Goal: Task Accomplishment & Management: Complete application form

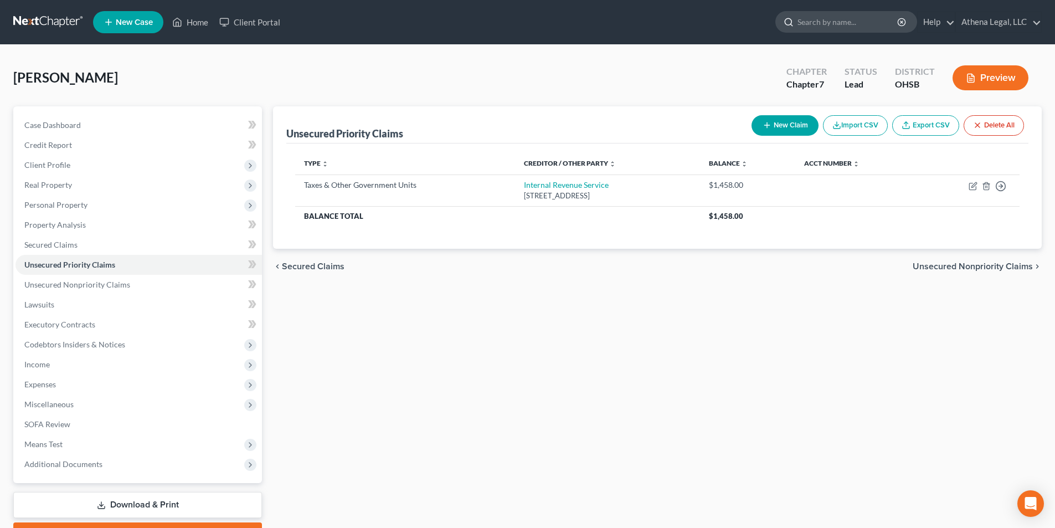
click at [814, 25] on input "search" at bounding box center [848, 22] width 101 height 20
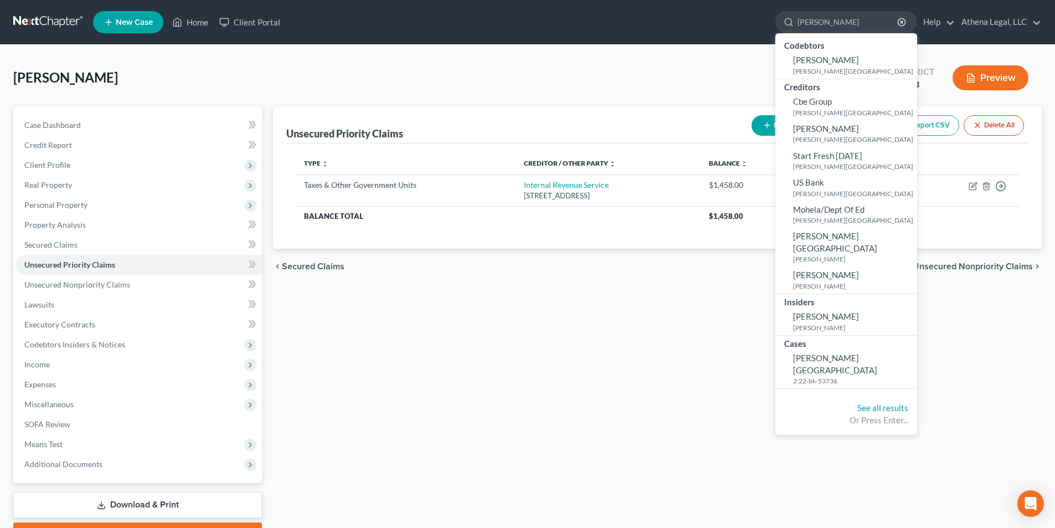
type input "[PERSON_NAME]"
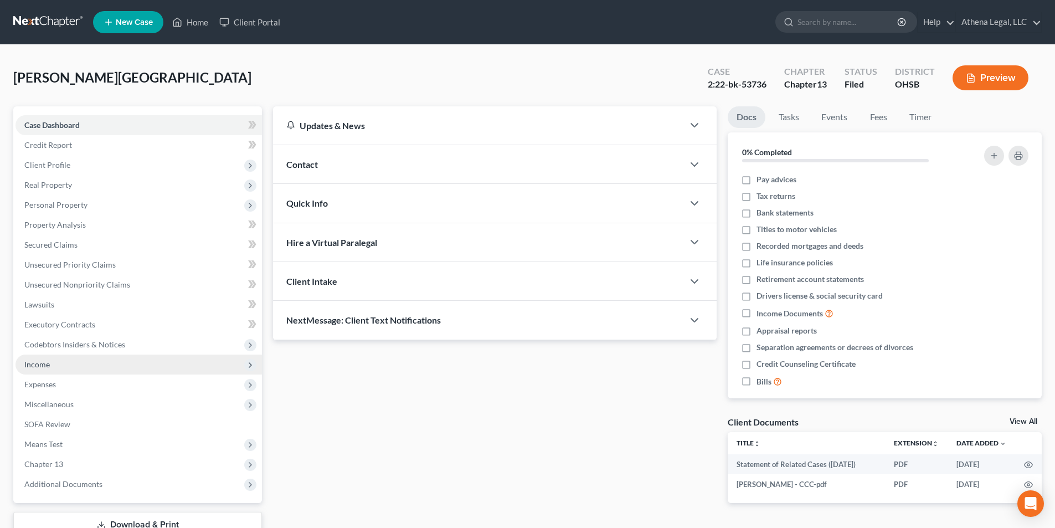
click at [48, 362] on span "Income" at bounding box center [36, 364] width 25 height 9
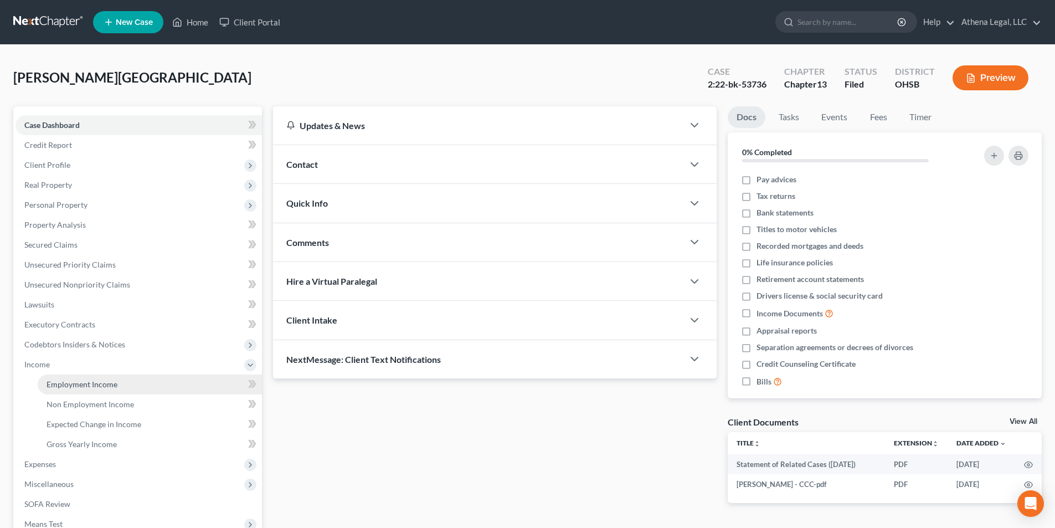
click at [75, 388] on span "Employment Income" at bounding box center [82, 383] width 71 height 9
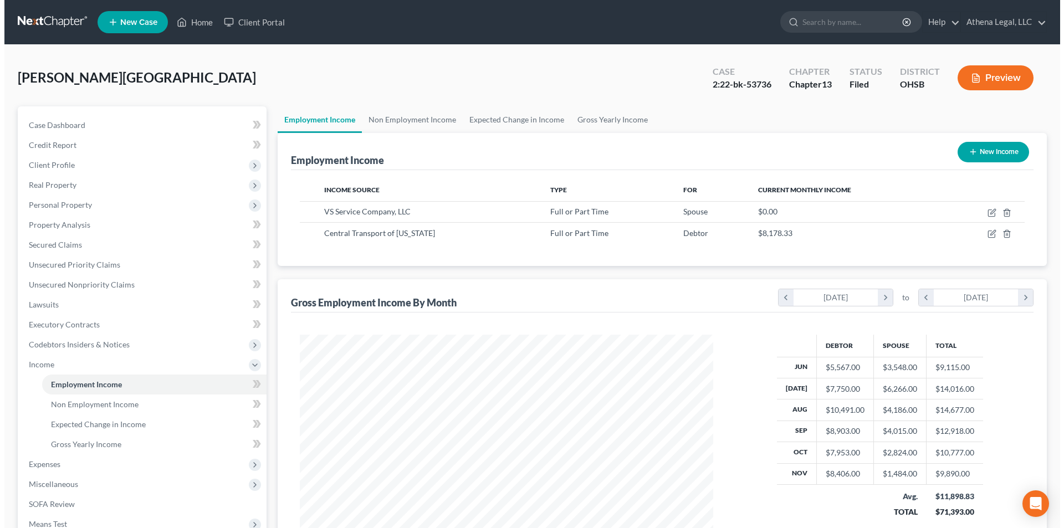
scroll to position [207, 435]
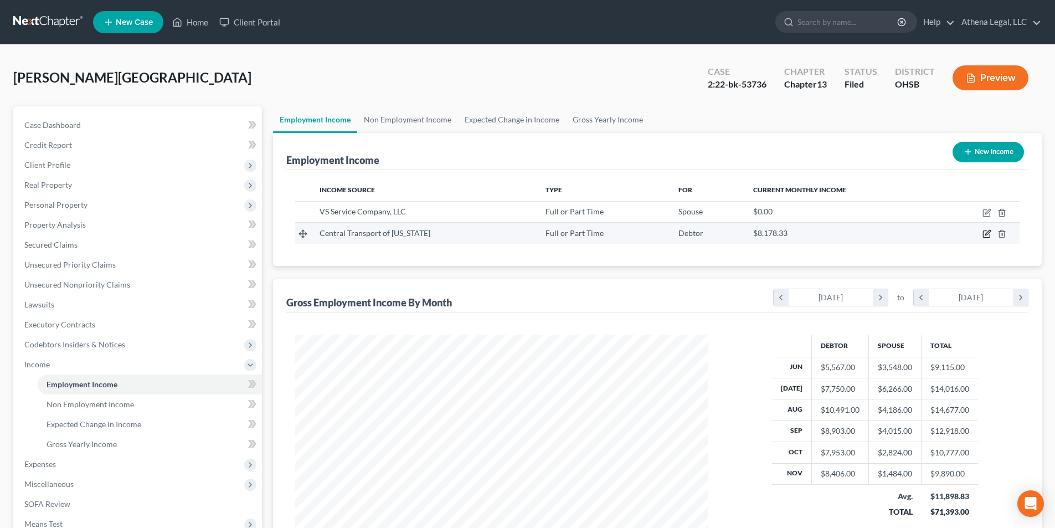
click at [988, 237] on icon "button" at bounding box center [987, 233] width 9 height 9
select select "0"
select select "23"
select select "3"
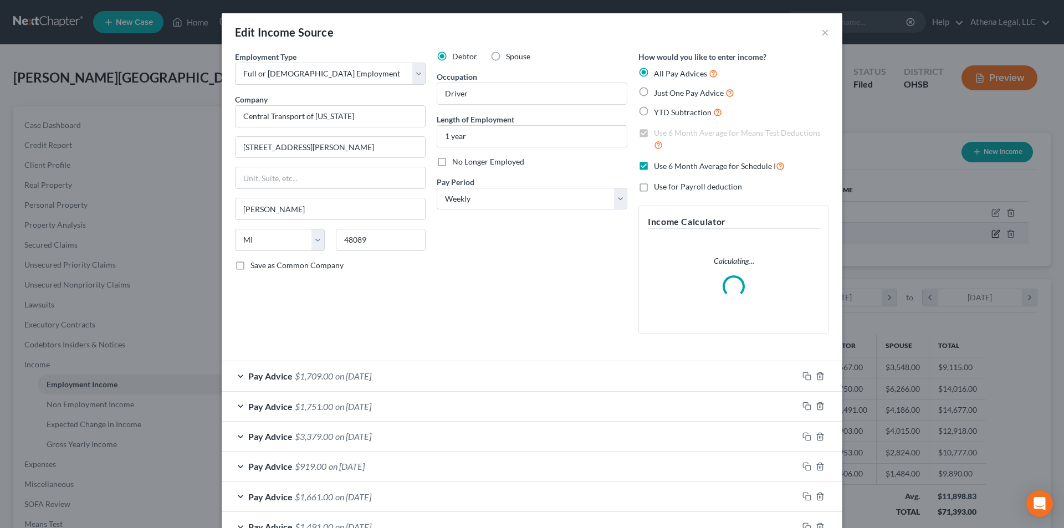
scroll to position [208, 439]
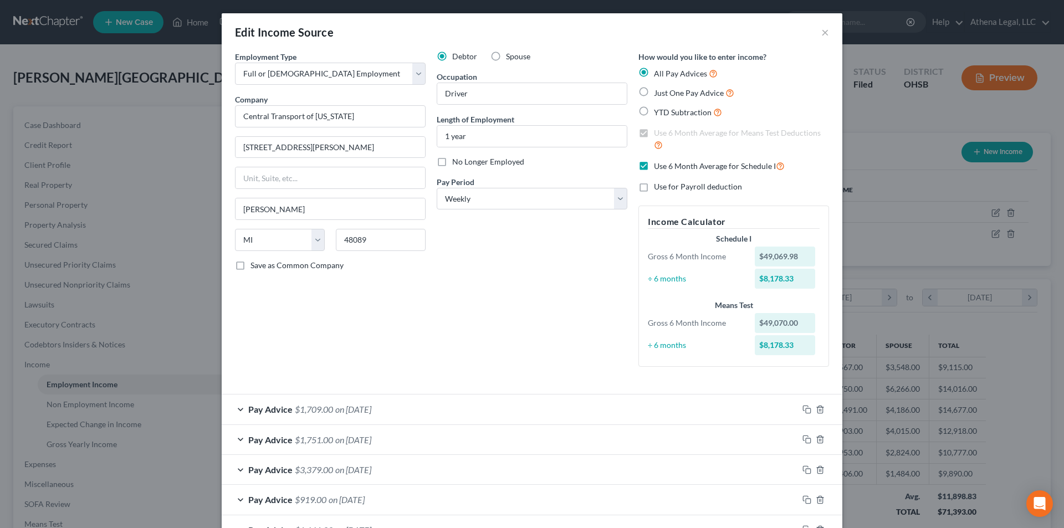
click at [452, 163] on label "No Longer Employed" at bounding box center [488, 161] width 72 height 11
click at [456, 163] on input "No Longer Employed" at bounding box center [459, 159] width 7 height 7
checkbox input "true"
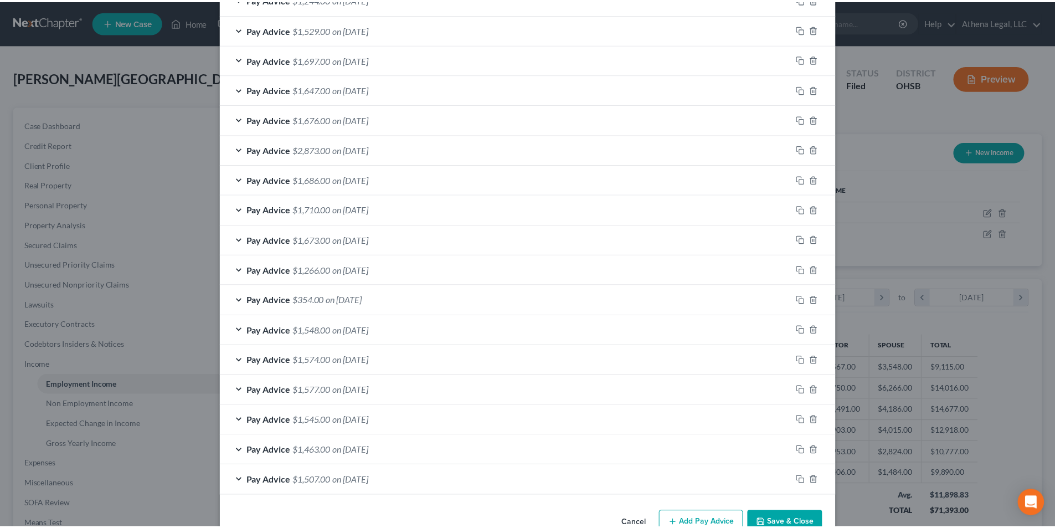
scroll to position [710, 0]
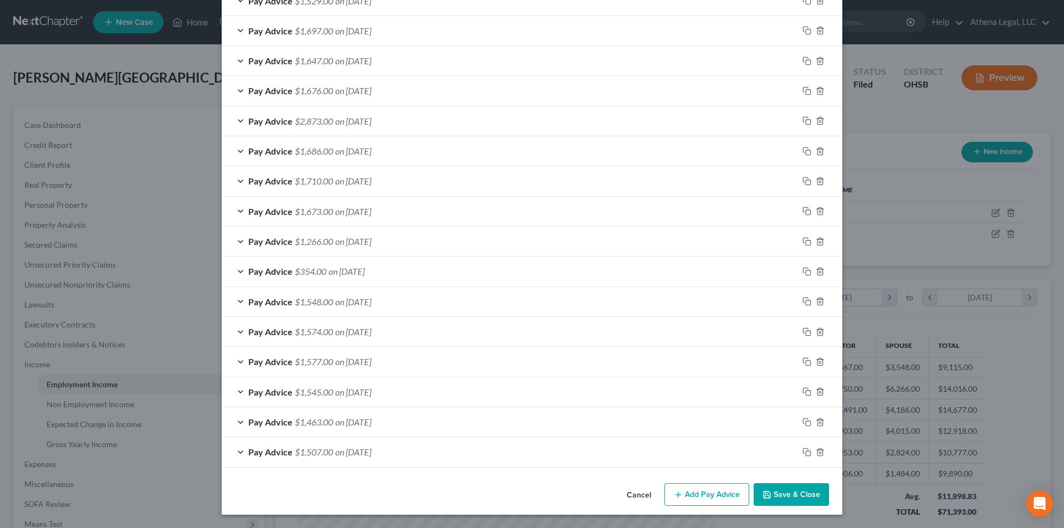
click at [769, 494] on button "Save & Close" at bounding box center [790, 494] width 75 height 23
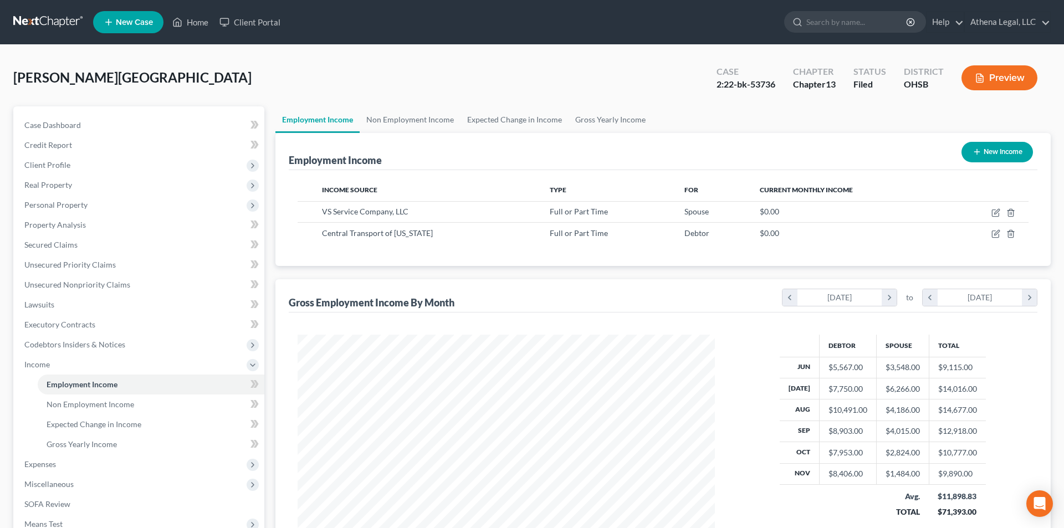
scroll to position [553744, 553515]
click at [992, 146] on button "New Income" at bounding box center [988, 152] width 71 height 20
select select "0"
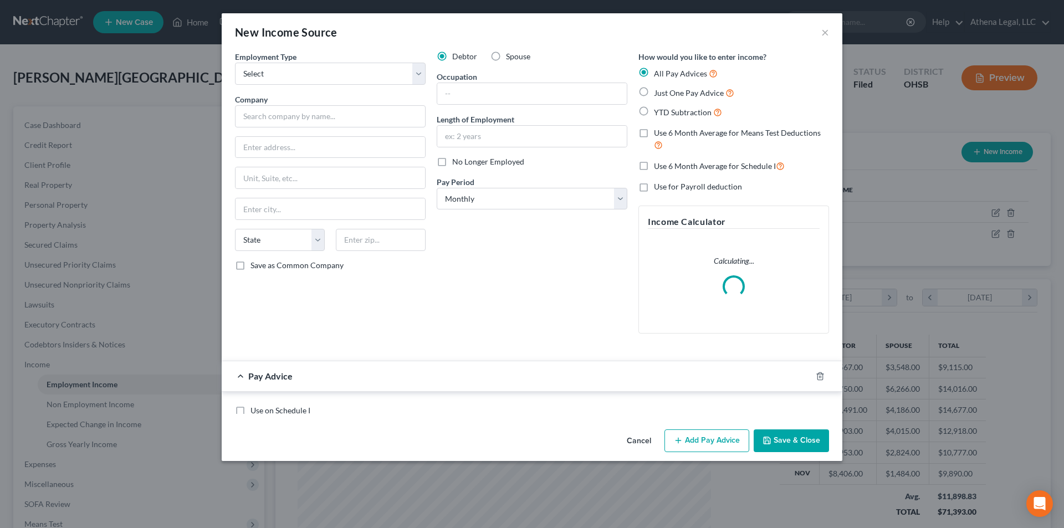
scroll to position [208, 439]
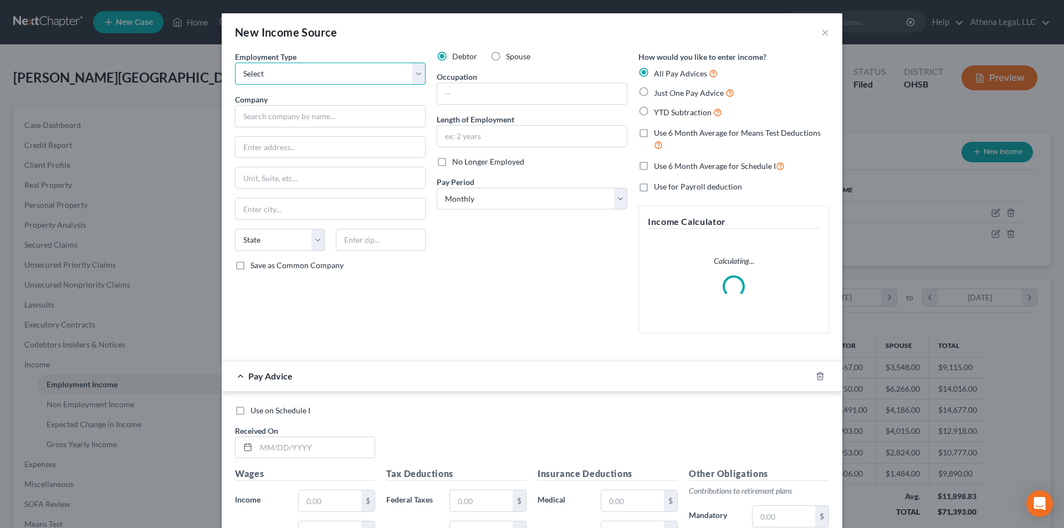
drag, startPoint x: 266, startPoint y: 69, endPoint x: 267, endPoint y: 83, distance: 13.3
click at [266, 69] on select "Select Full or [DEMOGRAPHIC_DATA] Employment Self Employment" at bounding box center [330, 74] width 191 height 22
select select "0"
click at [235, 63] on select "Select Full or [DEMOGRAPHIC_DATA] Employment Self Employment" at bounding box center [330, 74] width 191 height 22
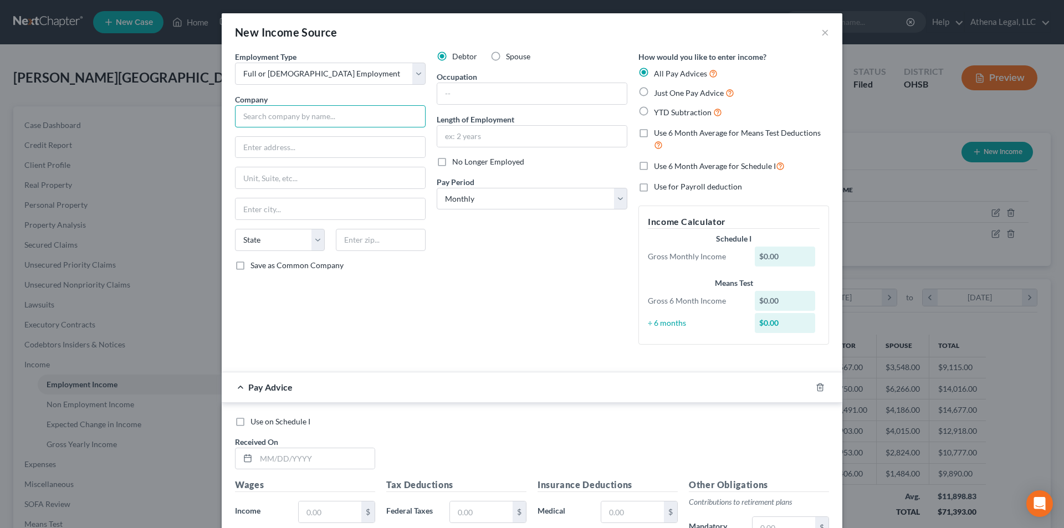
click at [282, 114] on input "text" at bounding box center [330, 116] width 191 height 22
type input "Medtrans LLC"
type input "[STREET_ADDRESS]"
type input "[GEOGRAPHIC_DATA]"
select select "14"
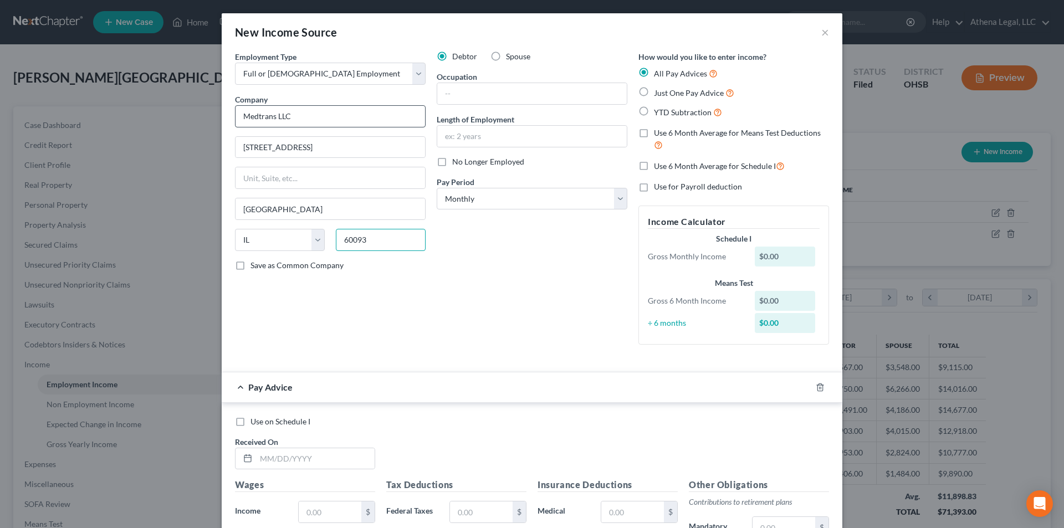
type input "60093"
type input "Winnetka"
click at [441, 91] on input "text" at bounding box center [531, 93] width 189 height 21
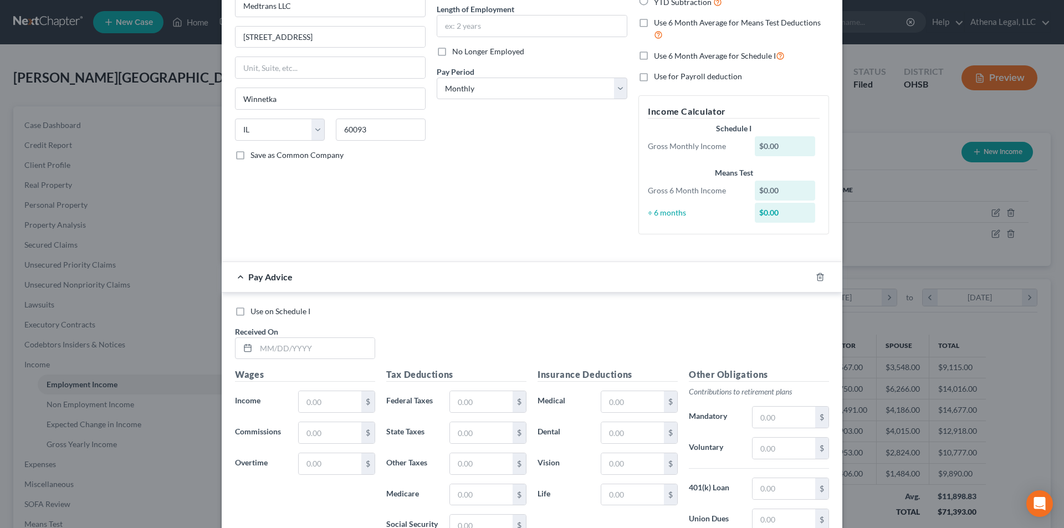
scroll to position [111, 0]
type input "Driver"
click at [356, 352] on input "text" at bounding box center [315, 347] width 119 height 21
type input "[DATE]"
type input "1,389"
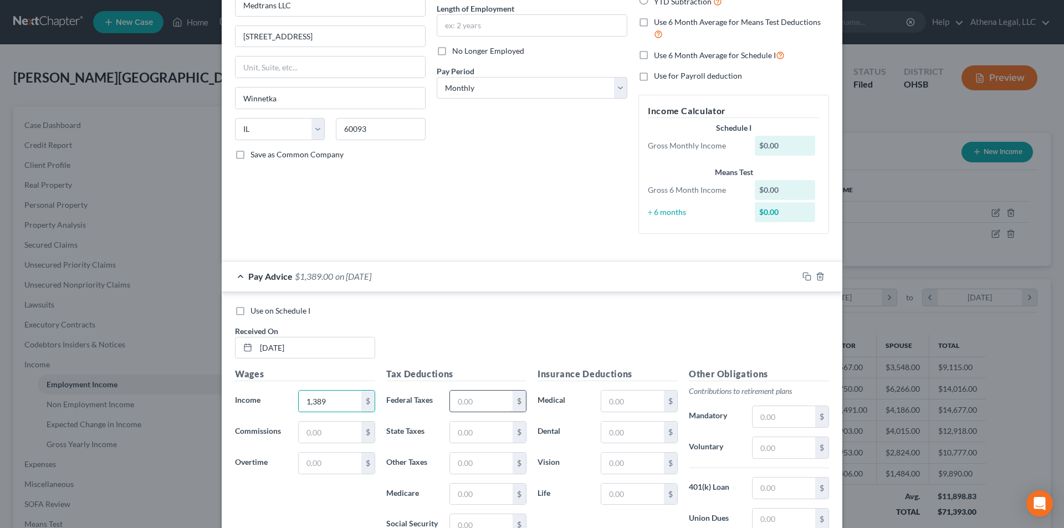
click at [488, 403] on input "text" at bounding box center [481, 401] width 63 height 21
type input "152"
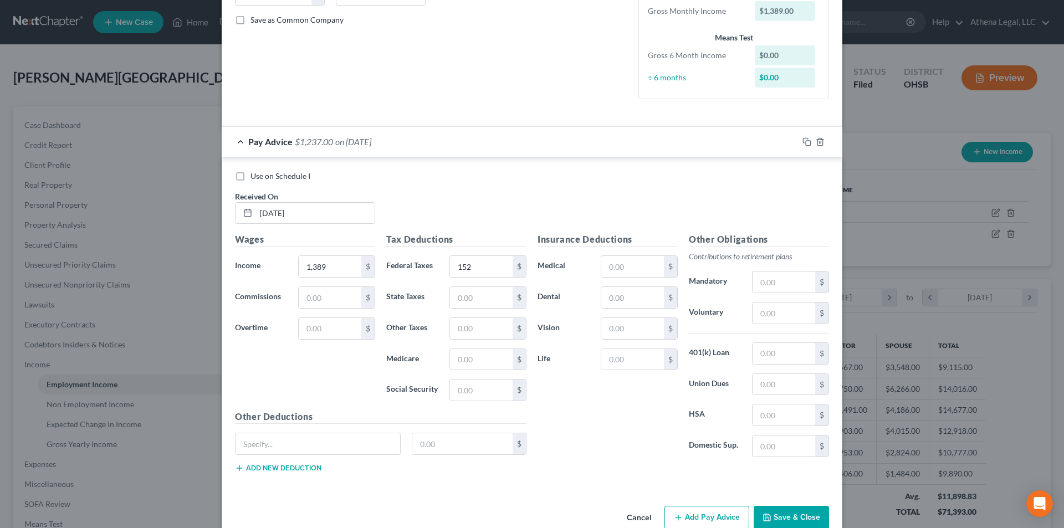
scroll to position [269, 0]
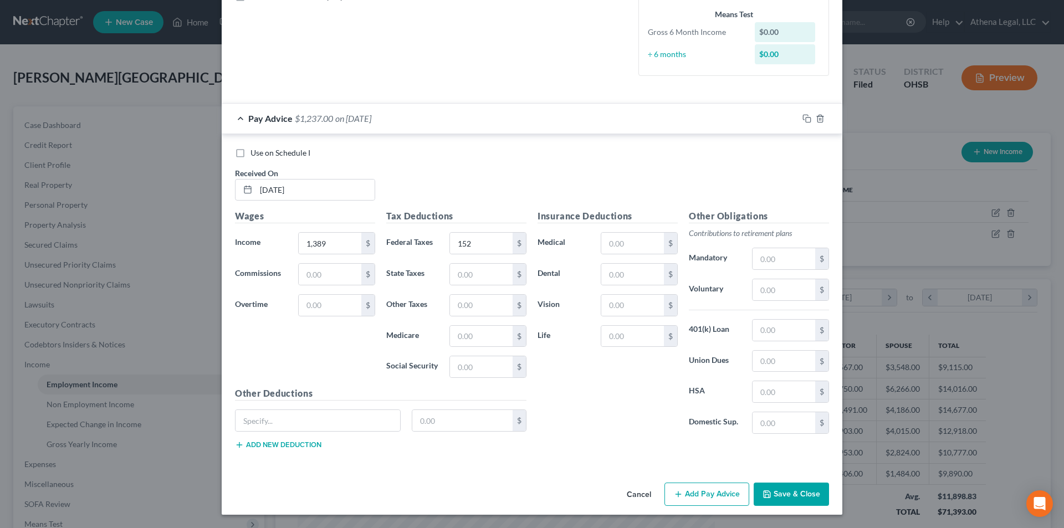
drag, startPoint x: 689, startPoint y: 498, endPoint x: 731, endPoint y: 326, distance: 176.7
click at [689, 498] on button "Add Pay Advice" at bounding box center [706, 493] width 85 height 23
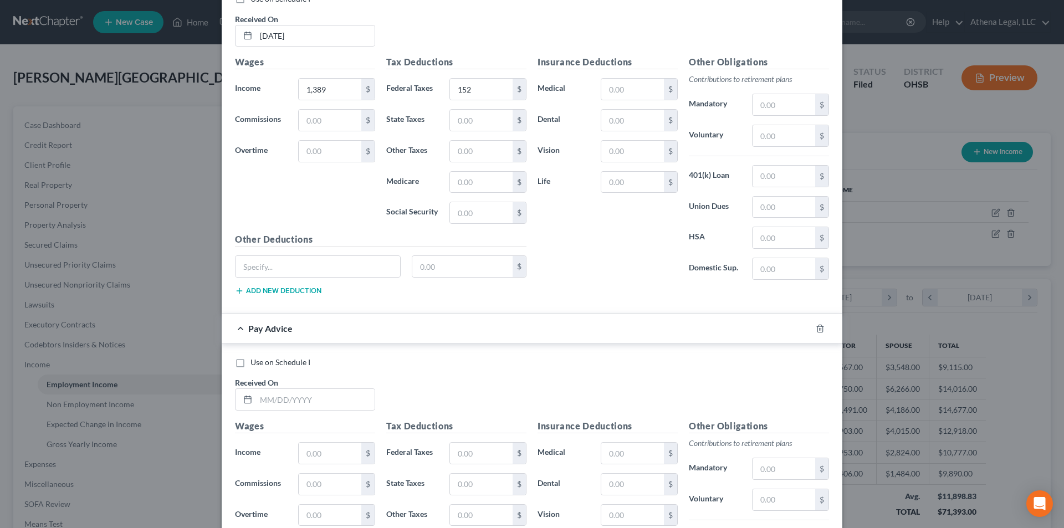
scroll to position [490, 0]
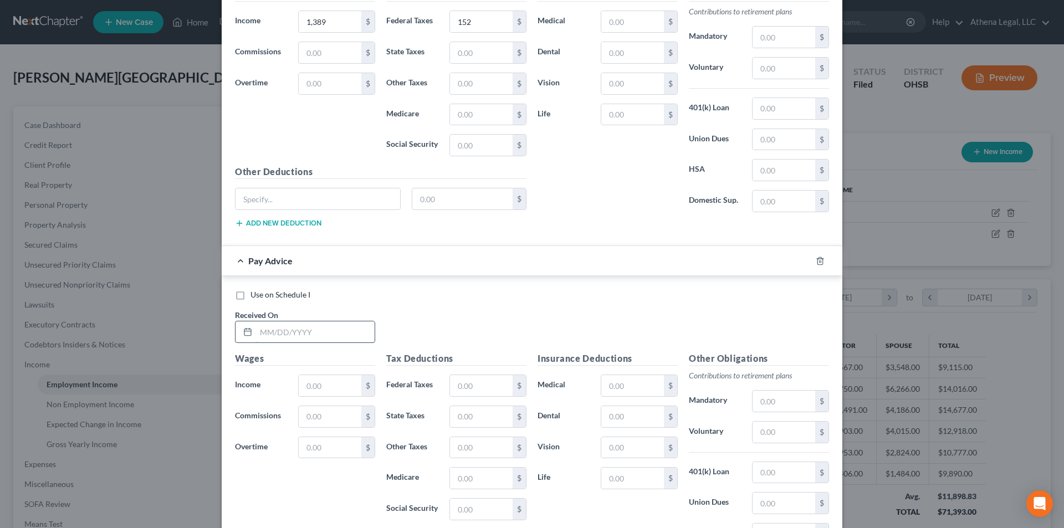
click at [338, 330] on input "text" at bounding box center [315, 331] width 119 height 21
type input "[DATE]"
type input "1,394"
click at [461, 383] on input "text" at bounding box center [481, 385] width 63 height 21
type input "153"
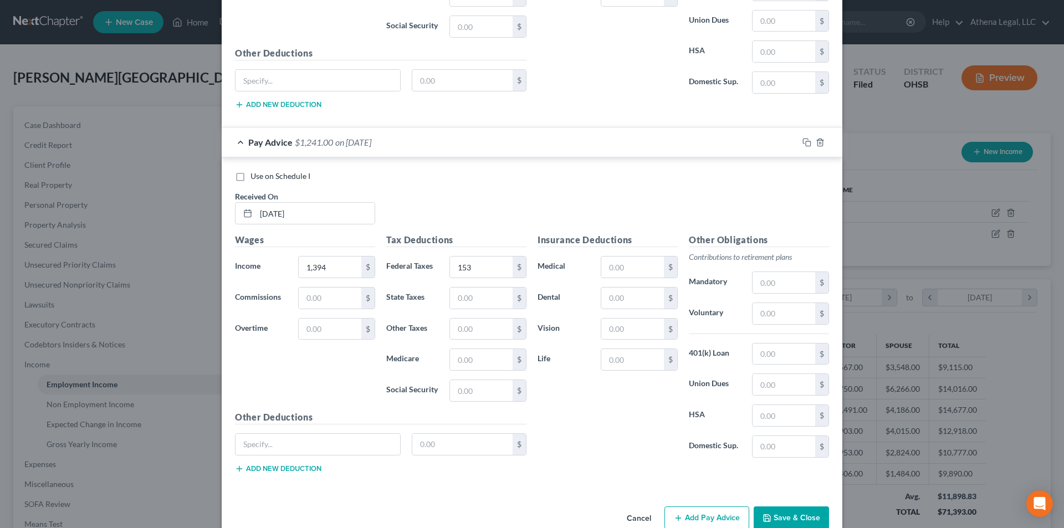
scroll to position [632, 0]
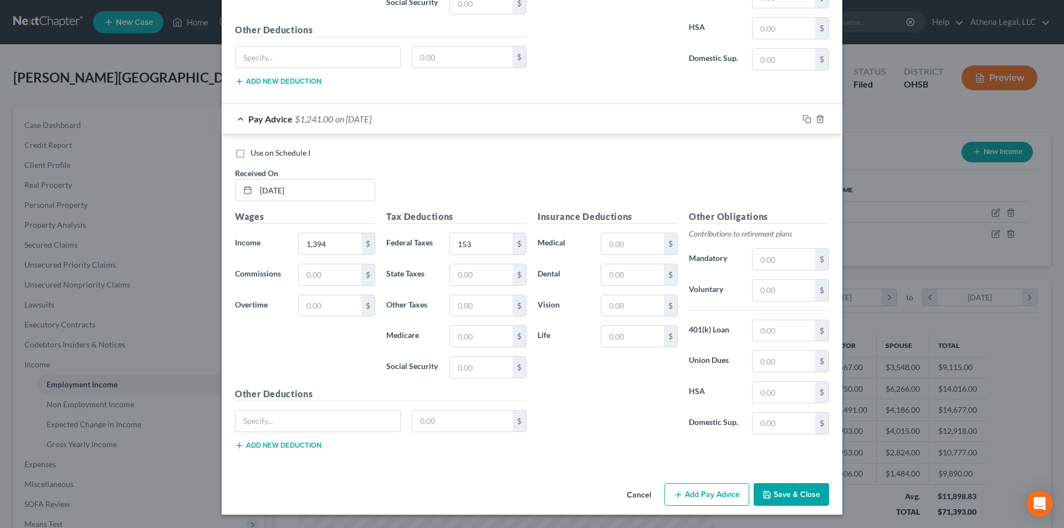
drag, startPoint x: 712, startPoint y: 497, endPoint x: 694, endPoint y: 465, distance: 37.0
click at [712, 497] on button "Add Pay Advice" at bounding box center [706, 494] width 85 height 23
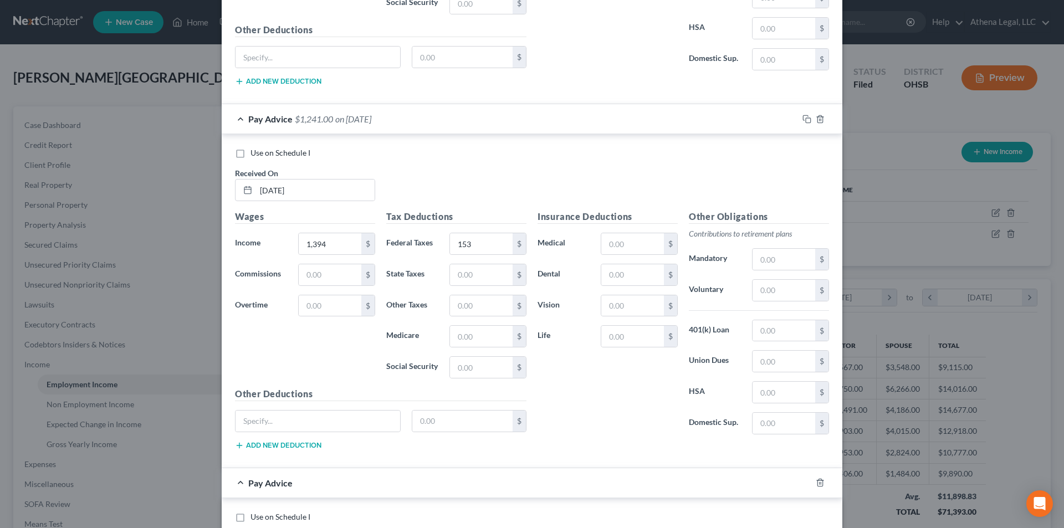
scroll to position [798, 0]
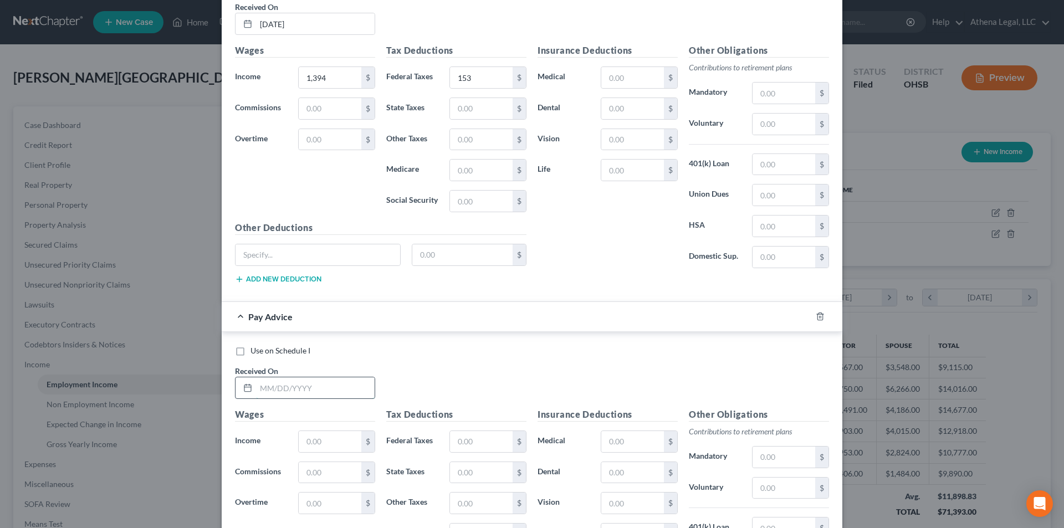
click at [351, 385] on input "text" at bounding box center [315, 387] width 119 height 21
type input "[DATE]"
click at [319, 436] on input "text" at bounding box center [330, 441] width 63 height 21
type input "1,220"
click at [469, 442] on input "text" at bounding box center [481, 441] width 63 height 21
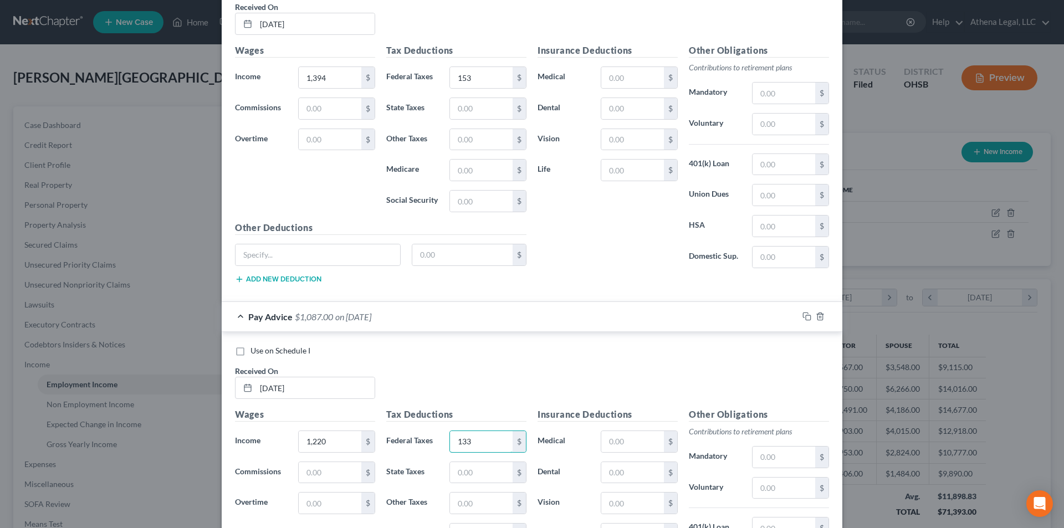
type input "133"
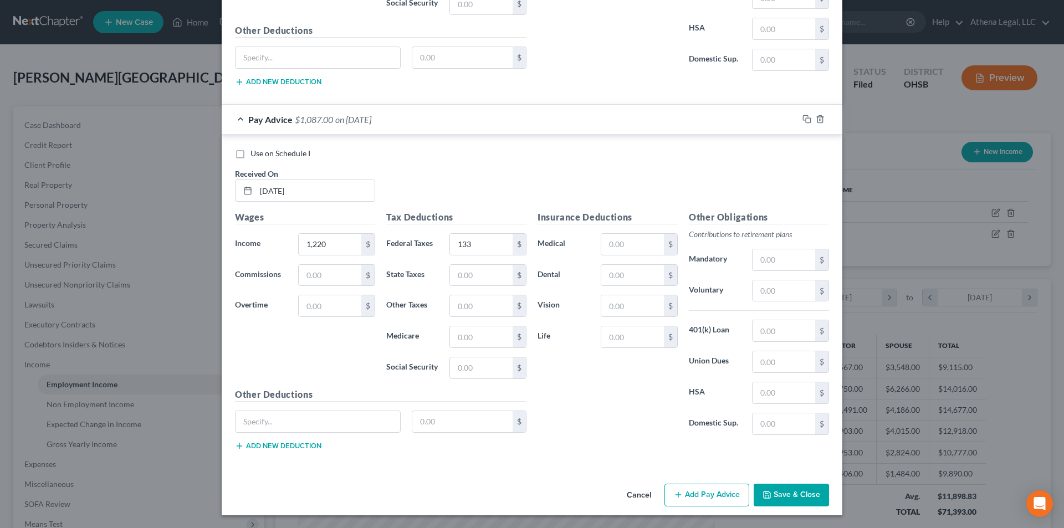
scroll to position [996, 0]
click at [715, 489] on button "Add Pay Advice" at bounding box center [706, 494] width 85 height 23
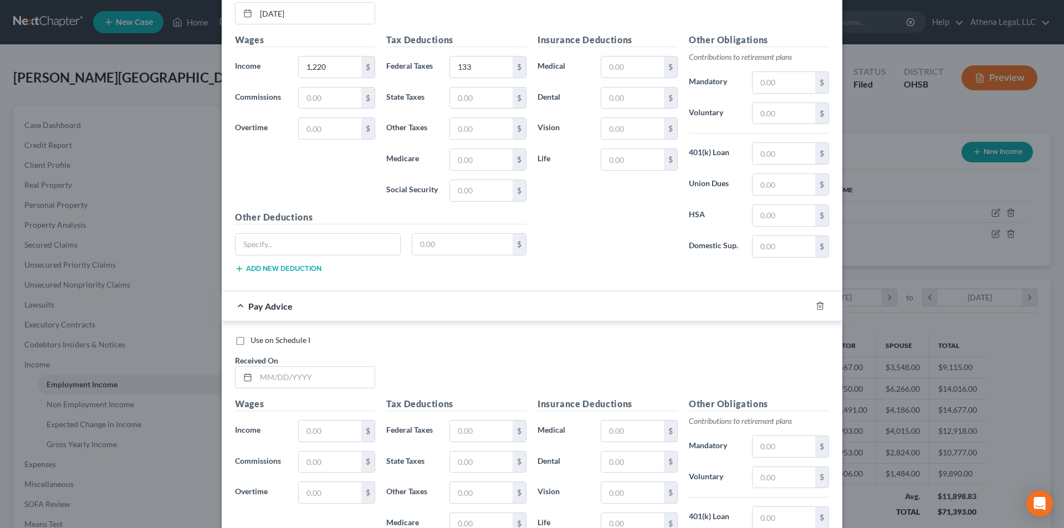
scroll to position [1218, 0]
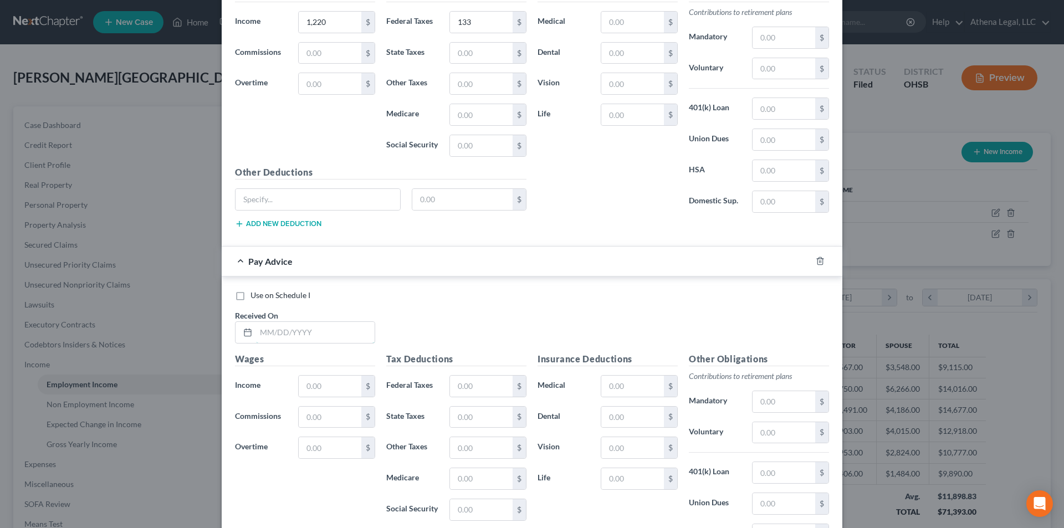
drag, startPoint x: 353, startPoint y: 336, endPoint x: 360, endPoint y: 314, distance: 22.8
click at [353, 336] on input "text" at bounding box center [315, 332] width 119 height 21
type input "[DATE]"
click at [319, 390] on input "text" at bounding box center [330, 386] width 63 height 21
type input "1,835"
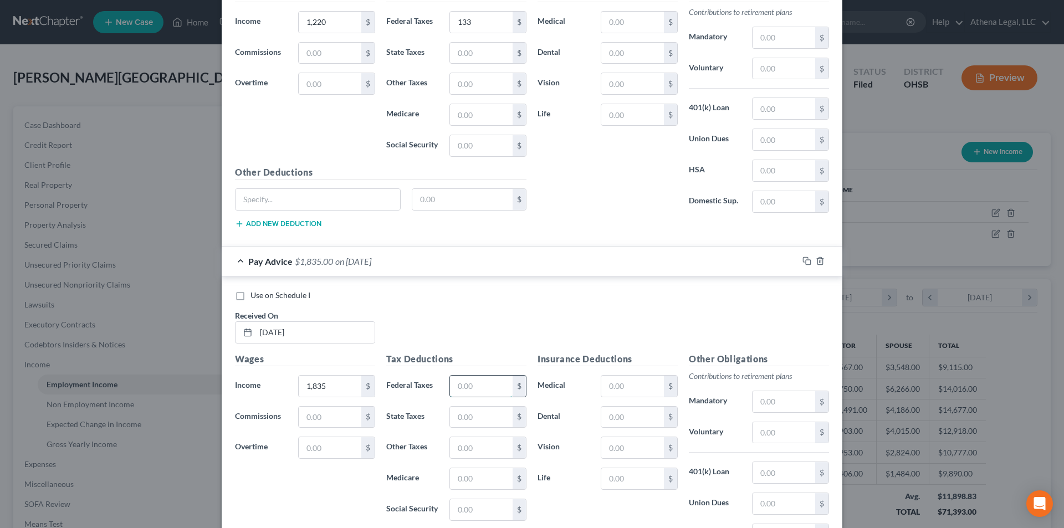
click at [484, 386] on input "text" at bounding box center [481, 386] width 63 height 21
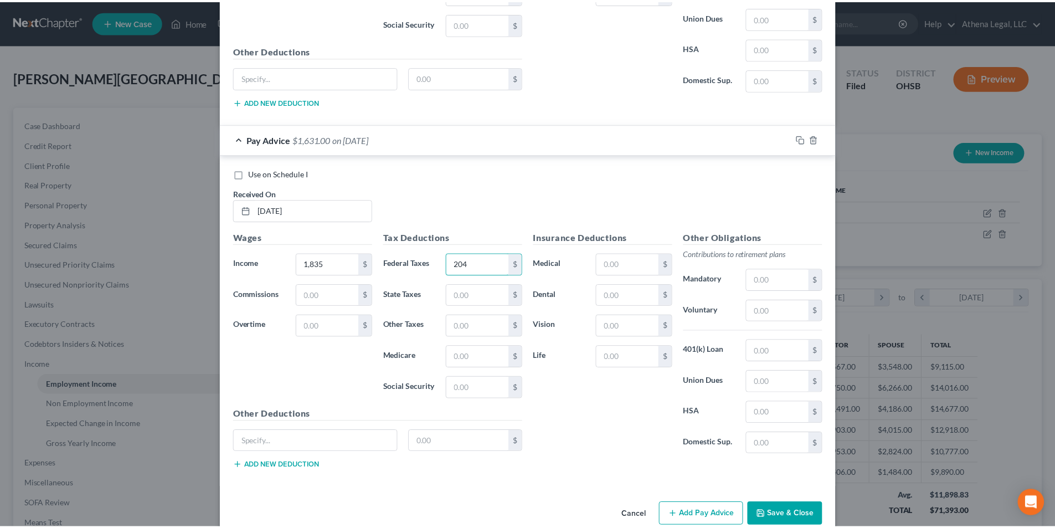
scroll to position [1360, 0]
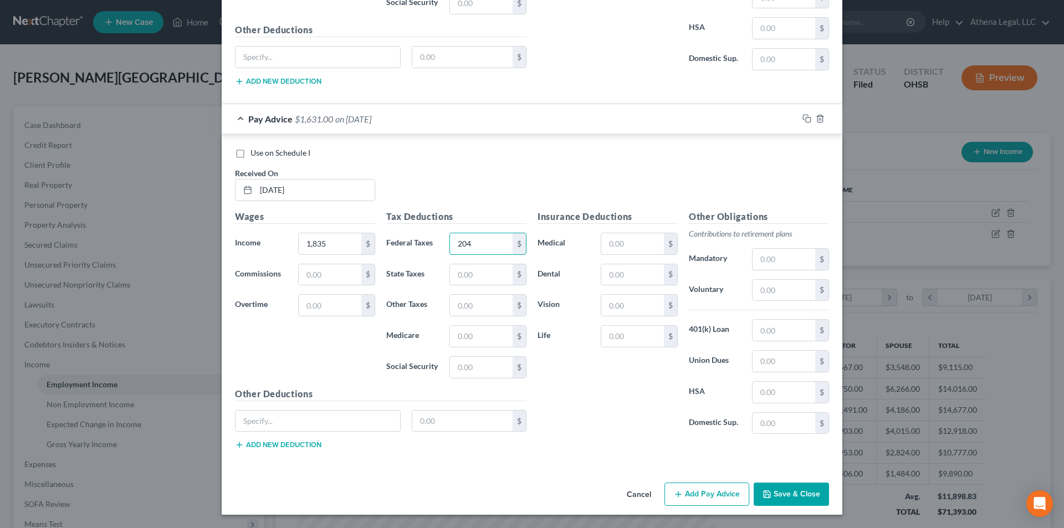
type input "204"
click at [801, 500] on button "Save & Close" at bounding box center [790, 493] width 75 height 23
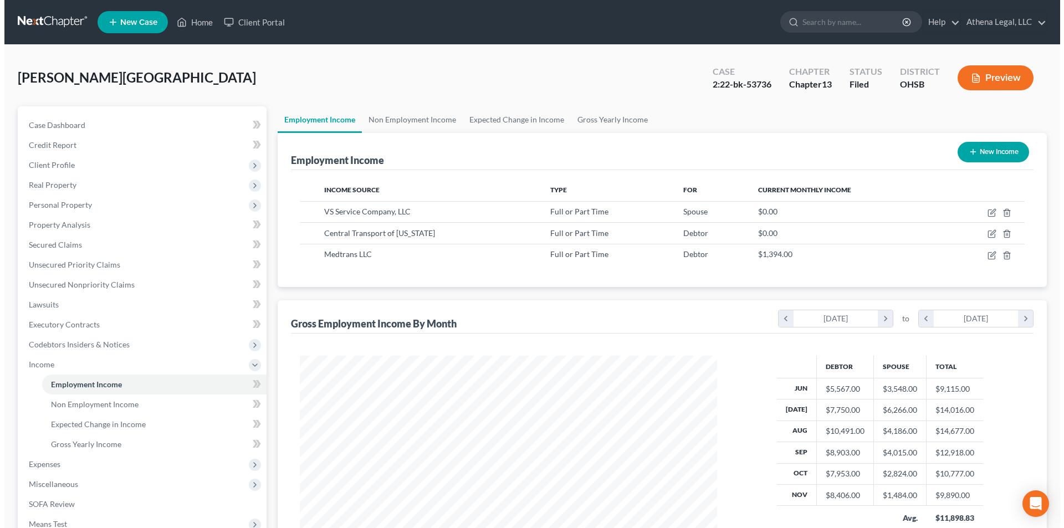
scroll to position [553744, 553515]
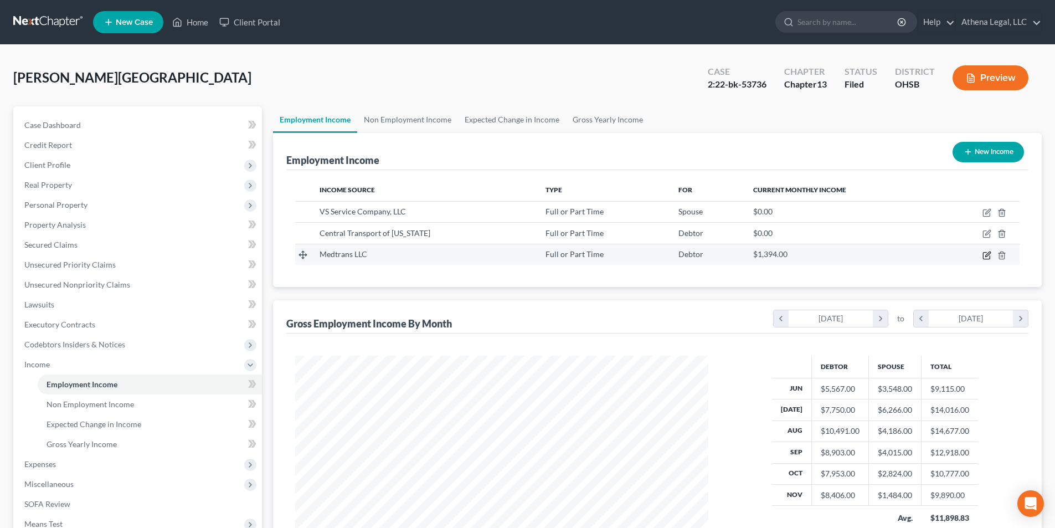
click at [985, 251] on icon "button" at bounding box center [987, 255] width 9 height 9
select select "0"
select select "14"
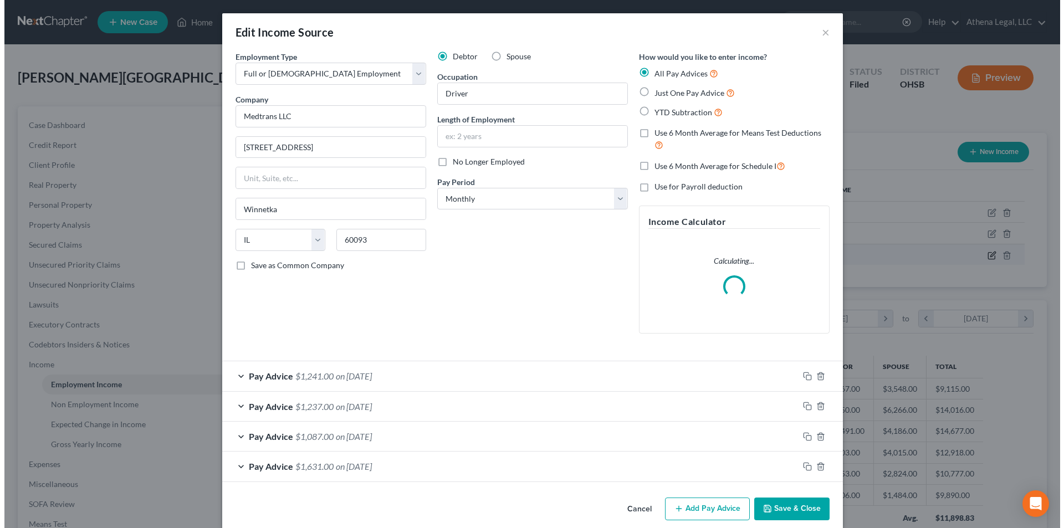
scroll to position [208, 439]
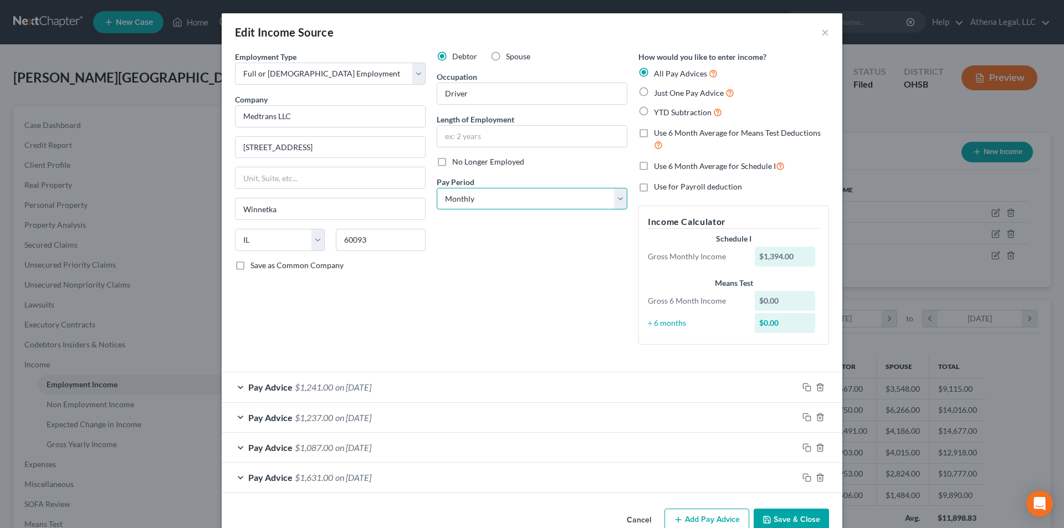
click at [520, 203] on select "Select Monthly Twice Monthly Every Other Week Weekly" at bounding box center [532, 199] width 191 height 22
select select "3"
click at [437, 188] on select "Select Monthly Twice Monthly Every Other Week Weekly" at bounding box center [532, 199] width 191 height 22
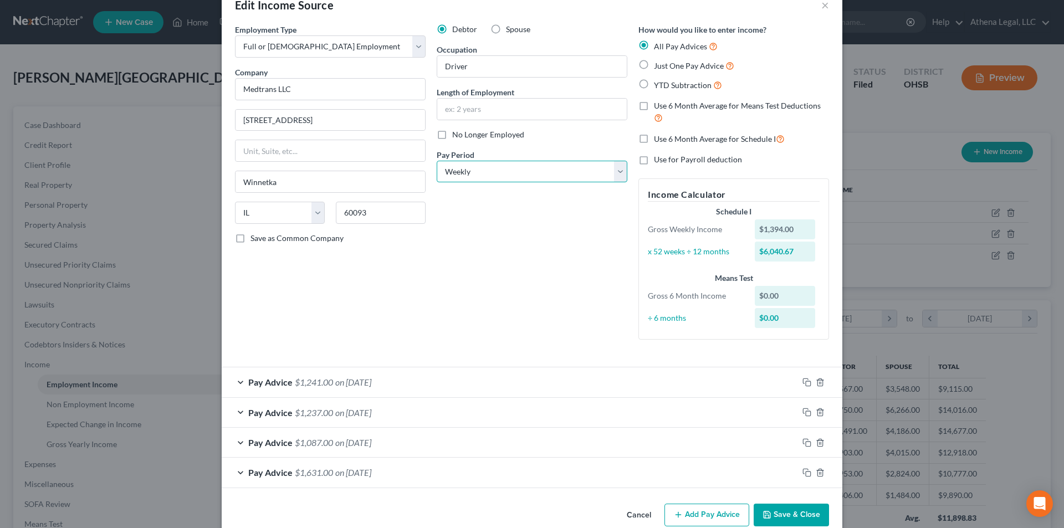
scroll to position [48, 0]
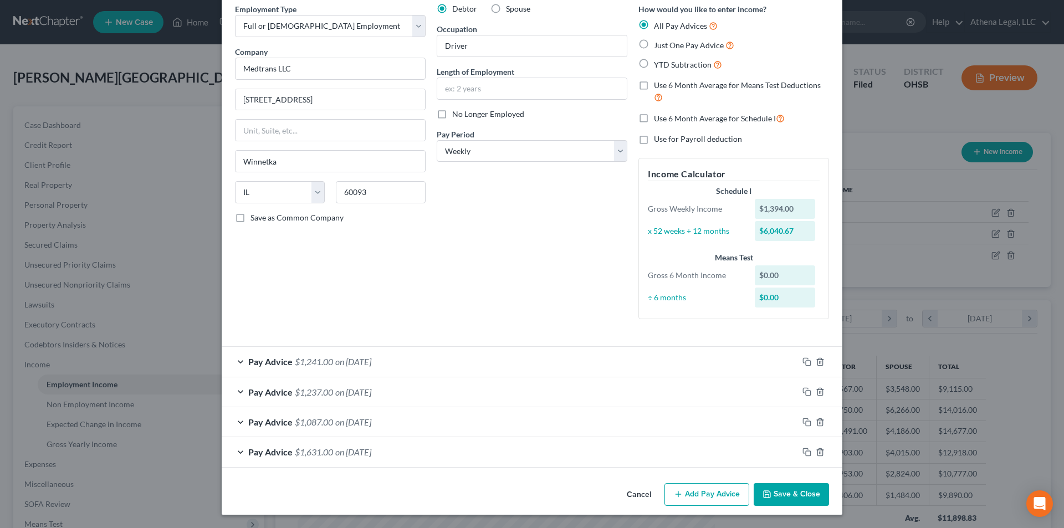
click at [371, 358] on span "on [DATE]" at bounding box center [353, 361] width 36 height 11
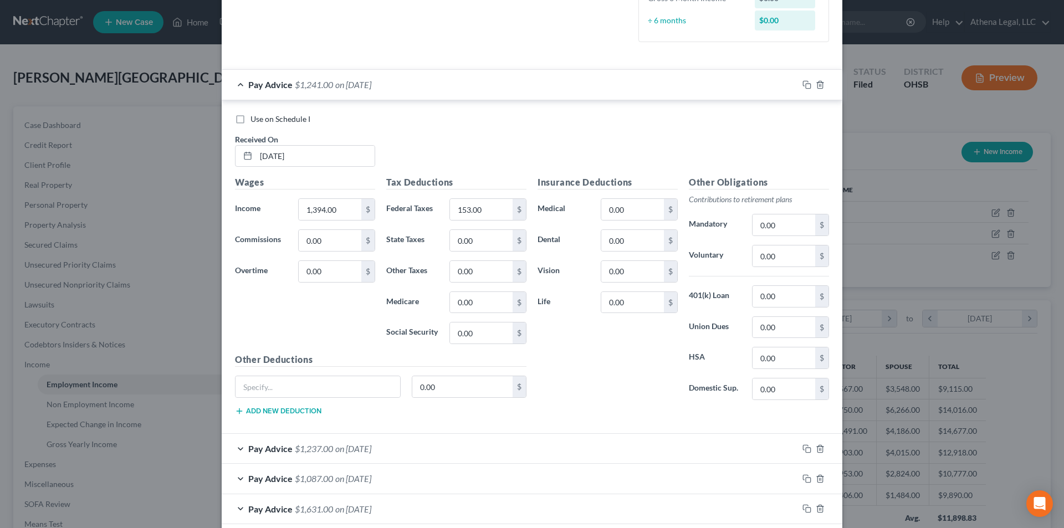
scroll to position [380, 0]
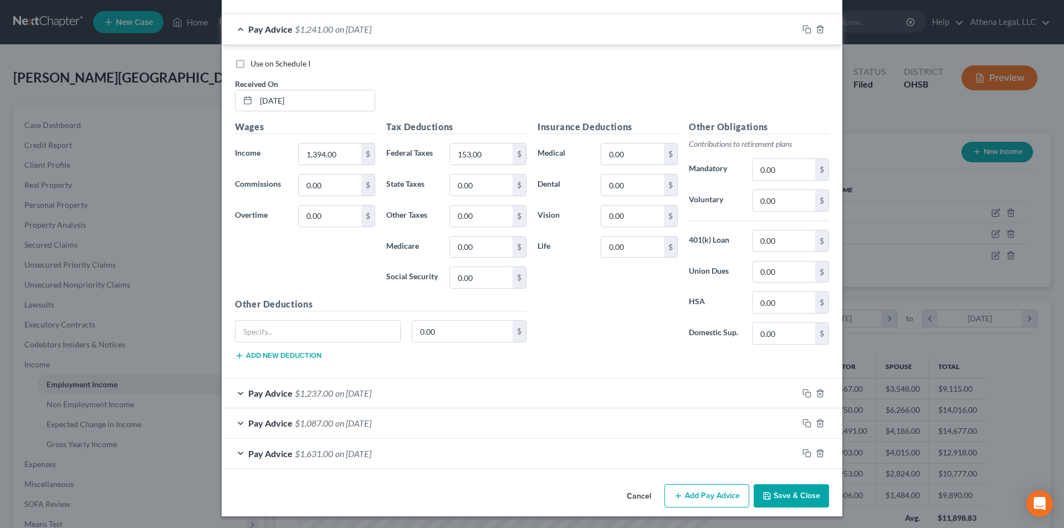
click at [535, 379] on div "Pay Advice $1,237.00 on [DATE]" at bounding box center [510, 392] width 576 height 29
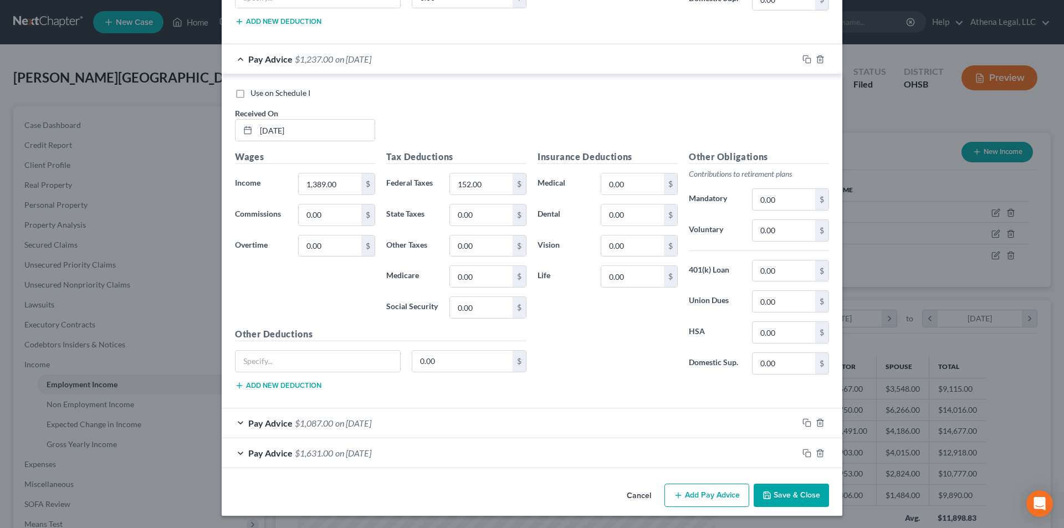
scroll to position [715, 0]
click at [410, 419] on div "Pay Advice $1,087.00 on [DATE]" at bounding box center [510, 421] width 576 height 29
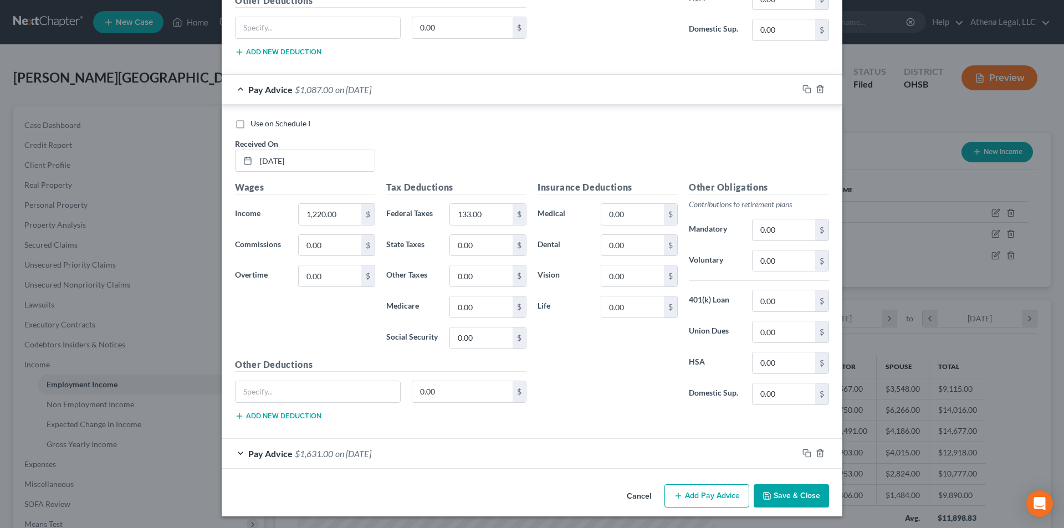
scroll to position [1049, 0]
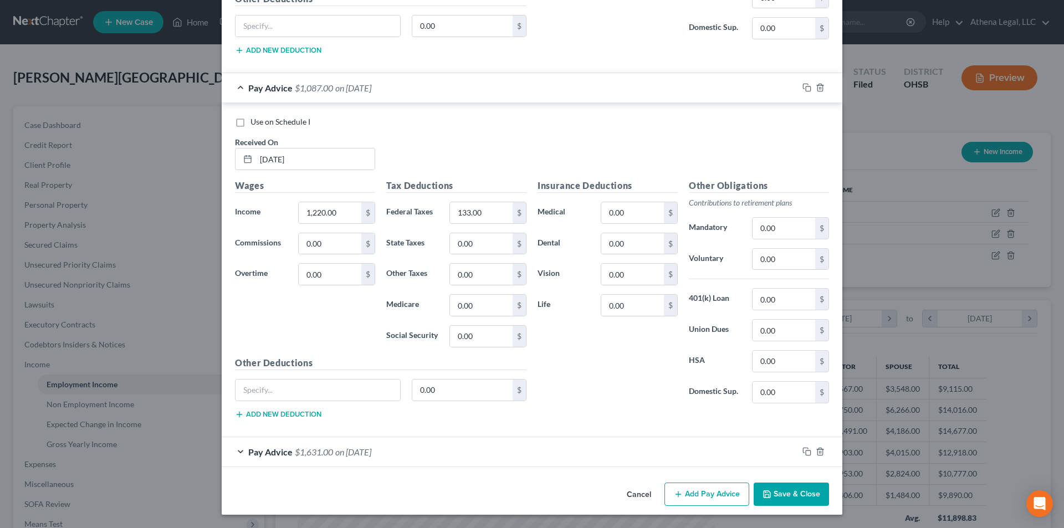
click at [404, 454] on div "Pay Advice $1,631.00 on [DATE]" at bounding box center [510, 451] width 576 height 29
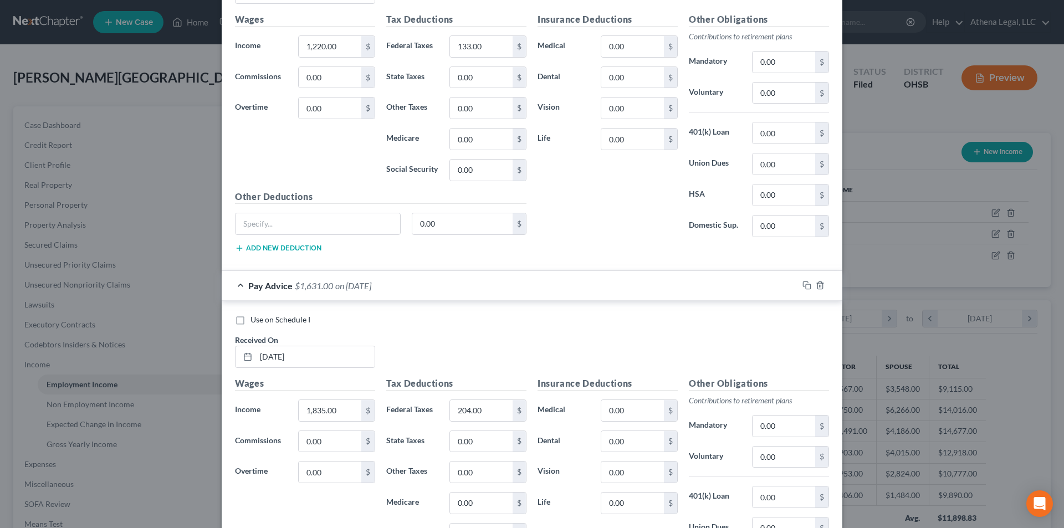
scroll to position [1382, 0]
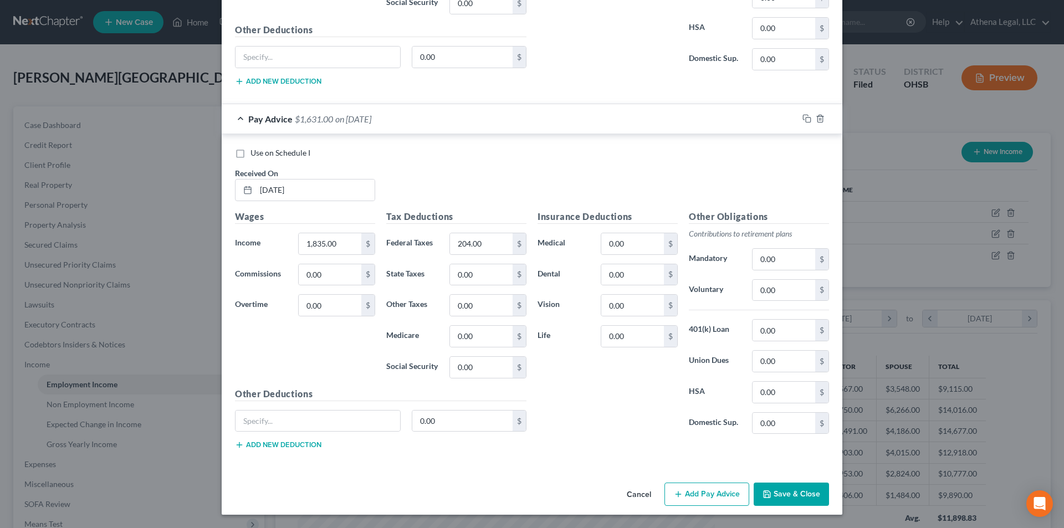
click at [680, 487] on button "Add Pay Advice" at bounding box center [706, 493] width 85 height 23
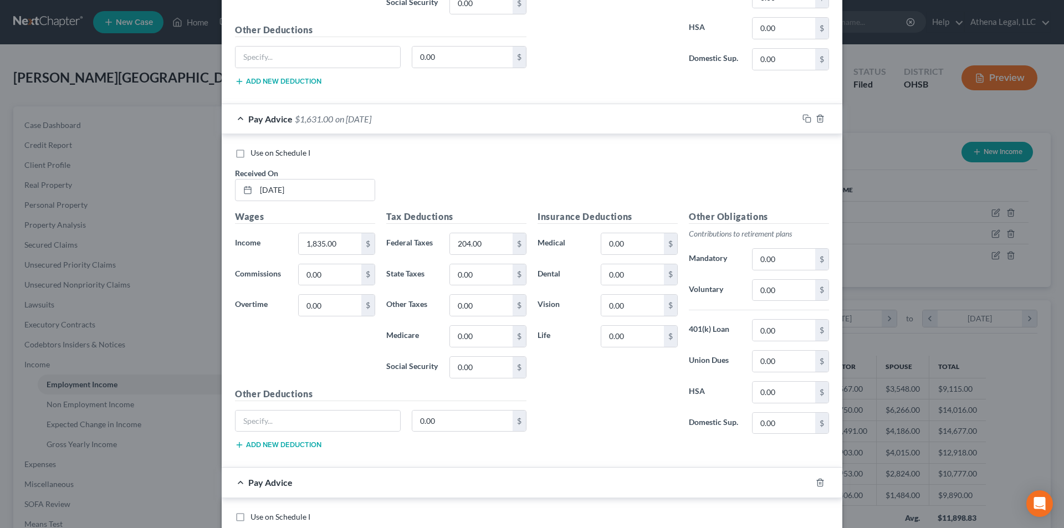
scroll to position [1604, 0]
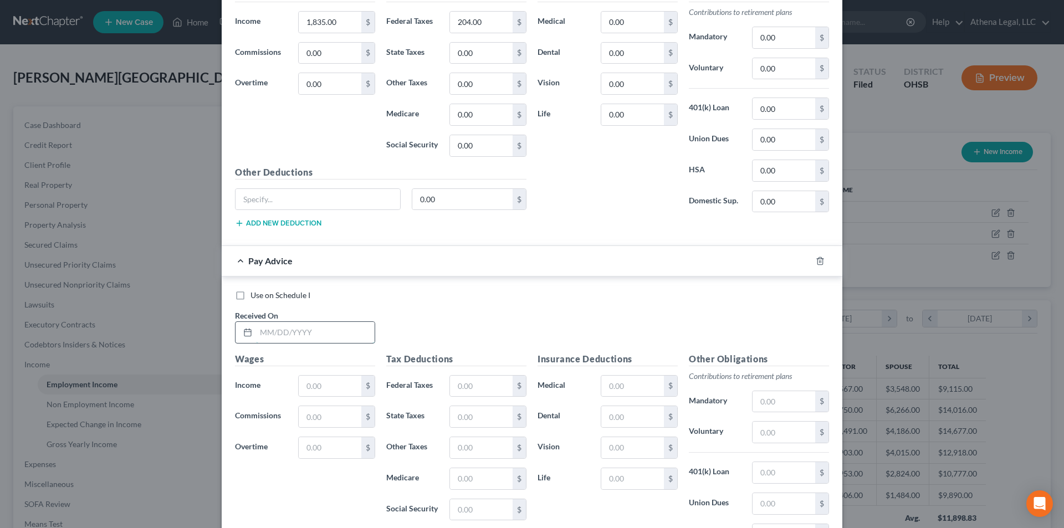
click at [337, 322] on input "text" at bounding box center [315, 332] width 119 height 21
type input "[DATE]"
type input "1,459"
click at [485, 384] on input "text" at bounding box center [481, 386] width 63 height 21
type input "162"
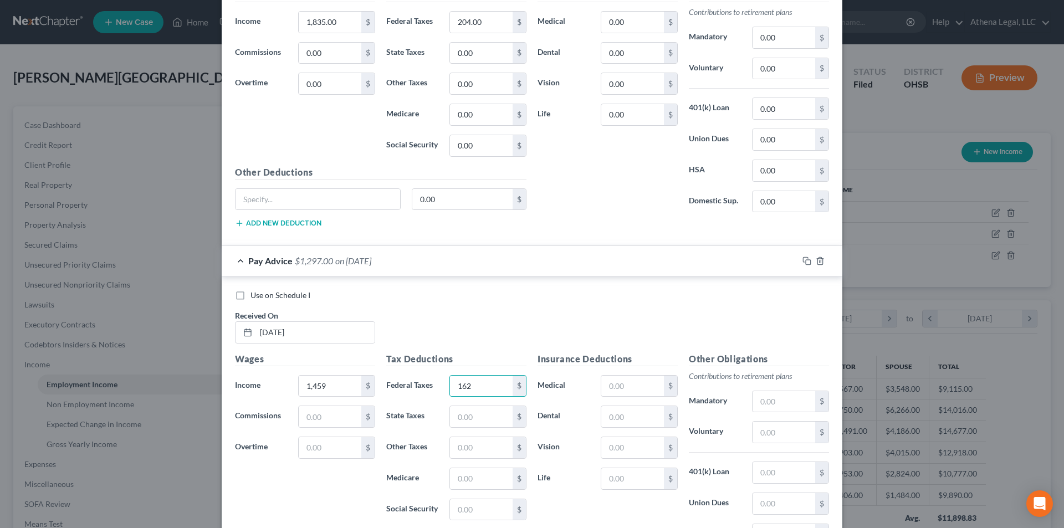
click at [522, 312] on div "Use on Schedule I Received On * [DATE]" at bounding box center [531, 321] width 605 height 63
click at [250, 297] on label "Use on Schedule I" at bounding box center [280, 295] width 60 height 11
click at [255, 297] on input "Use on Schedule I" at bounding box center [258, 293] width 7 height 7
checkbox input "true"
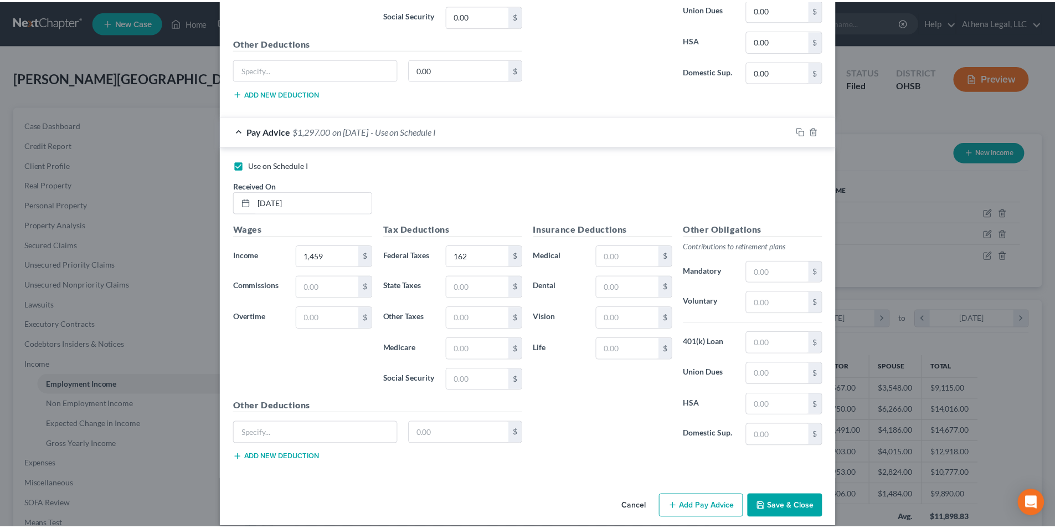
scroll to position [1746, 0]
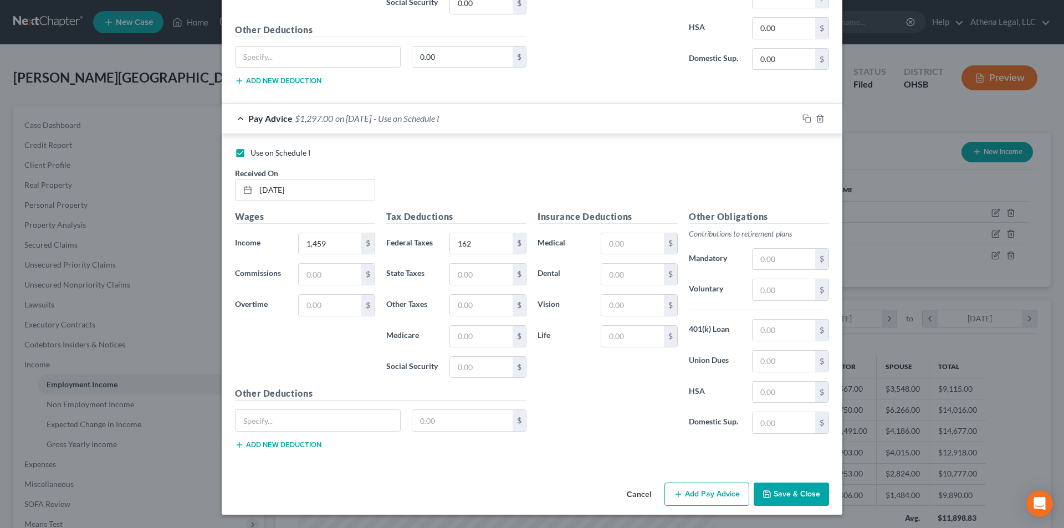
click at [772, 497] on button "Save & Close" at bounding box center [790, 493] width 75 height 23
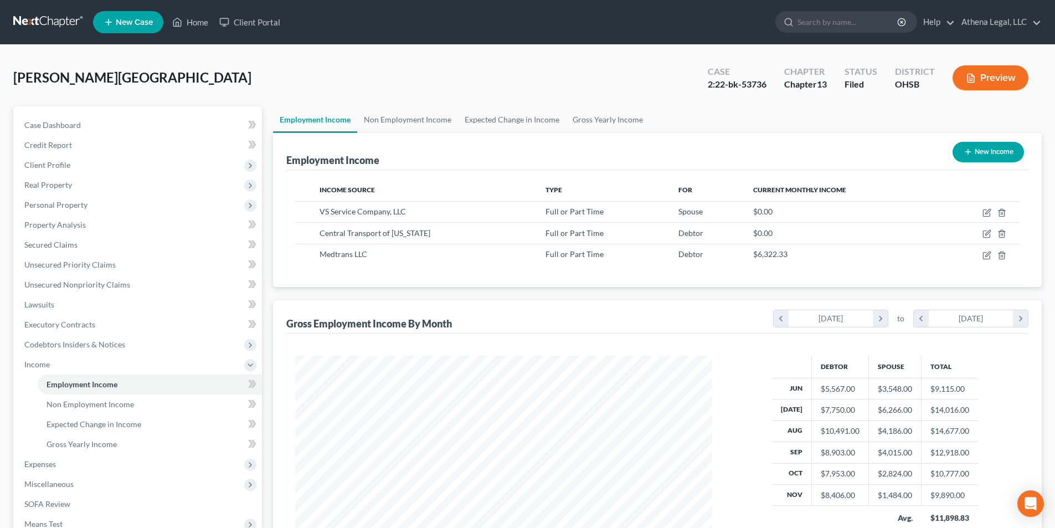
scroll to position [553744, 553515]
click at [408, 122] on link "Non Employment Income" at bounding box center [407, 119] width 101 height 27
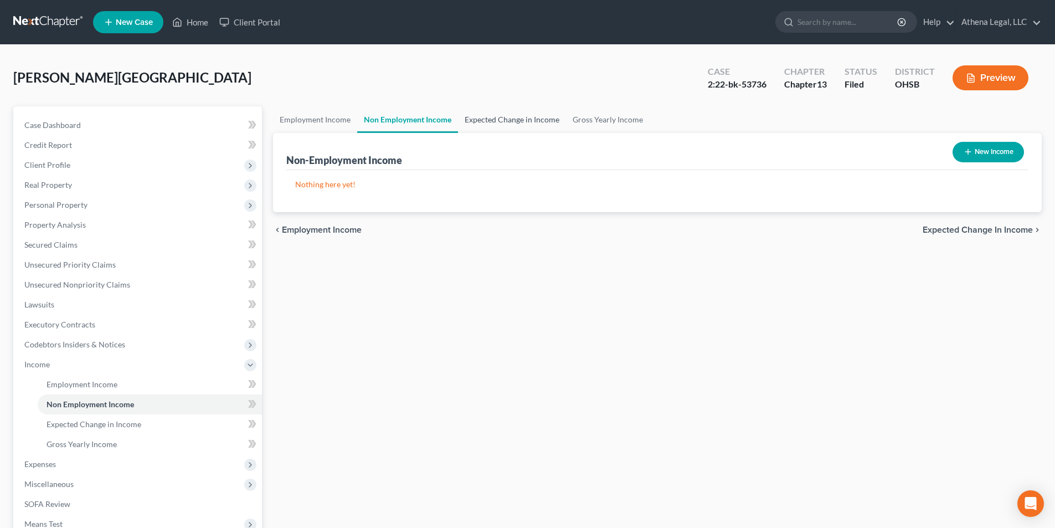
click at [489, 110] on link "Expected Change in Income" at bounding box center [512, 119] width 108 height 27
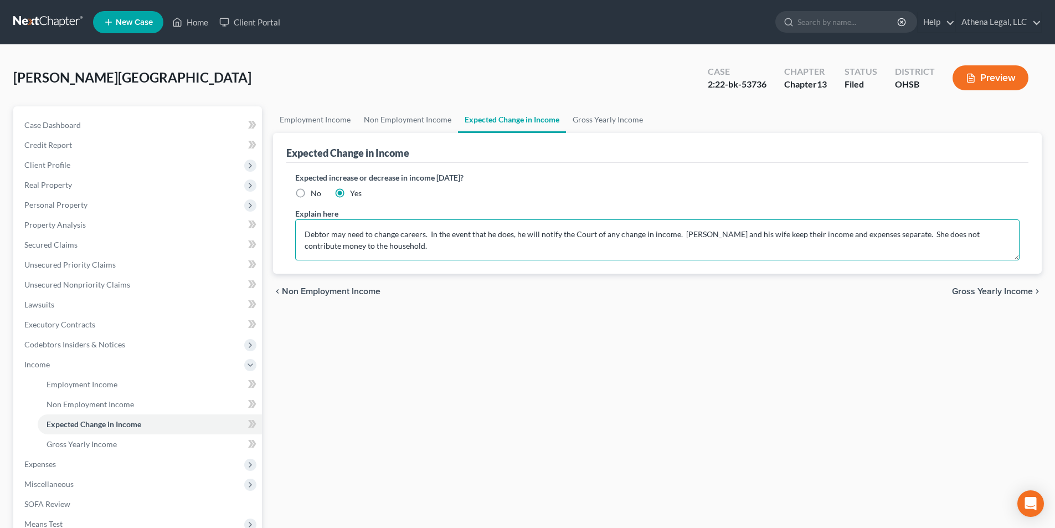
drag, startPoint x: 306, startPoint y: 237, endPoint x: 680, endPoint y: 220, distance: 374.3
click at [680, 220] on textarea "Debtor may need to change careers. In the event that he does, he will notify th…" at bounding box center [657, 239] width 725 height 41
click at [699, 232] on textarea "Debtor and his wife keep their income and expenses separate. She does not contr…" at bounding box center [657, 239] width 725 height 41
type textarea "Debtor and his wife keep their income and expenses separate. She does not contr…"
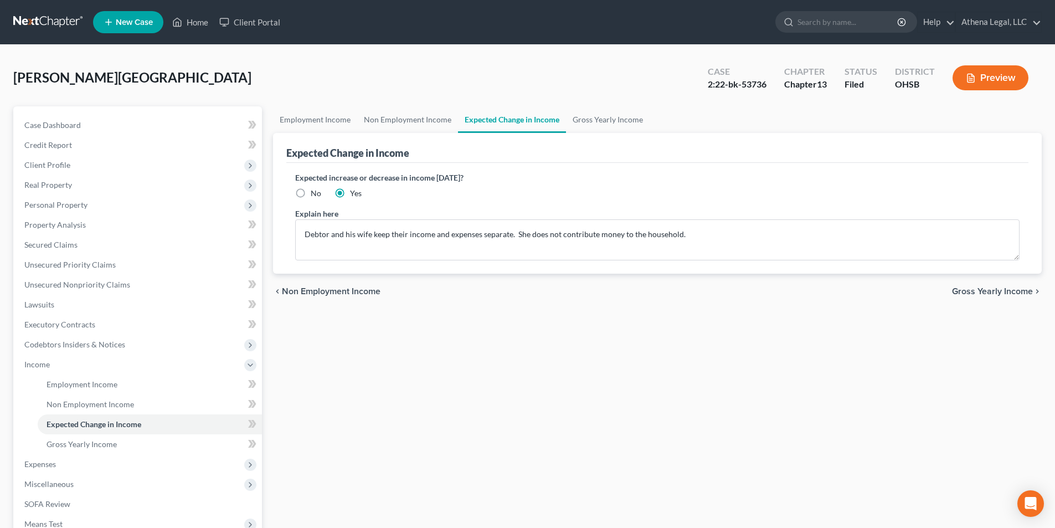
click at [311, 193] on label "No" at bounding box center [316, 193] width 11 height 11
click at [315, 193] on input "No" at bounding box center [318, 191] width 7 height 7
radio input "true"
click at [713, 234] on textarea "Debtor and his wife keep their income and expenses separate. She does not contr…" at bounding box center [657, 239] width 725 height 41
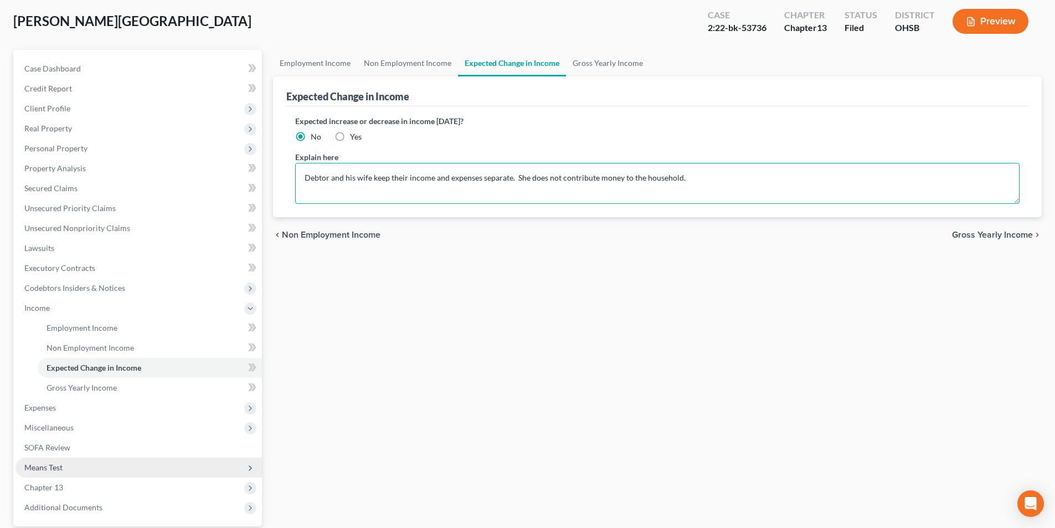
scroll to position [111, 0]
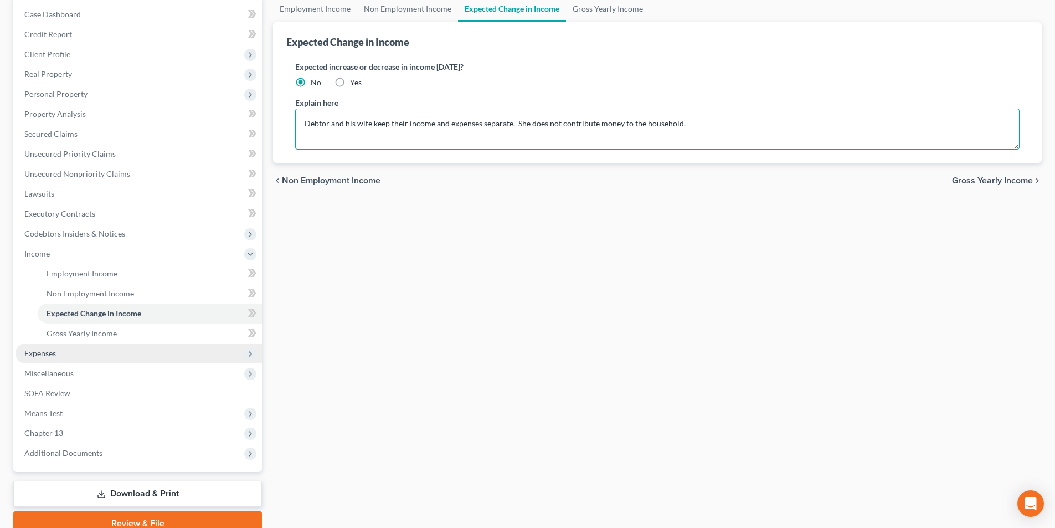
type textarea "Debtor and his wife keep their income and expenses separate. She does not contr…"
click at [44, 355] on span "Expenses" at bounding box center [40, 352] width 32 height 9
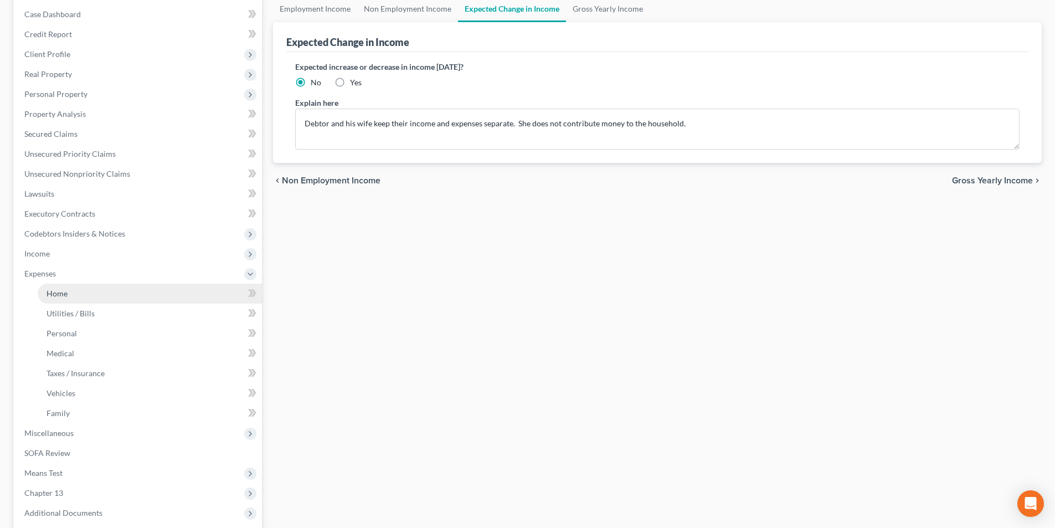
click at [59, 293] on span "Home" at bounding box center [57, 293] width 21 height 9
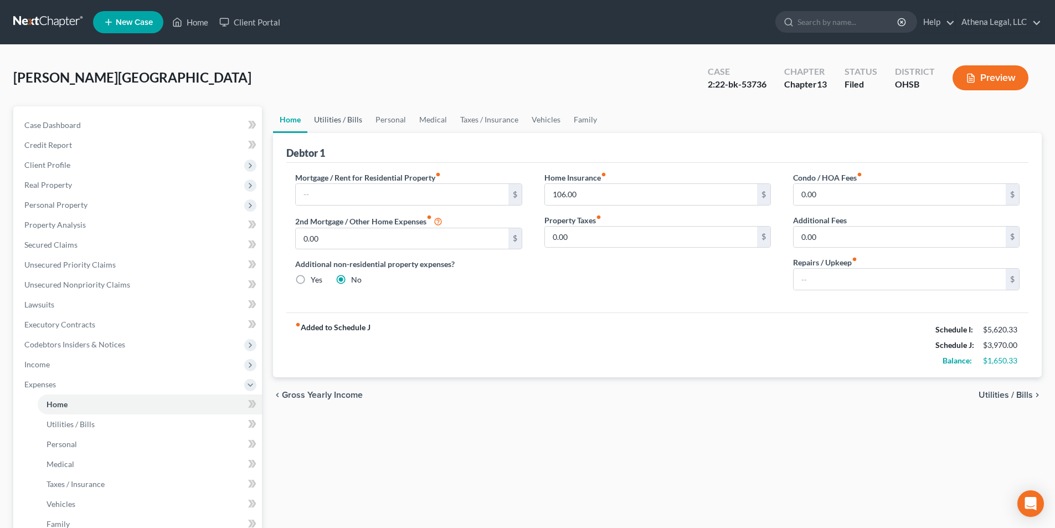
click at [340, 120] on link "Utilities / Bills" at bounding box center [337, 119] width 61 height 27
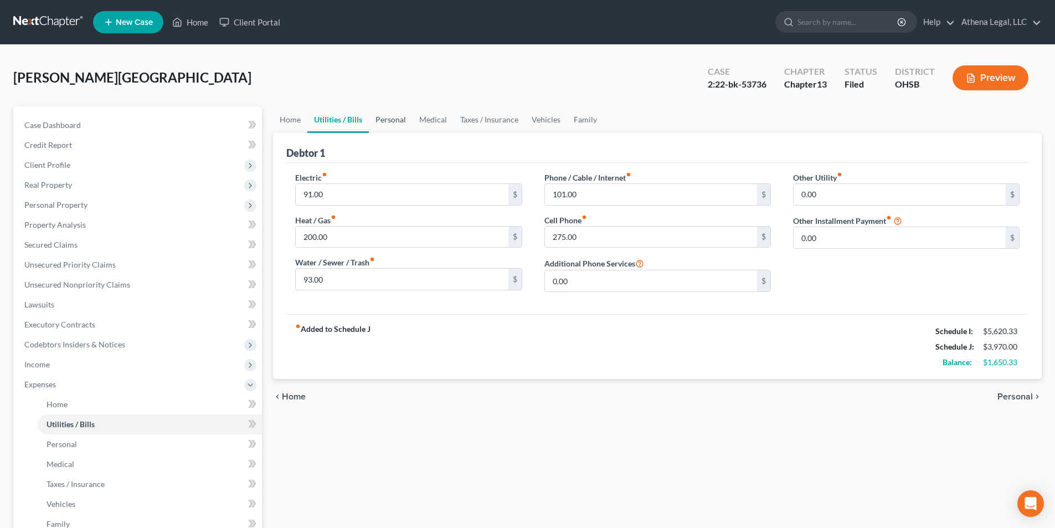
click at [405, 119] on link "Personal" at bounding box center [391, 119] width 44 height 27
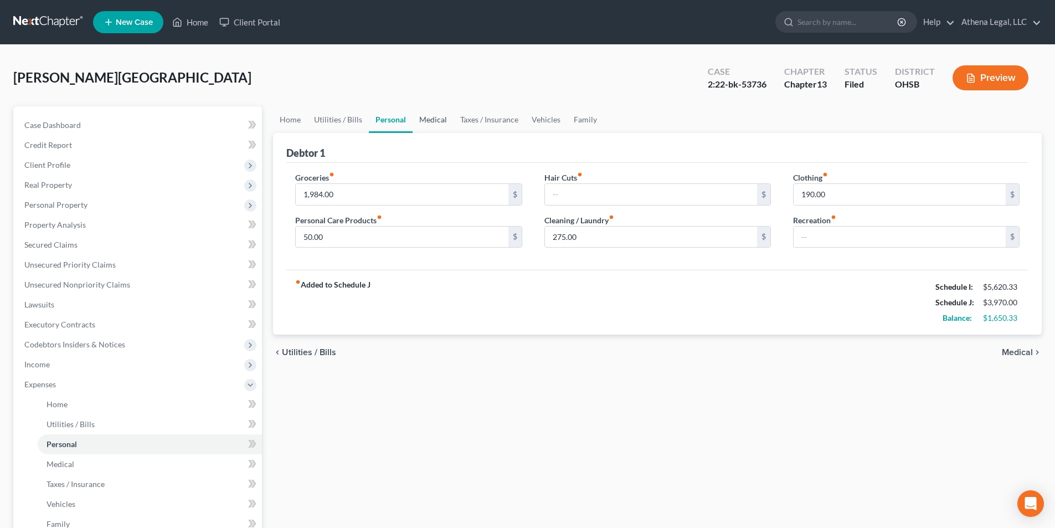
click at [425, 117] on link "Medical" at bounding box center [433, 119] width 41 height 27
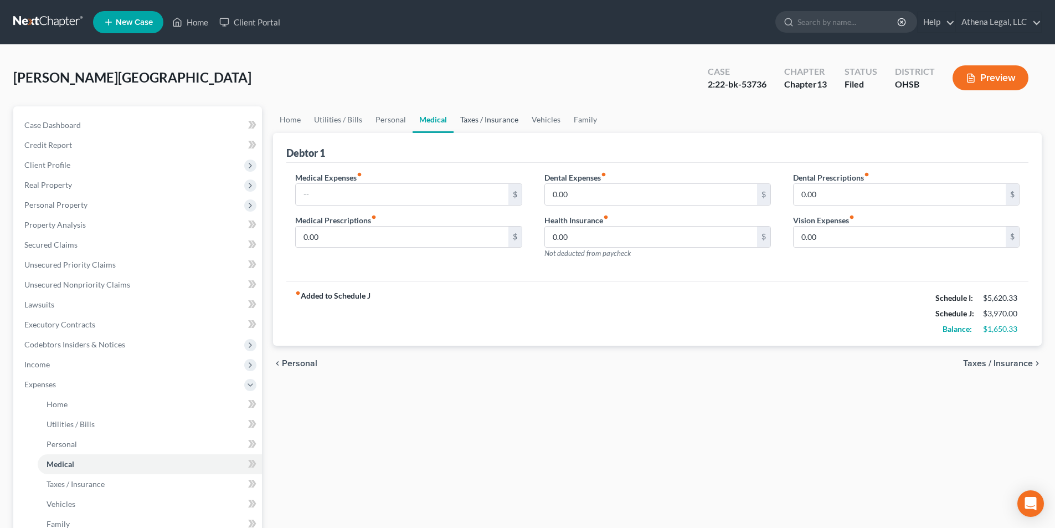
click at [502, 119] on link "Taxes / Insurance" at bounding box center [489, 119] width 71 height 27
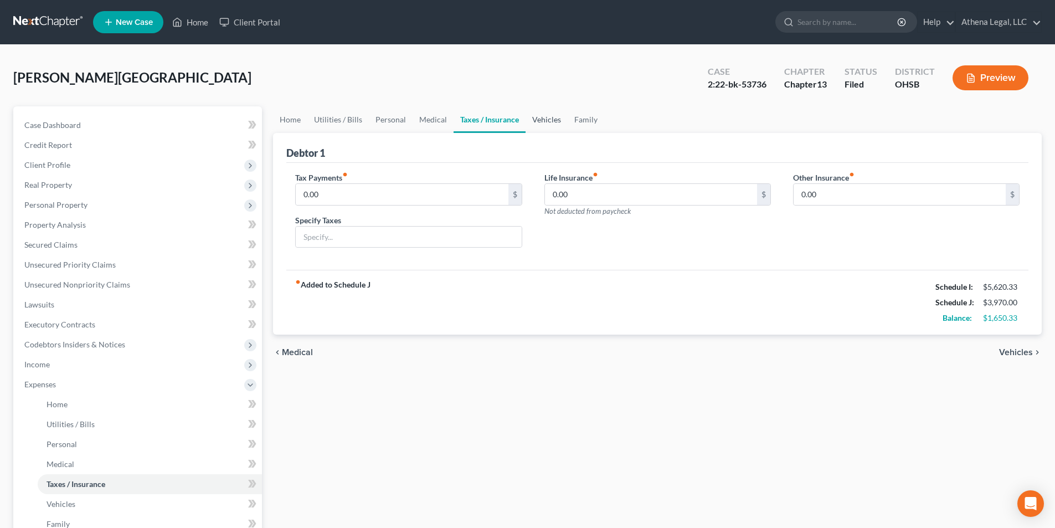
click at [539, 118] on link "Vehicles" at bounding box center [547, 119] width 42 height 27
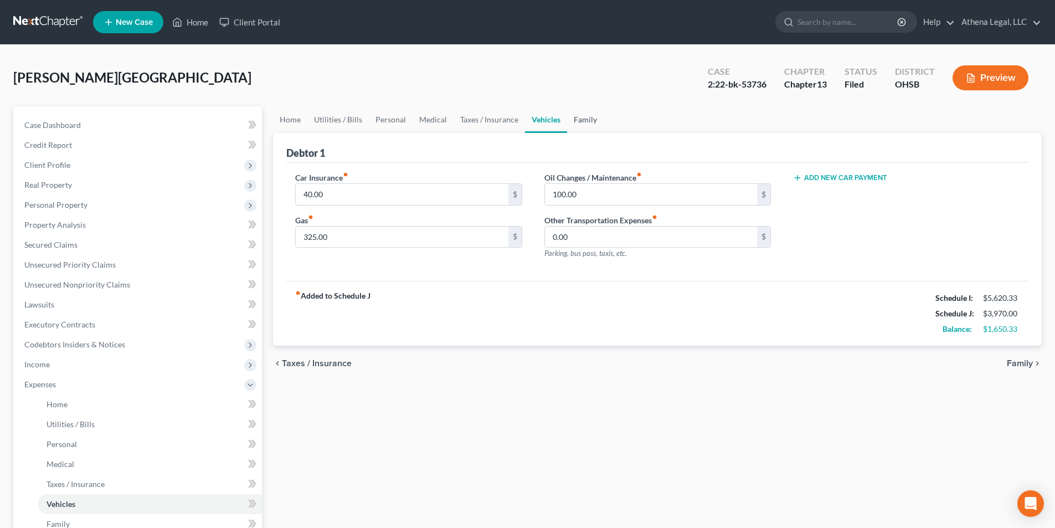
click at [595, 115] on link "Family" at bounding box center [585, 119] width 37 height 27
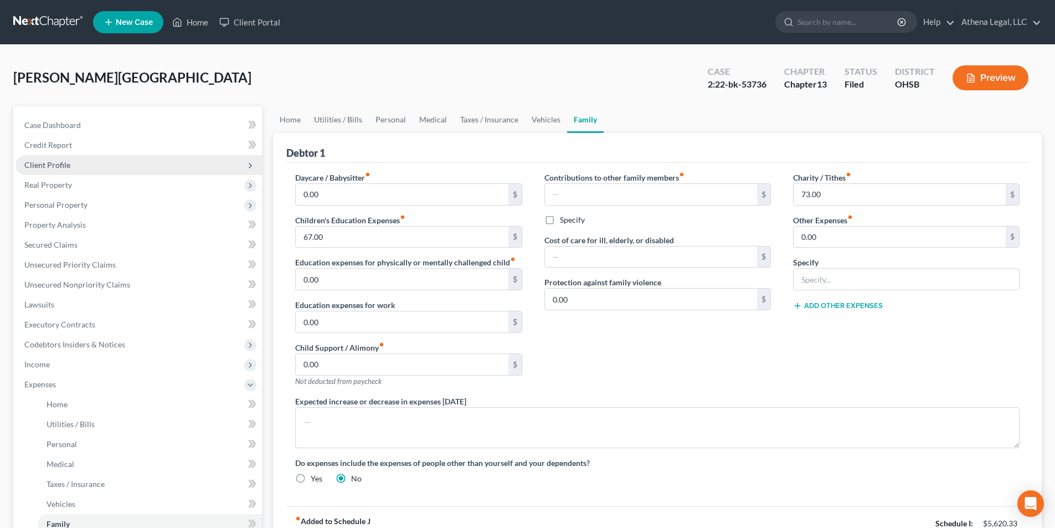
click at [42, 164] on span "Client Profile" at bounding box center [47, 164] width 46 height 9
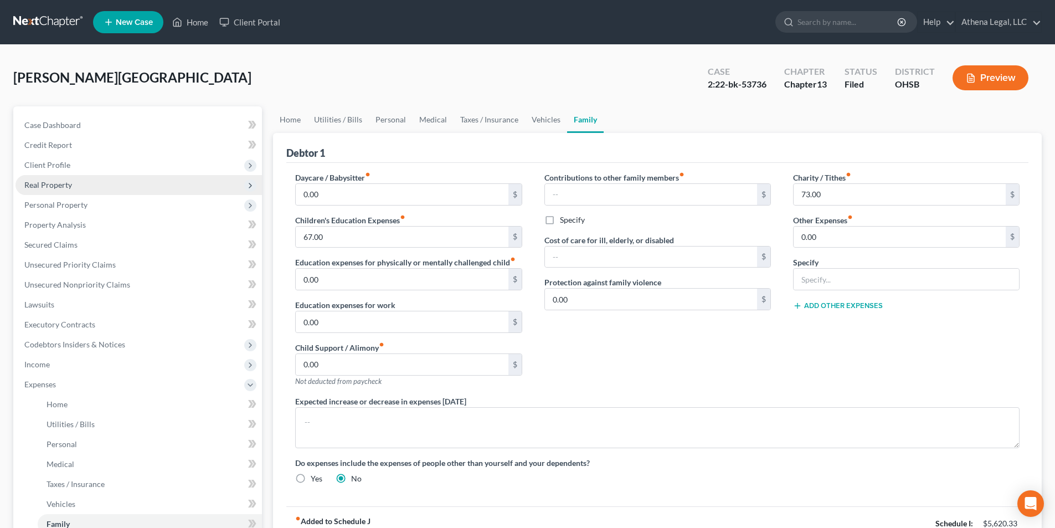
click at [54, 167] on span "Client Profile" at bounding box center [47, 164] width 46 height 9
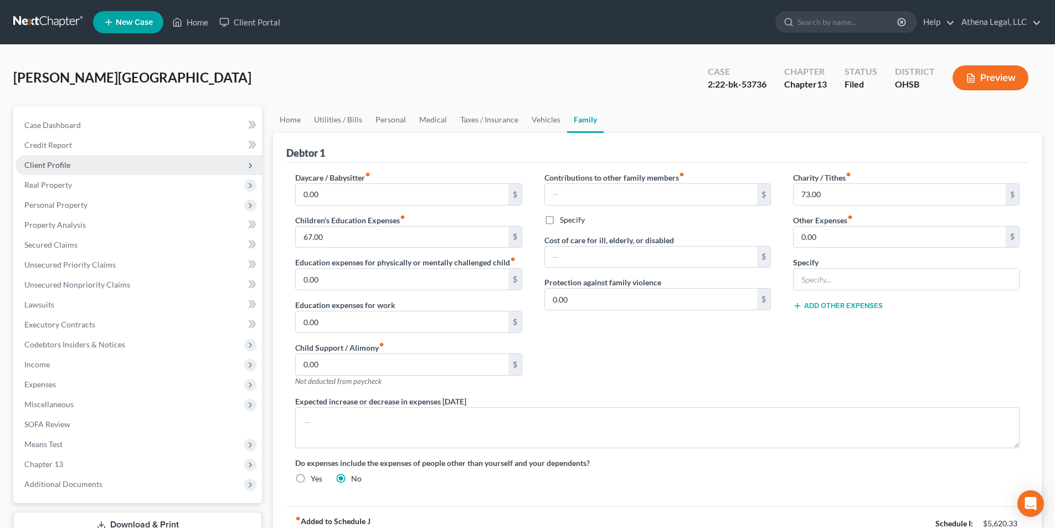
click at [60, 167] on span "Client Profile" at bounding box center [47, 164] width 46 height 9
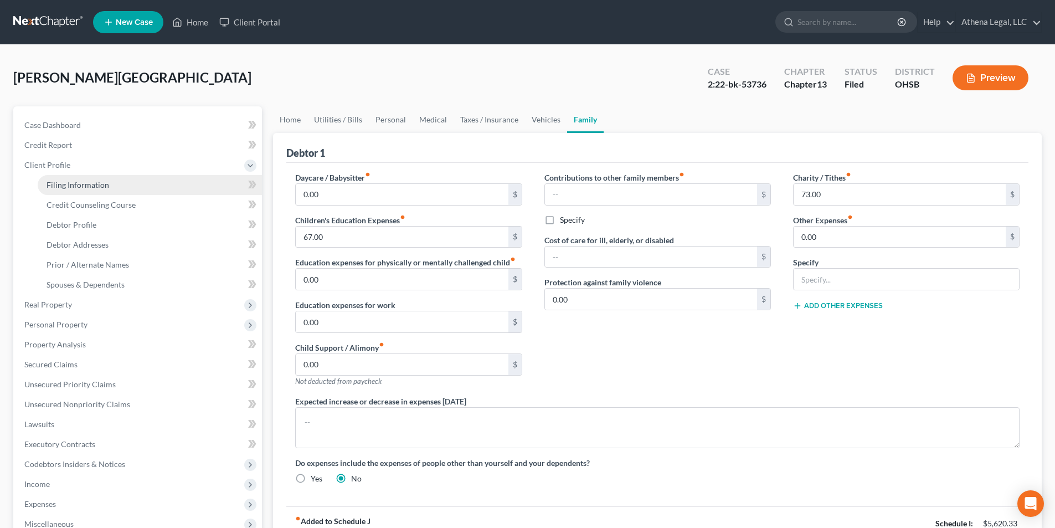
click at [78, 188] on span "Filing Information" at bounding box center [78, 184] width 63 height 9
select select "1"
select select "0"
select select "3"
select select "62"
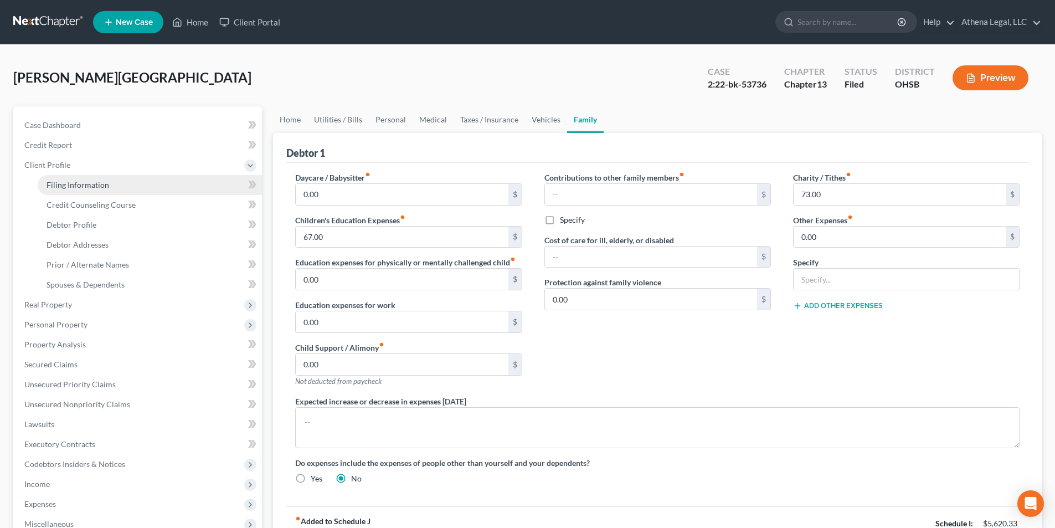
select select "0"
select select "36"
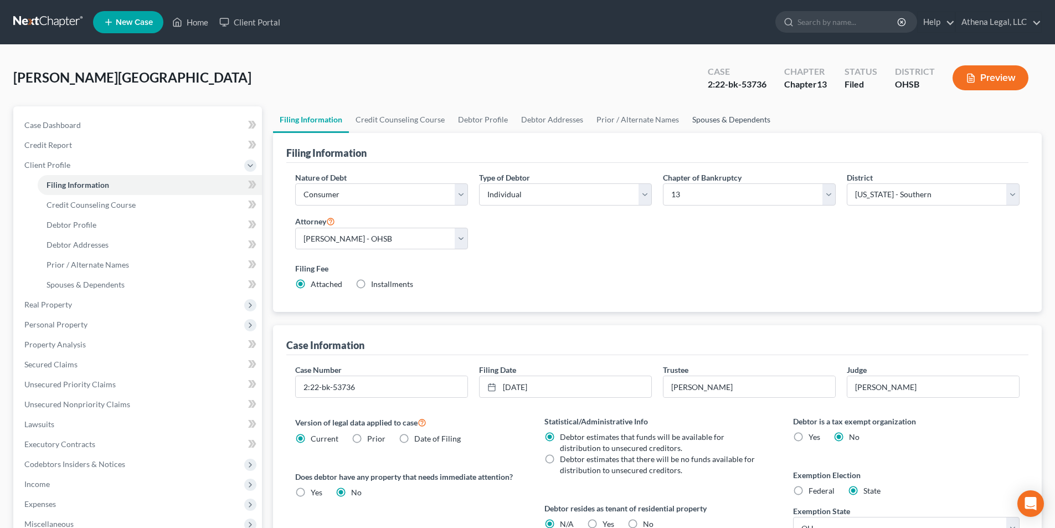
click at [695, 118] on link "Spouses & Dependents" at bounding box center [731, 119] width 91 height 27
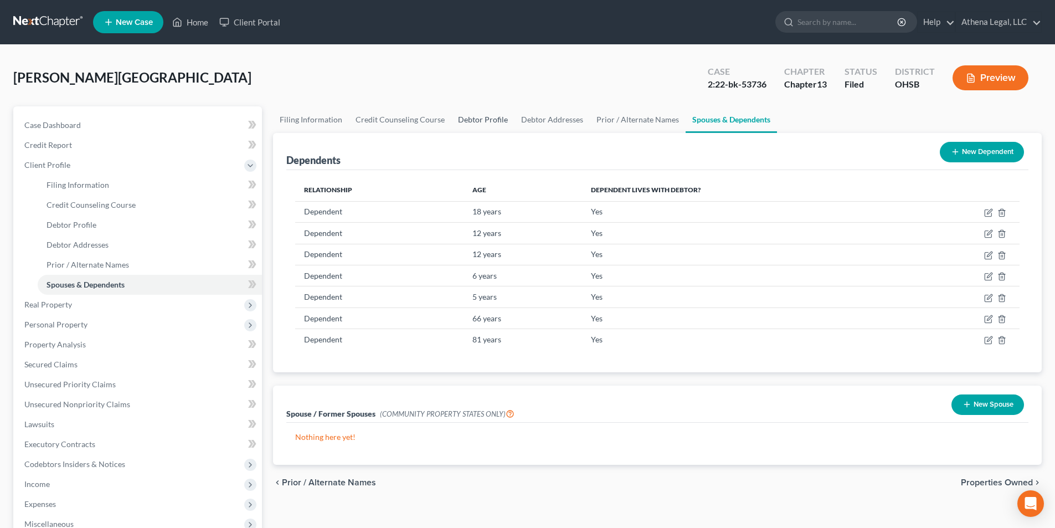
click at [491, 124] on link "Debtor Profile" at bounding box center [482, 119] width 63 height 27
select select "1"
select select "8"
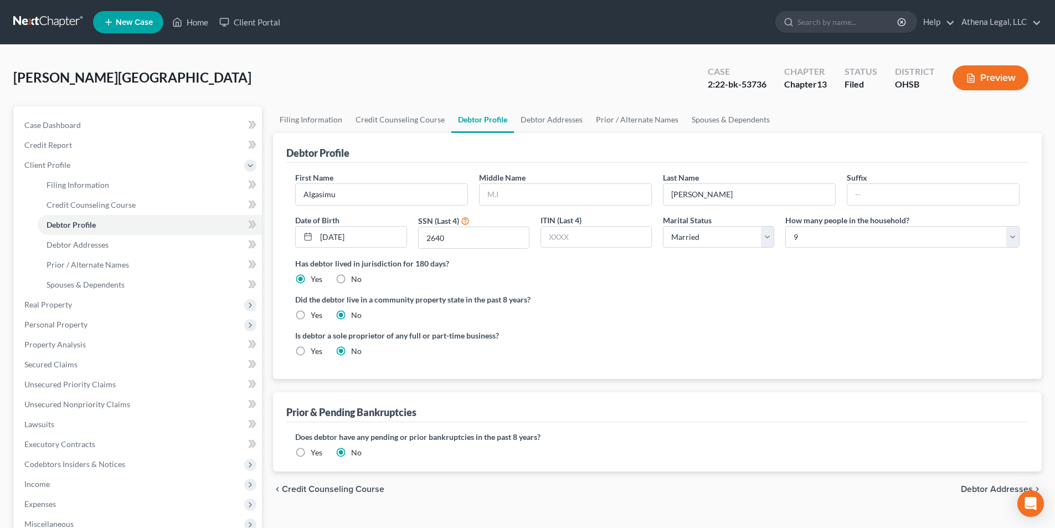
radio input "true"
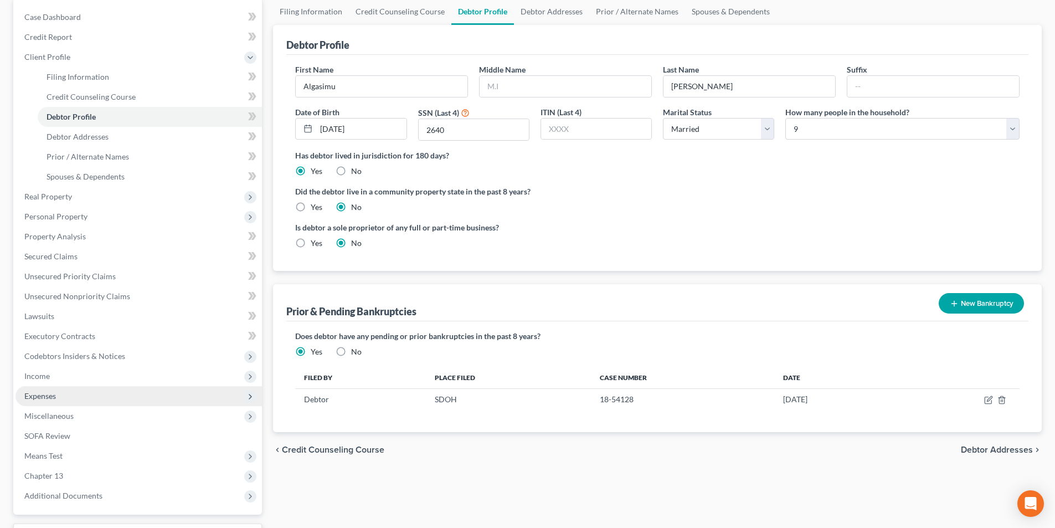
scroll to position [111, 0]
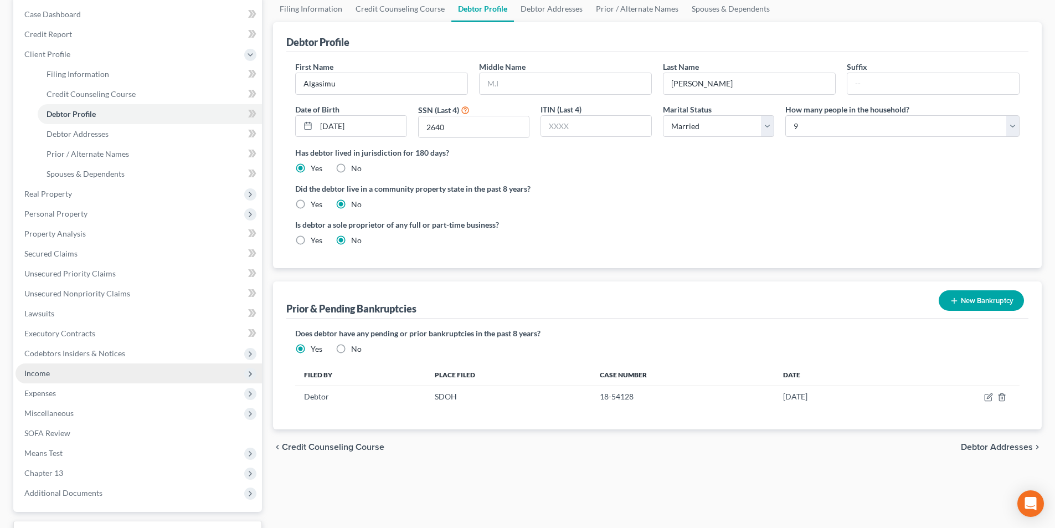
click at [40, 368] on span "Income" at bounding box center [36, 372] width 25 height 9
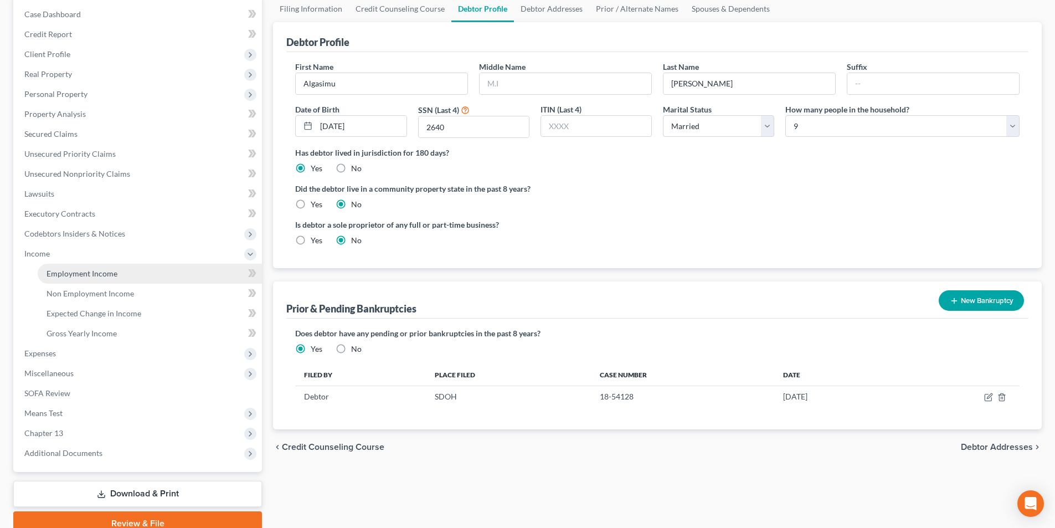
click at [71, 278] on span "Employment Income" at bounding box center [82, 273] width 71 height 9
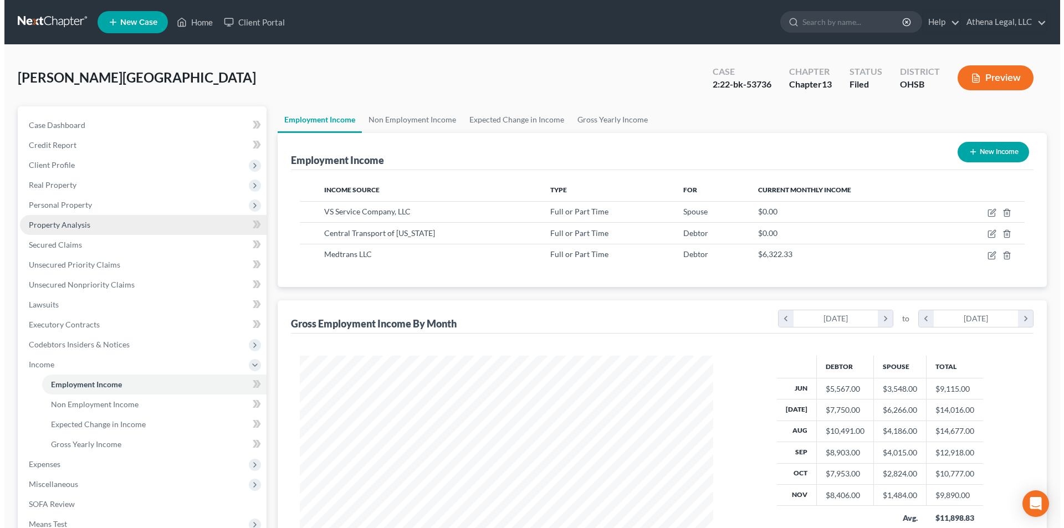
scroll to position [207, 435]
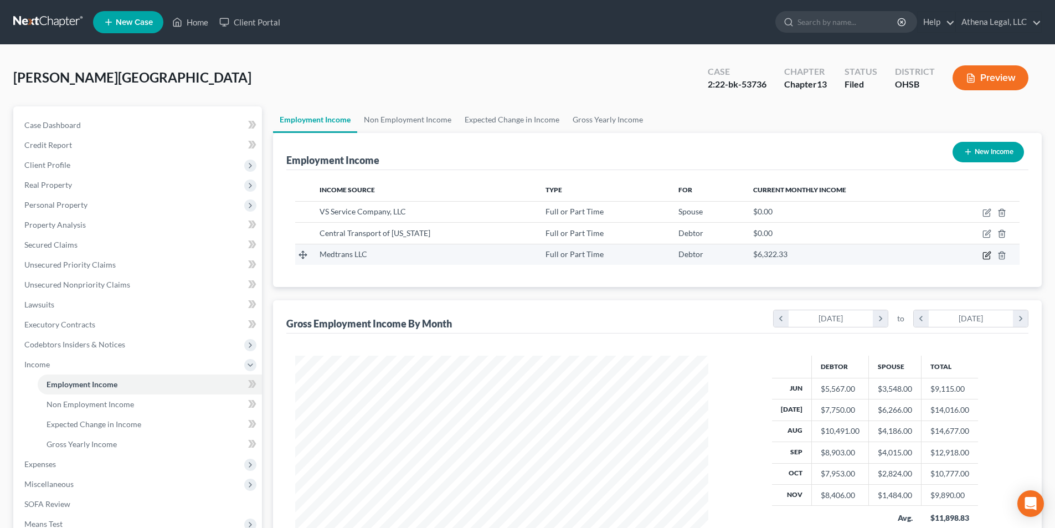
click at [987, 257] on icon "button" at bounding box center [987, 255] width 9 height 9
select select "0"
select select "14"
select select "3"
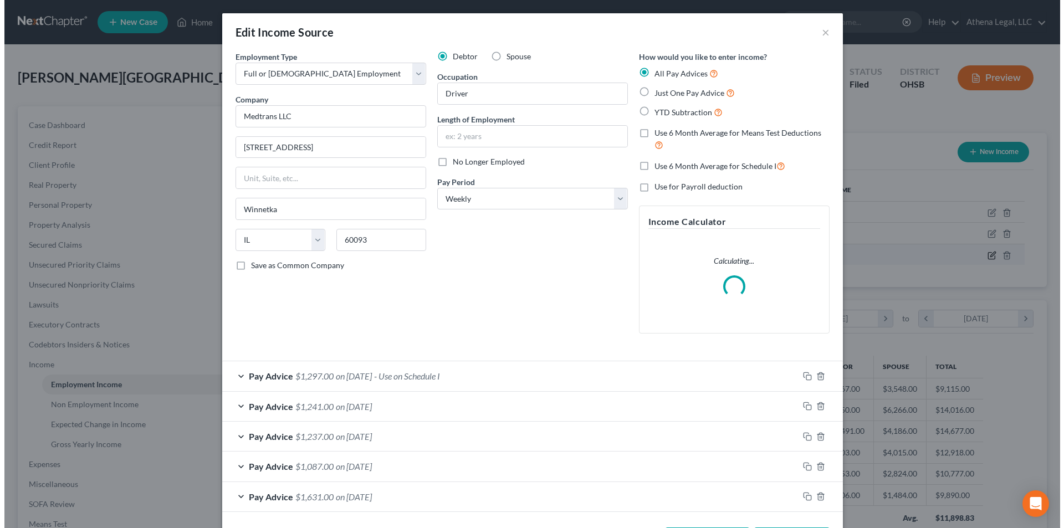
scroll to position [208, 439]
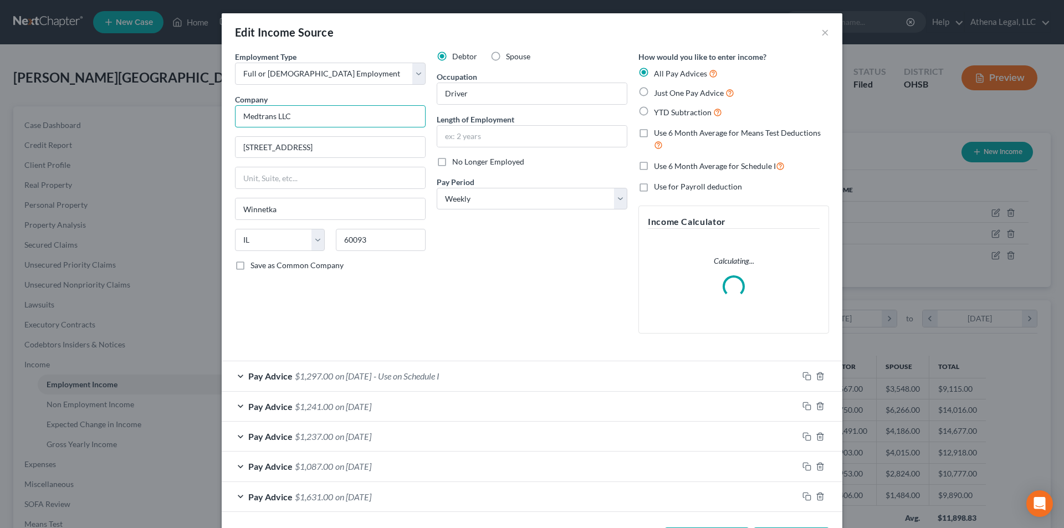
click at [268, 115] on input "Medtrans LLC" at bounding box center [330, 116] width 191 height 22
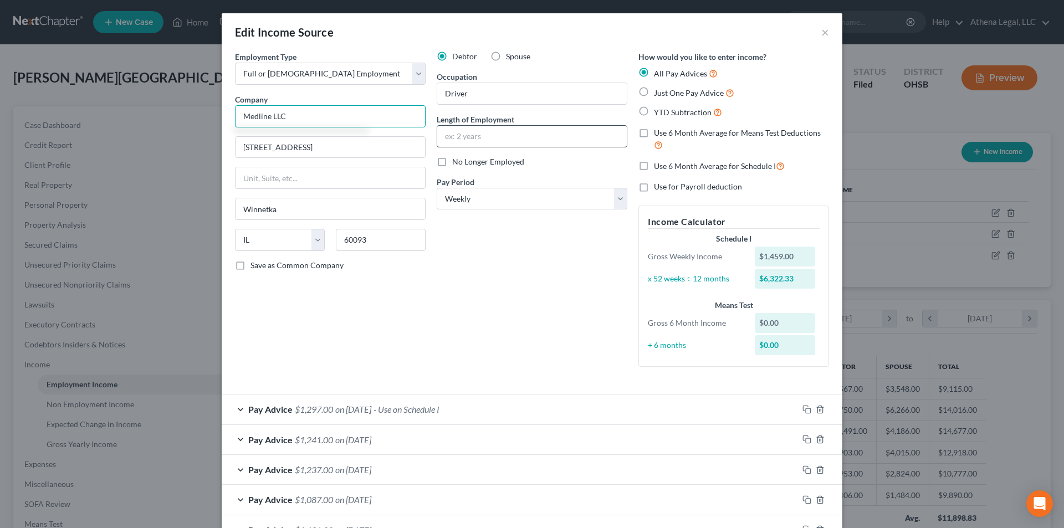
type input "Medline LLC"
click at [506, 138] on input "text" at bounding box center [531, 136] width 189 height 21
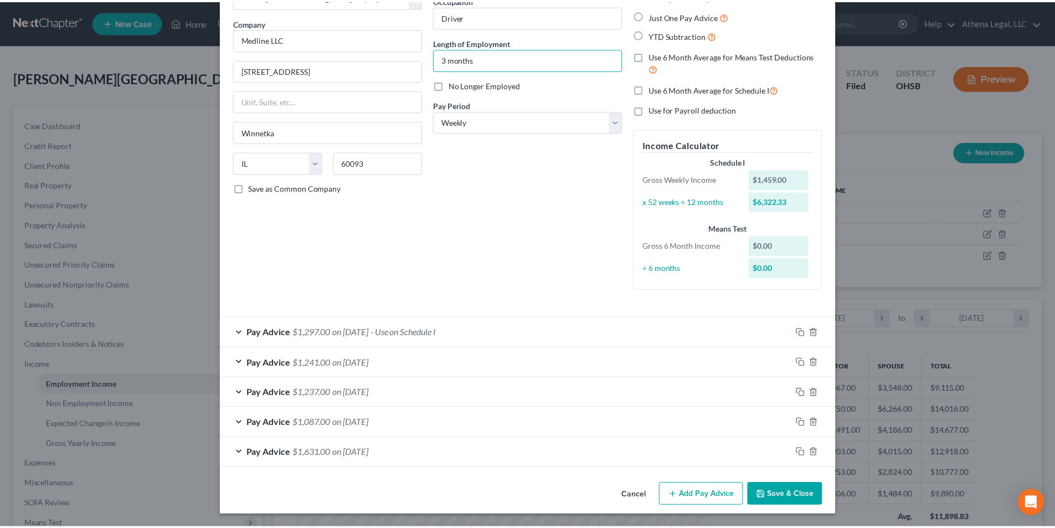
scroll to position [78, 0]
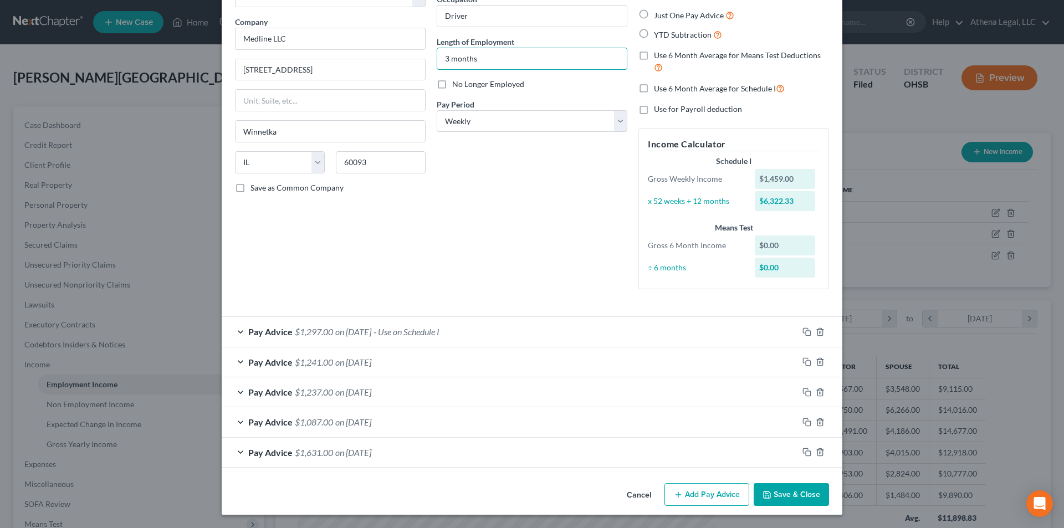
type input "3 months"
click at [816, 501] on button "Save & Close" at bounding box center [790, 494] width 75 height 23
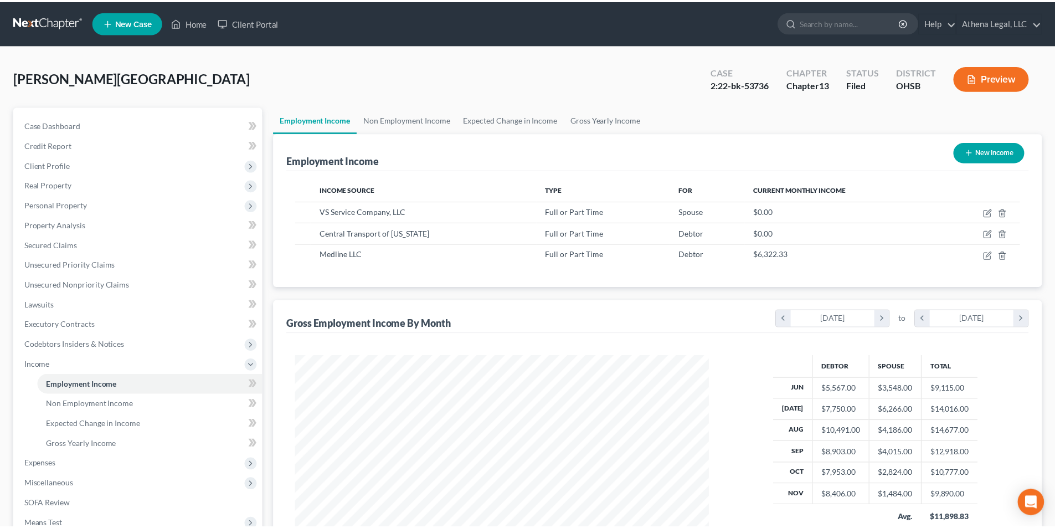
scroll to position [553744, 553515]
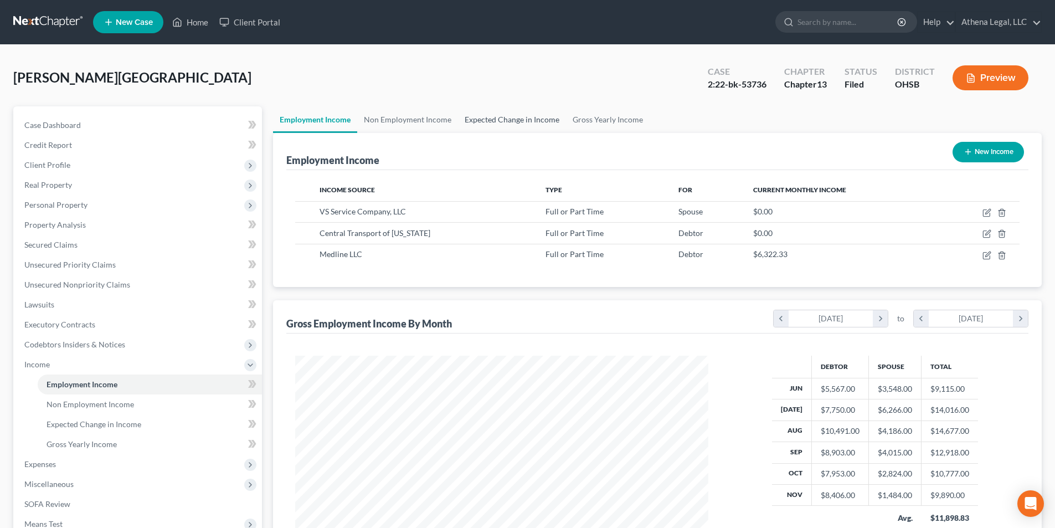
click at [500, 120] on link "Expected Change in Income" at bounding box center [512, 119] width 108 height 27
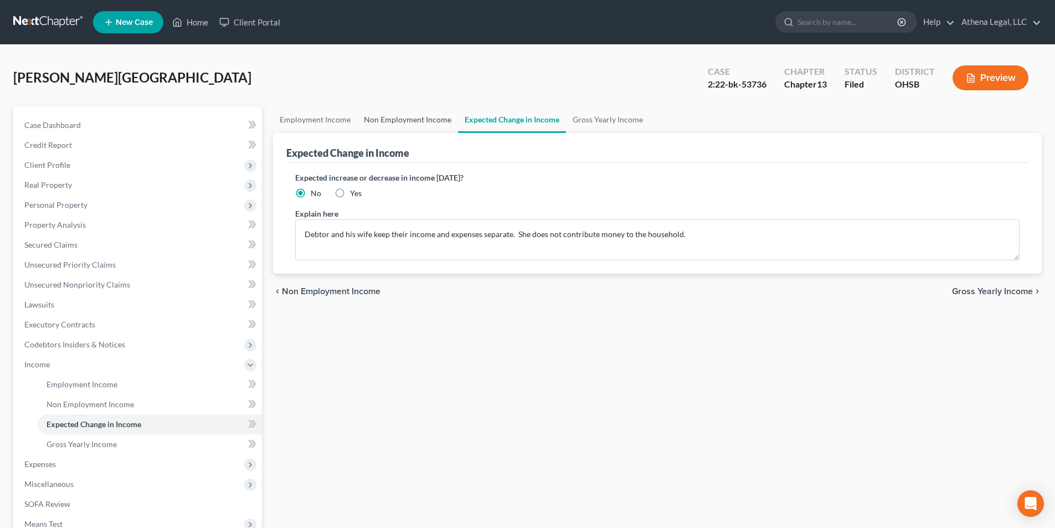
click at [395, 118] on link "Non Employment Income" at bounding box center [407, 119] width 101 height 27
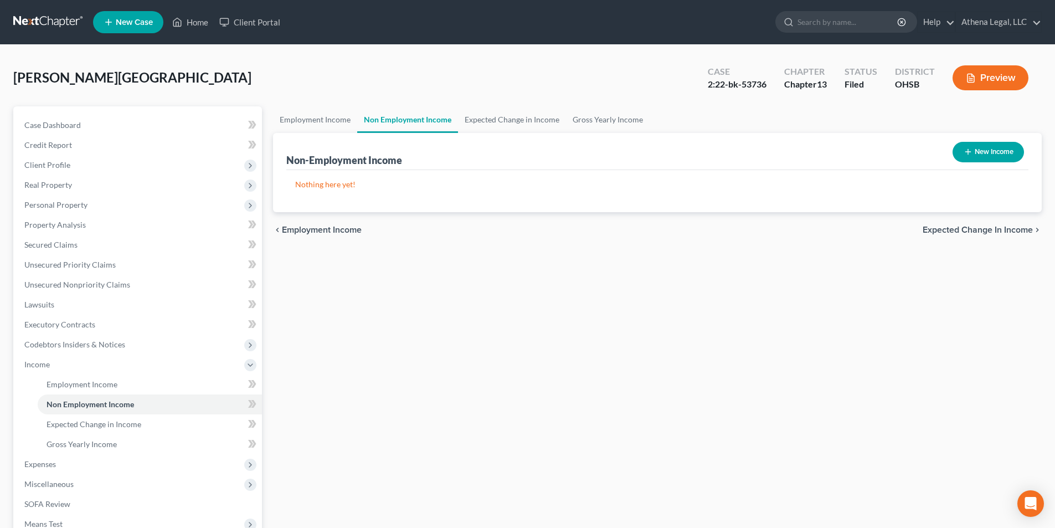
click at [1003, 156] on button "New Income" at bounding box center [988, 152] width 71 height 20
select select "0"
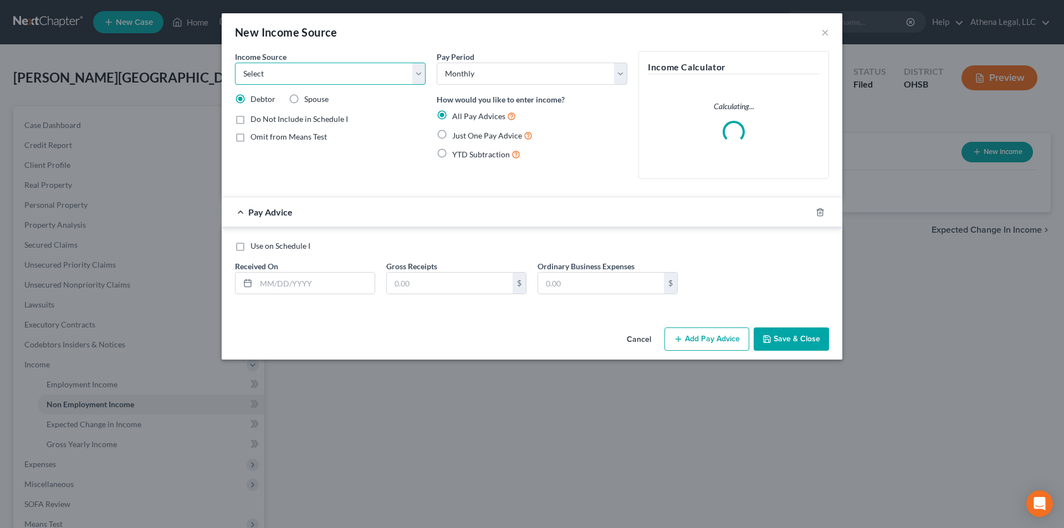
drag, startPoint x: 341, startPoint y: 76, endPoint x: 324, endPoint y: 84, distance: 18.8
click at [341, 76] on select "Select Unemployment Disability (from employer) Pension Retirement Social Securi…" at bounding box center [330, 74] width 191 height 22
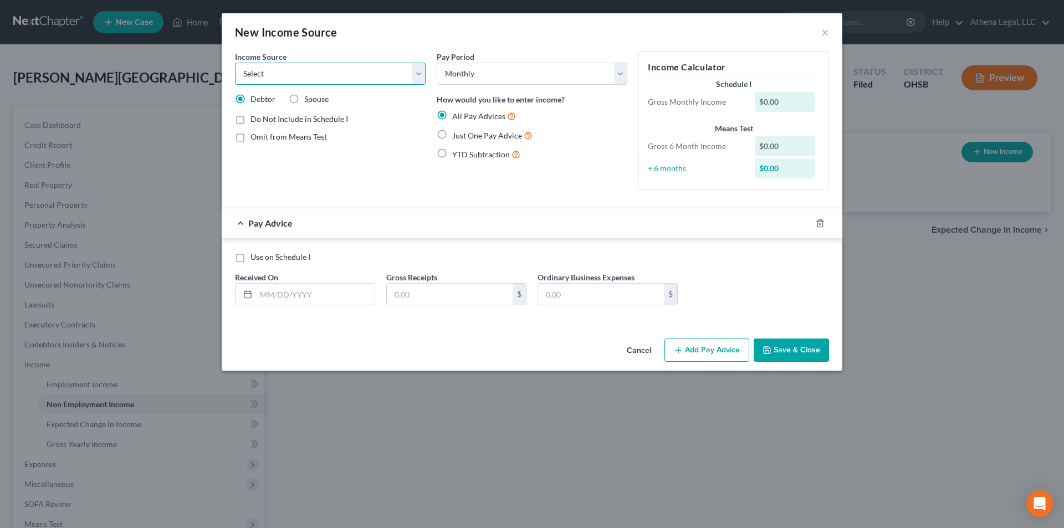
select select "5"
click at [235, 63] on select "Select Unemployment Disability (from employer) Pension Retirement Social Securi…" at bounding box center [330, 74] width 191 height 22
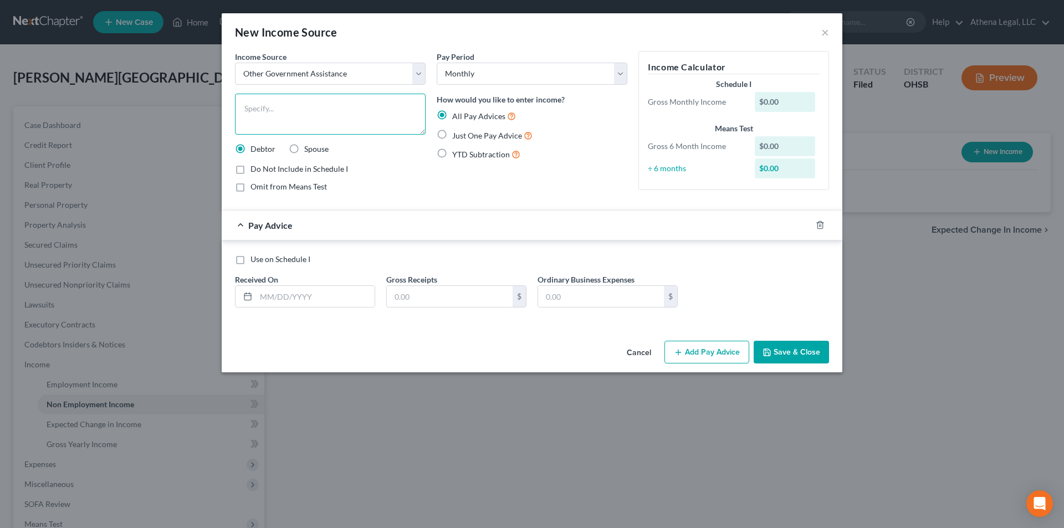
click at [300, 107] on textarea at bounding box center [330, 114] width 191 height 41
type textarea "Food Assistance"
click at [452, 134] on label "Just One Pay Advice" at bounding box center [492, 135] width 80 height 13
click at [456, 134] on input "Just One Pay Advice" at bounding box center [459, 132] width 7 height 7
radio input "true"
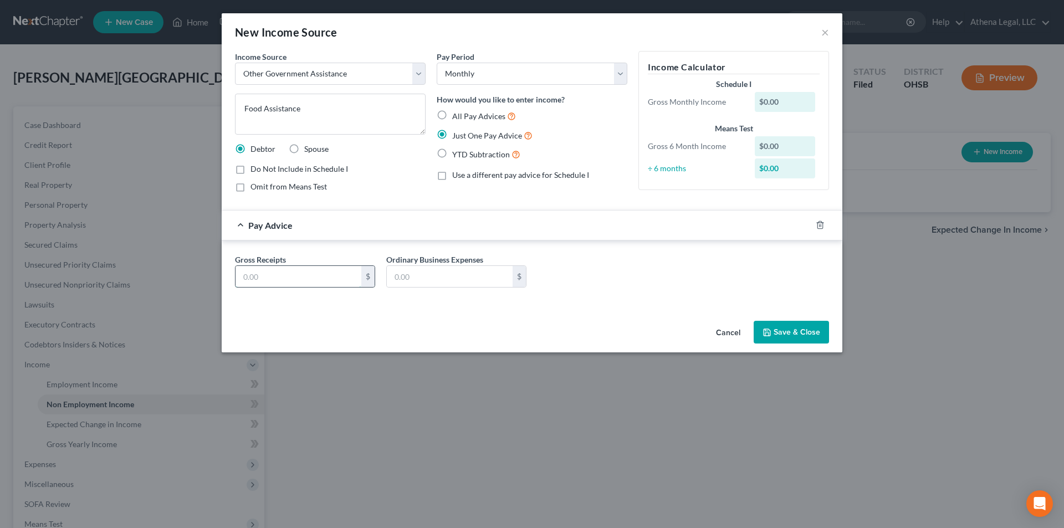
click at [326, 275] on input "text" at bounding box center [298, 276] width 126 height 21
type input "1,500"
click at [771, 329] on icon "button" at bounding box center [766, 332] width 9 height 9
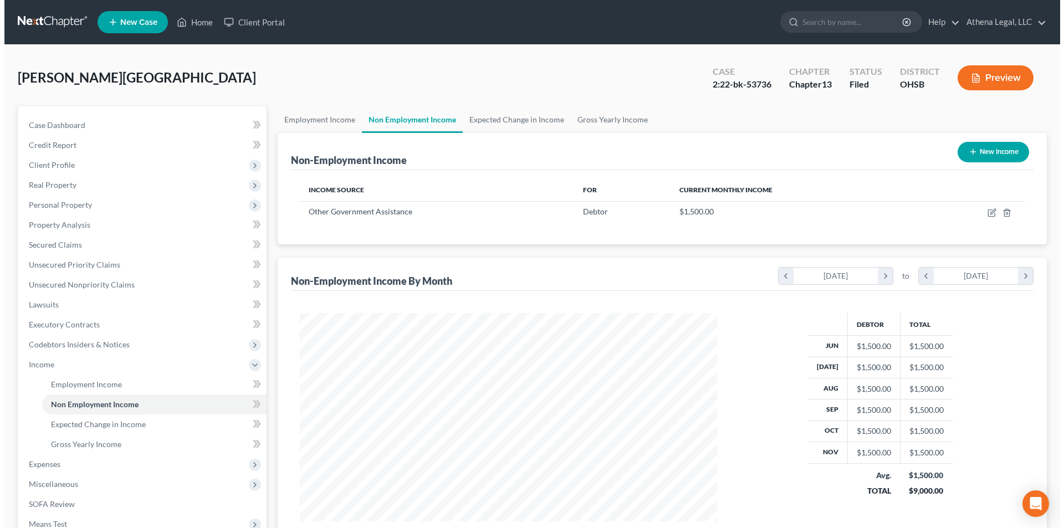
scroll to position [553744, 553515]
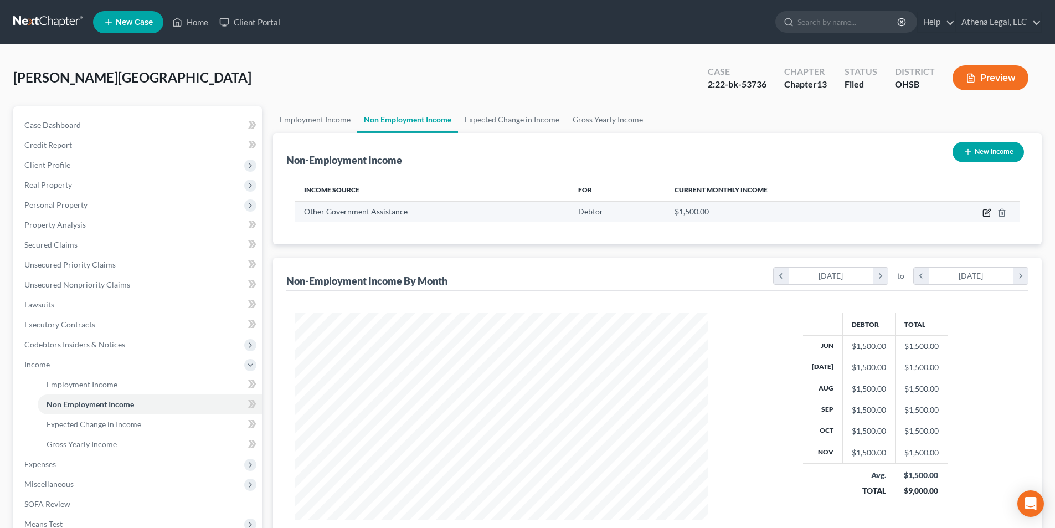
click at [989, 215] on icon "button" at bounding box center [987, 212] width 9 height 9
select select "5"
select select "0"
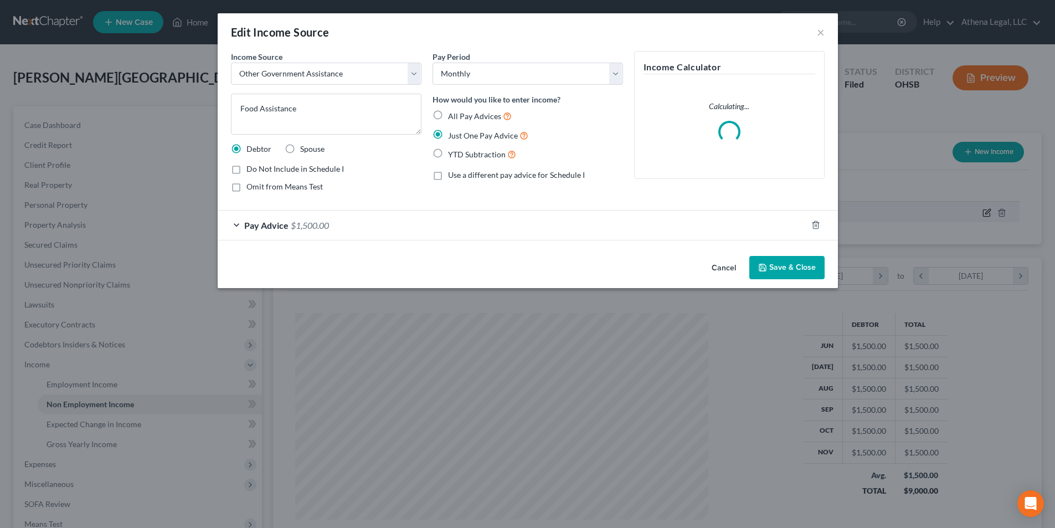
scroll to position [208, 439]
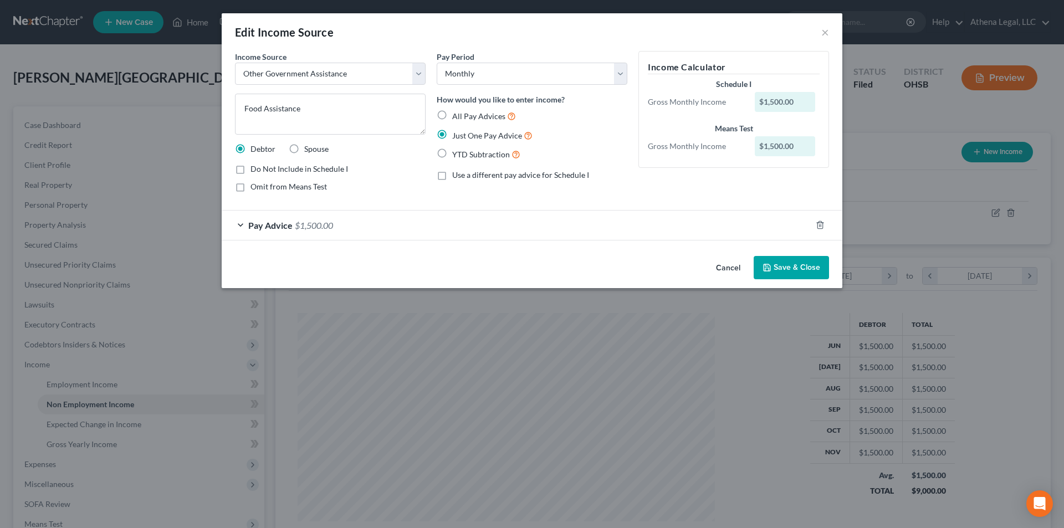
click at [309, 227] on span "$1,500.00" at bounding box center [314, 225] width 38 height 11
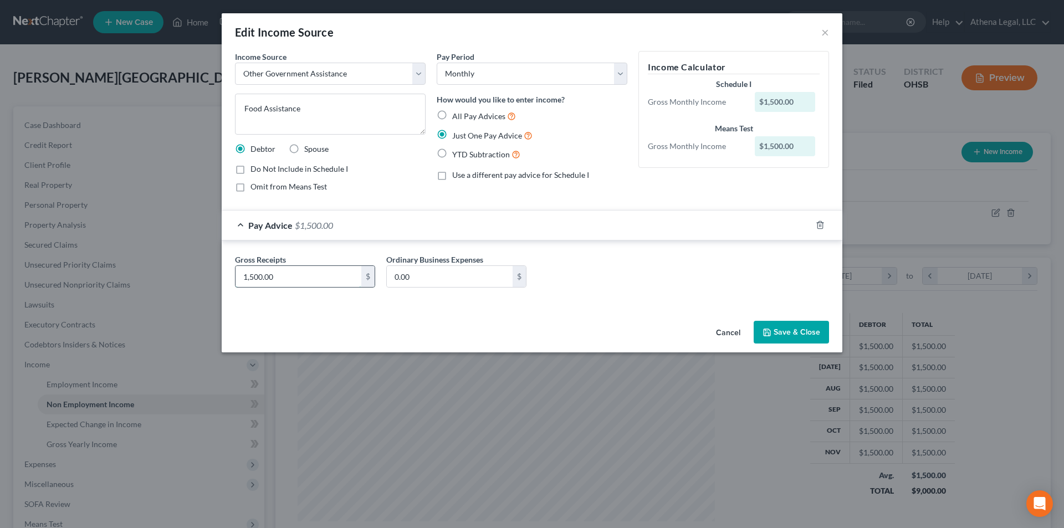
click at [252, 278] on input "1,500.00" at bounding box center [298, 276] width 126 height 21
drag, startPoint x: 267, startPoint y: 275, endPoint x: 240, endPoint y: 280, distance: 27.1
click at [240, 280] on input "100.00" at bounding box center [298, 276] width 126 height 21
type input "1,600"
click at [774, 333] on button "Save & Close" at bounding box center [790, 332] width 75 height 23
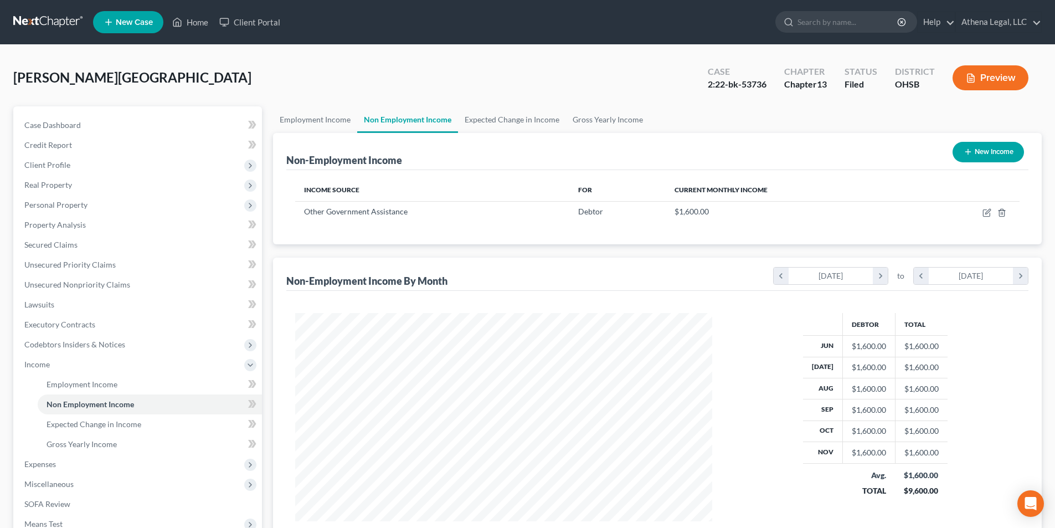
scroll to position [553744, 553515]
click at [54, 459] on span "Expenses" at bounding box center [40, 463] width 32 height 9
click at [74, 401] on link "Home" at bounding box center [150, 404] width 224 height 20
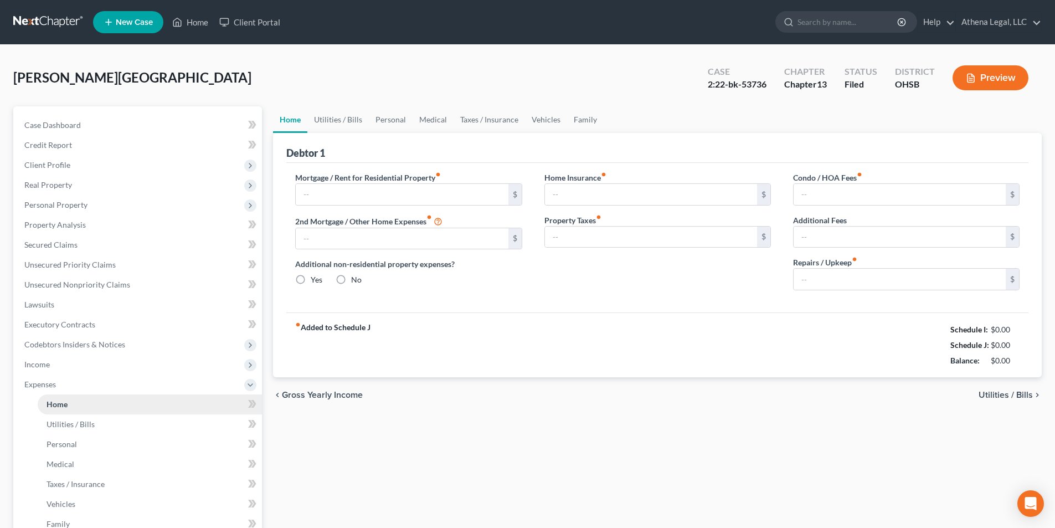
type input "0.00"
radio input "true"
type input "106.00"
type input "0.00"
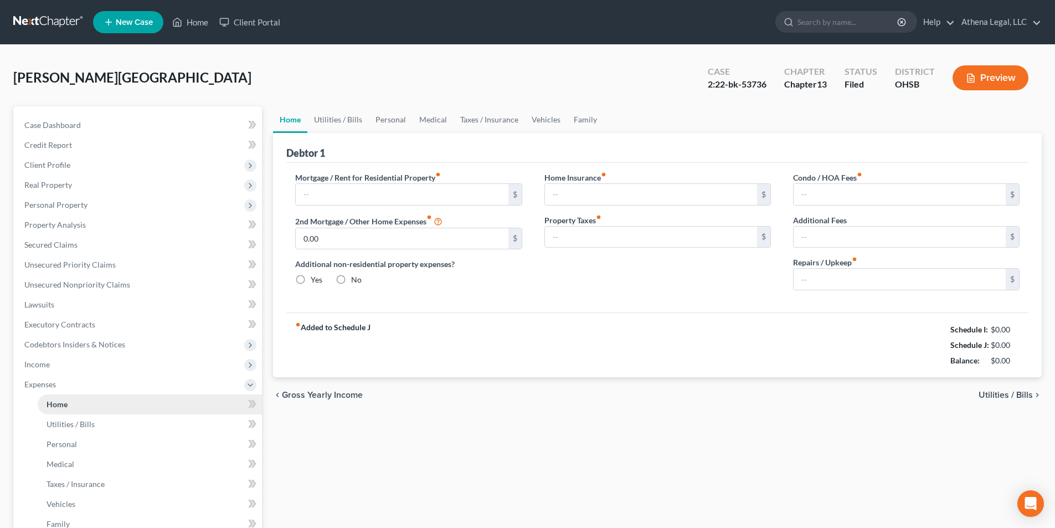
type input "0.00"
drag, startPoint x: 349, startPoint y: 120, endPoint x: 297, endPoint y: 122, distance: 51.6
click at [349, 120] on link "Utilities / Bills" at bounding box center [337, 119] width 61 height 27
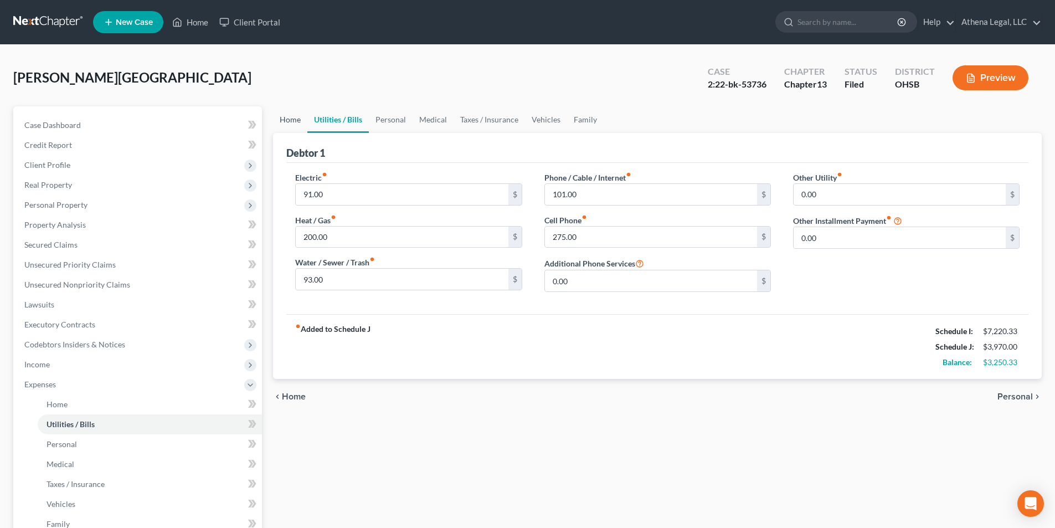
click at [297, 122] on link "Home" at bounding box center [290, 119] width 34 height 27
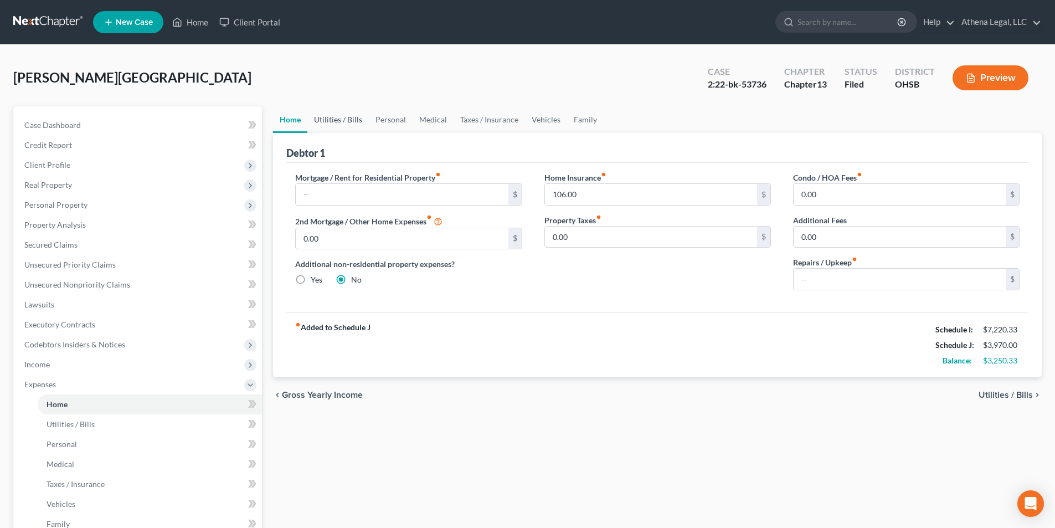
click at [345, 117] on link "Utilities / Bills" at bounding box center [337, 119] width 61 height 27
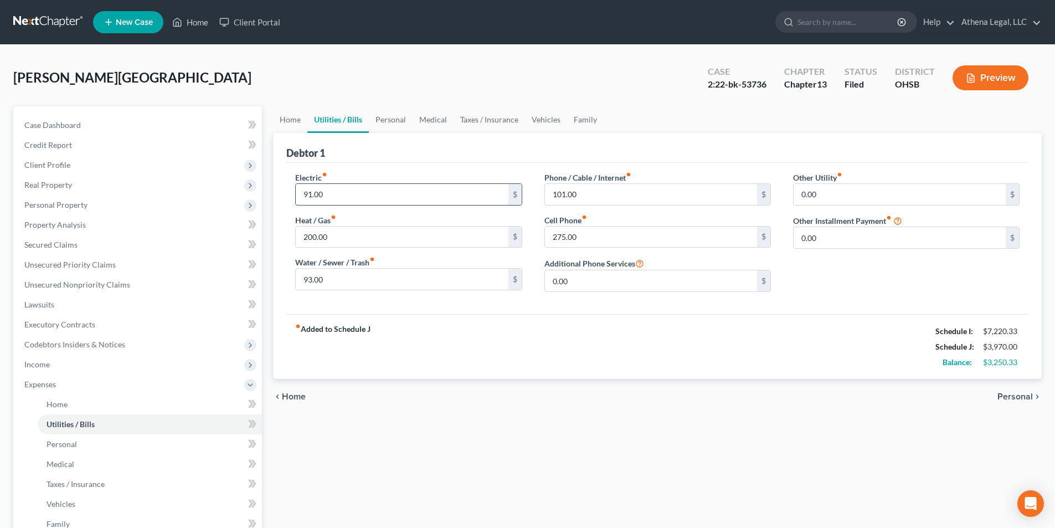
click at [342, 196] on input "91.00" at bounding box center [402, 194] width 212 height 21
type input "104"
click at [358, 227] on input "200.00" at bounding box center [402, 237] width 212 height 21
click at [434, 285] on input "93.00" at bounding box center [402, 279] width 212 height 21
click at [605, 239] on input "275.00" at bounding box center [651, 237] width 212 height 21
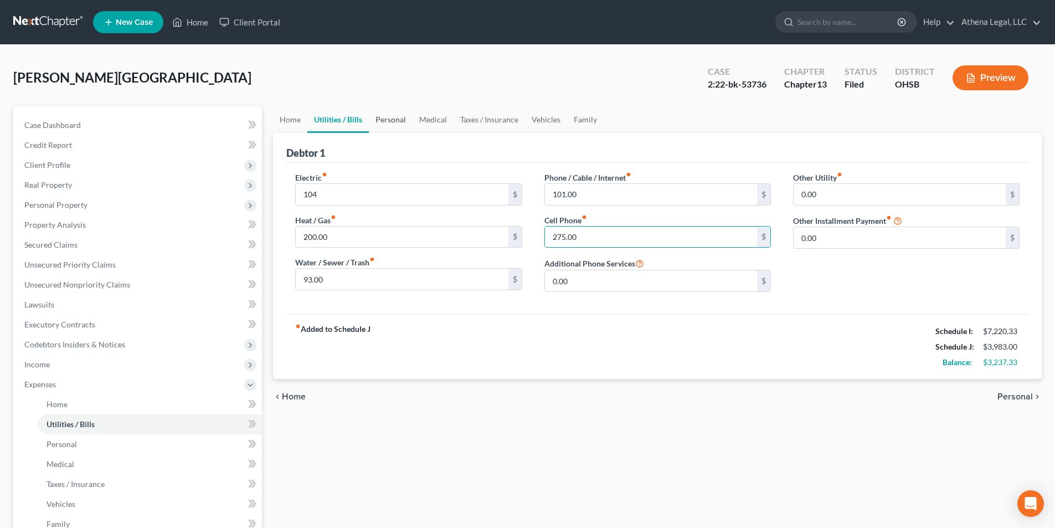
click at [392, 121] on link "Personal" at bounding box center [391, 119] width 44 height 27
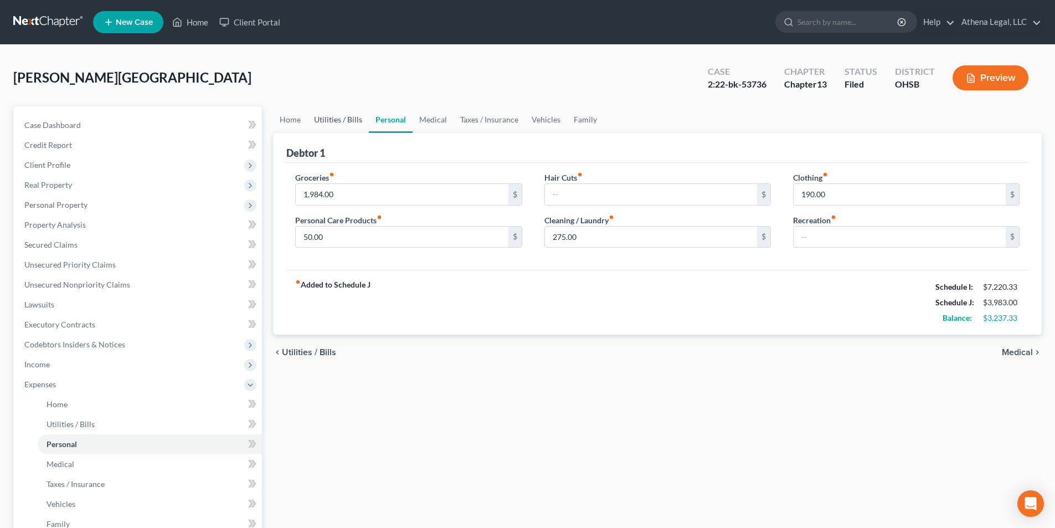
click at [345, 125] on link "Utilities / Bills" at bounding box center [337, 119] width 61 height 27
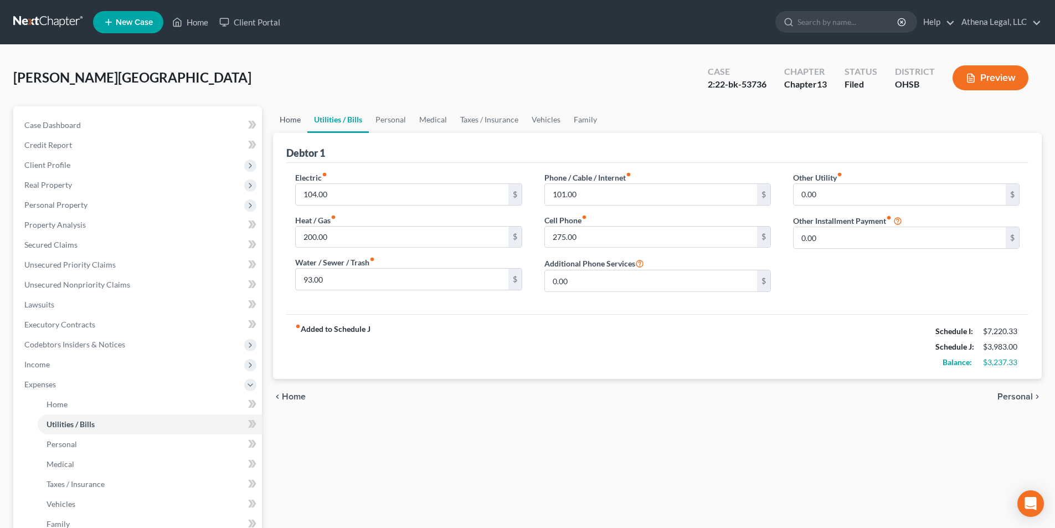
click at [290, 120] on link "Home" at bounding box center [290, 119] width 34 height 27
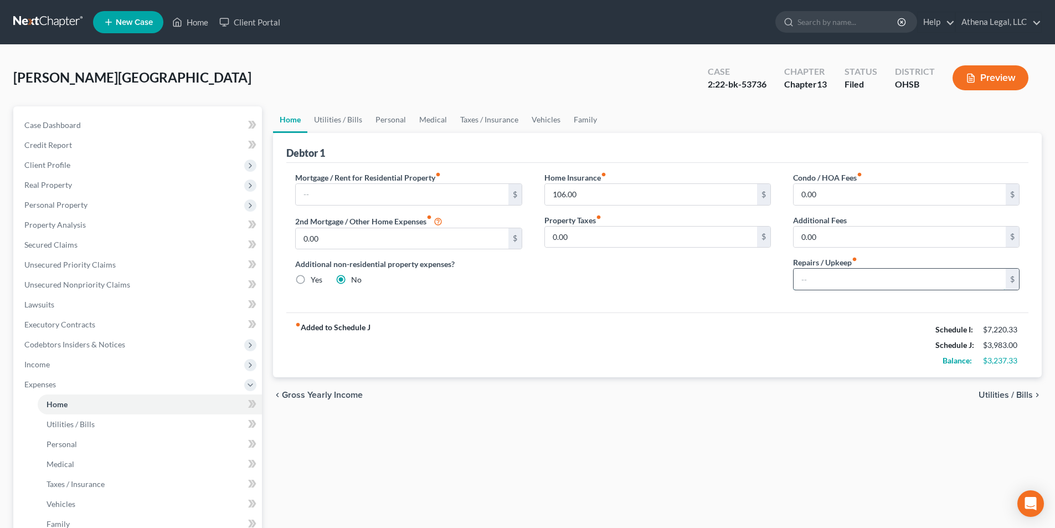
click at [858, 276] on input "text" at bounding box center [900, 279] width 212 height 21
type input "50.00"
click at [377, 121] on link "Personal" at bounding box center [391, 119] width 44 height 27
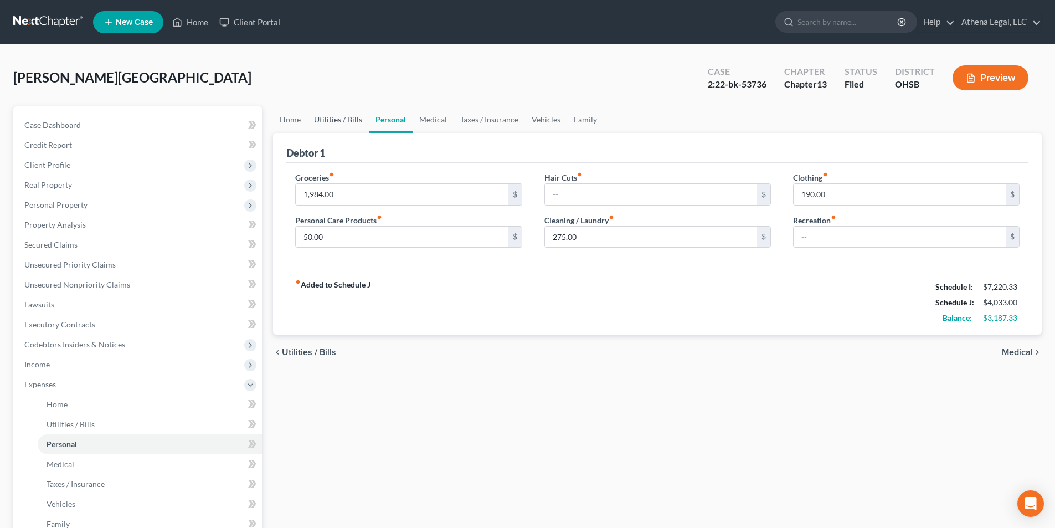
click at [353, 121] on link "Utilities / Bills" at bounding box center [337, 119] width 61 height 27
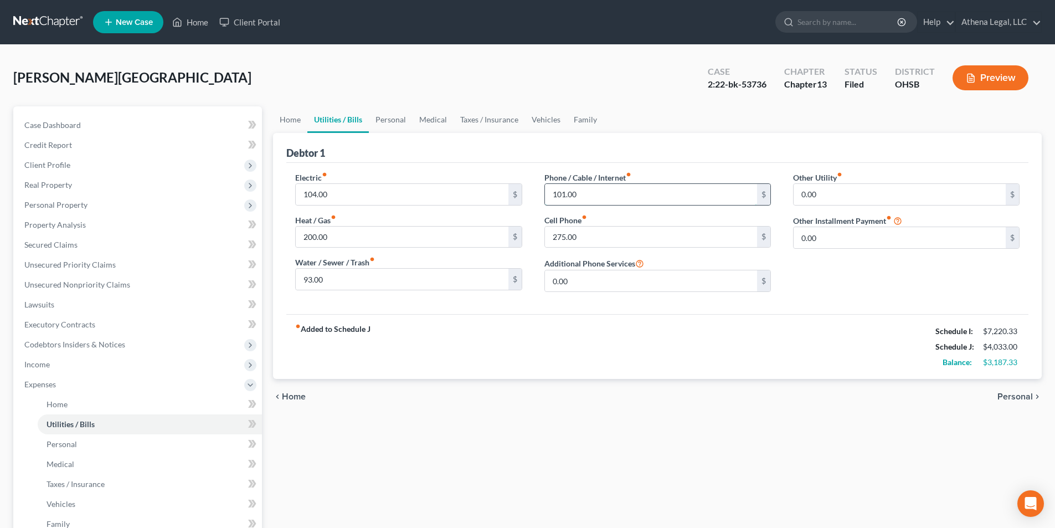
click at [595, 198] on input "101.00" at bounding box center [651, 194] width 212 height 21
type input "145.00"
click at [390, 121] on link "Personal" at bounding box center [391, 119] width 44 height 27
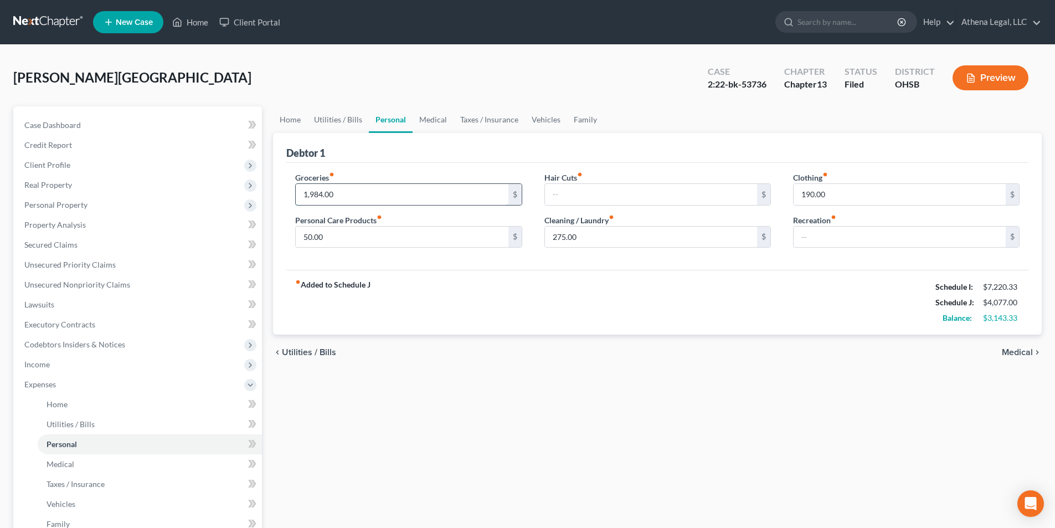
click at [342, 196] on input "1,984.00" at bounding box center [402, 194] width 212 height 21
type input "2,235"
click at [435, 119] on link "Medical" at bounding box center [433, 119] width 41 height 27
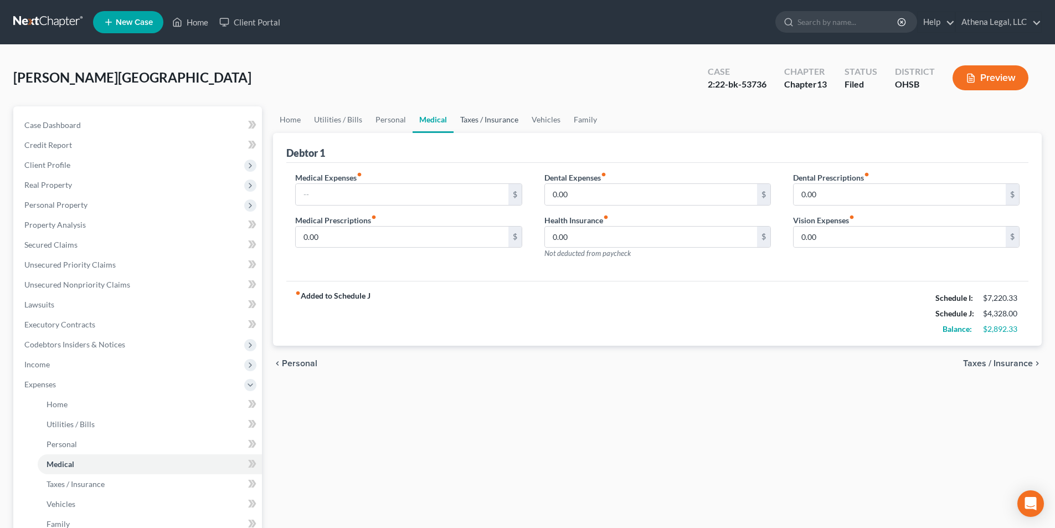
click at [497, 124] on link "Taxes / Insurance" at bounding box center [489, 119] width 71 height 27
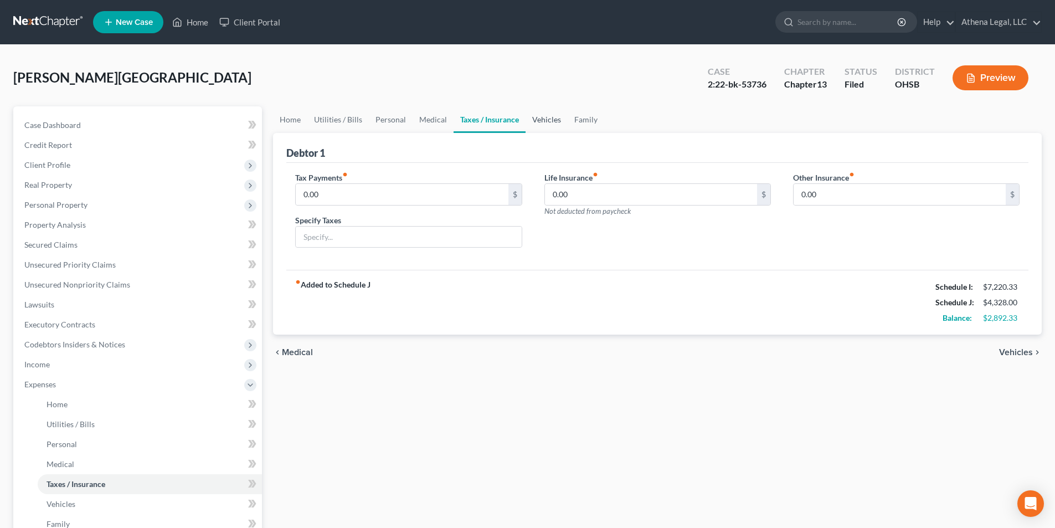
click at [535, 119] on link "Vehicles" at bounding box center [547, 119] width 42 height 27
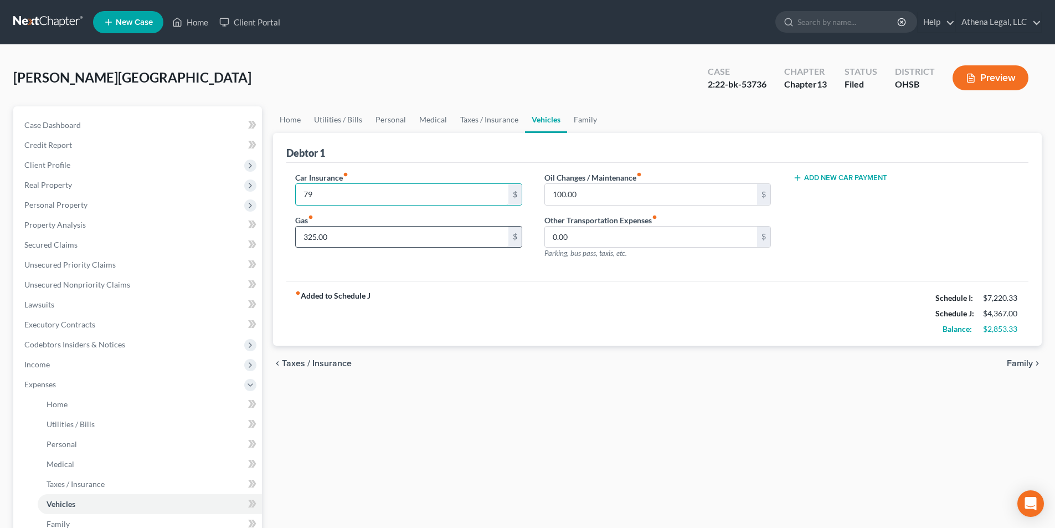
type input "79"
click at [358, 238] on input "325.00" at bounding box center [402, 237] width 212 height 21
click at [576, 119] on link "Family" at bounding box center [585, 119] width 37 height 27
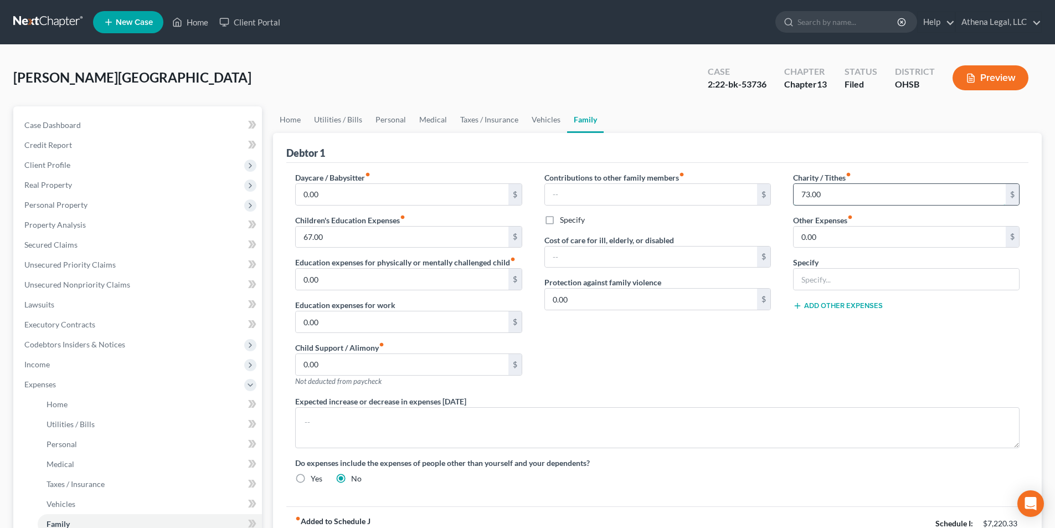
click at [825, 198] on input "73.00" at bounding box center [900, 194] width 212 height 21
type input "95.00"
click at [540, 118] on link "Vehicles" at bounding box center [546, 119] width 42 height 27
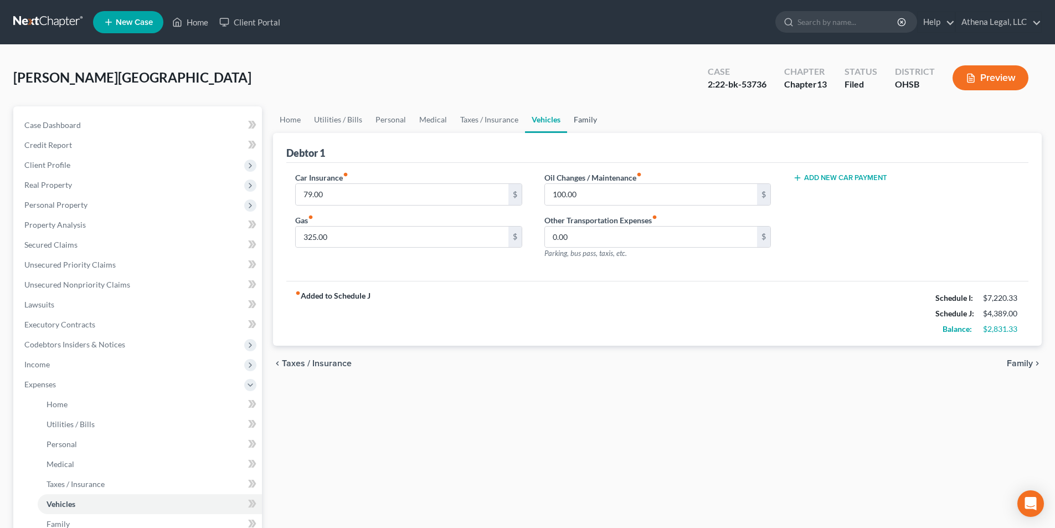
click at [574, 121] on link "Family" at bounding box center [585, 119] width 37 height 27
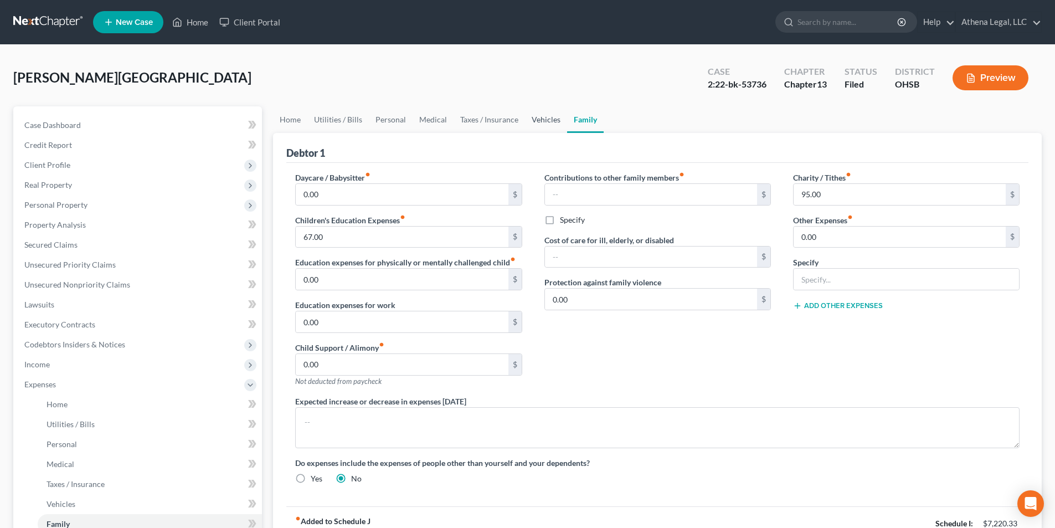
click at [545, 122] on link "Vehicles" at bounding box center [546, 119] width 42 height 27
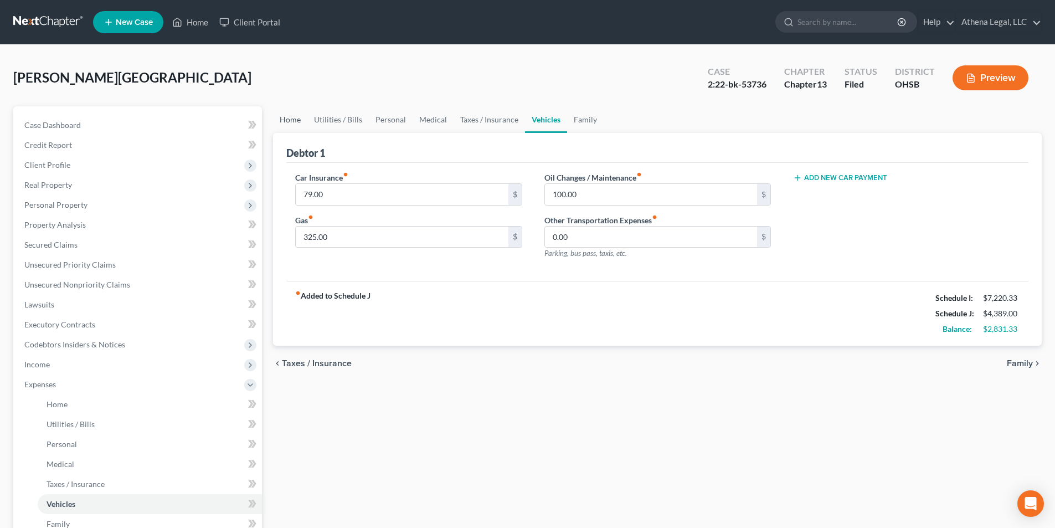
click at [290, 117] on link "Home" at bounding box center [290, 119] width 34 height 27
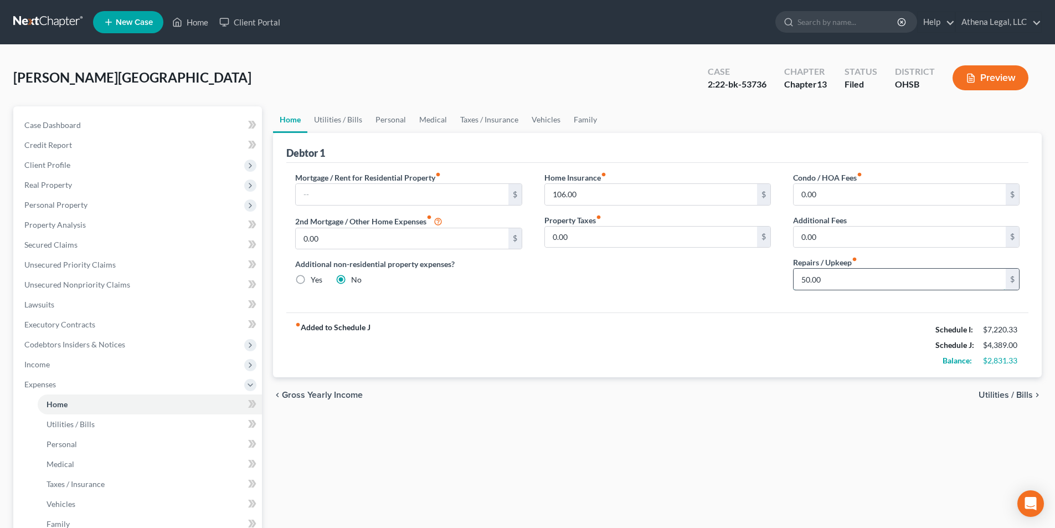
click at [821, 278] on input "50.00" at bounding box center [900, 279] width 212 height 21
type input "75.00"
click at [342, 120] on link "Utilities / Bills" at bounding box center [337, 119] width 61 height 27
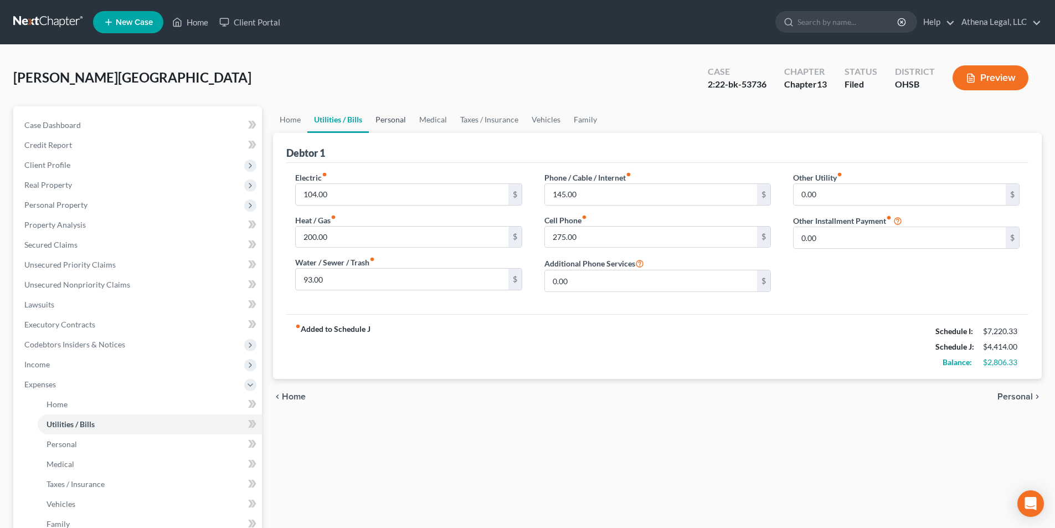
click at [388, 126] on link "Personal" at bounding box center [391, 119] width 44 height 27
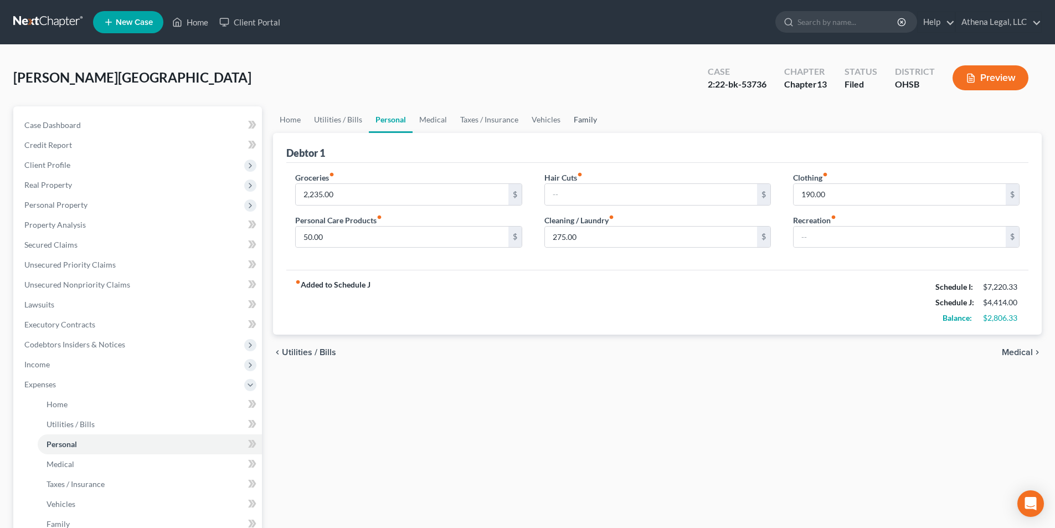
click at [579, 115] on link "Family" at bounding box center [585, 119] width 37 height 27
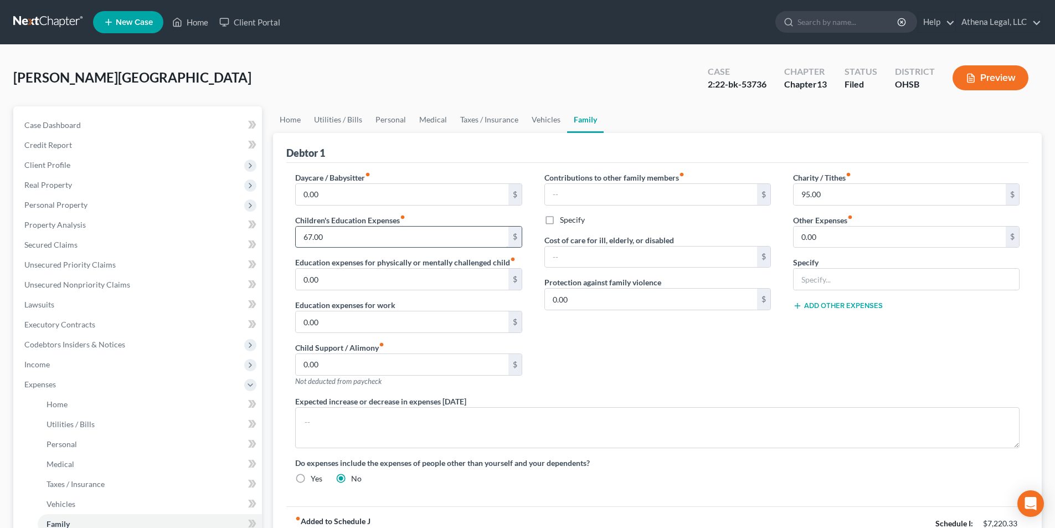
click at [334, 236] on input "67.00" at bounding box center [402, 237] width 212 height 21
drag, startPoint x: 340, startPoint y: 234, endPoint x: 295, endPoint y: 240, distance: 45.8
click at [295, 240] on div "Daycare / Babysitter fiber_manual_record 0.00 $ Children's Education Expenses f…" at bounding box center [408, 284] width 249 height 224
type input "250.00"
click at [373, 281] on input "0.00" at bounding box center [402, 279] width 212 height 21
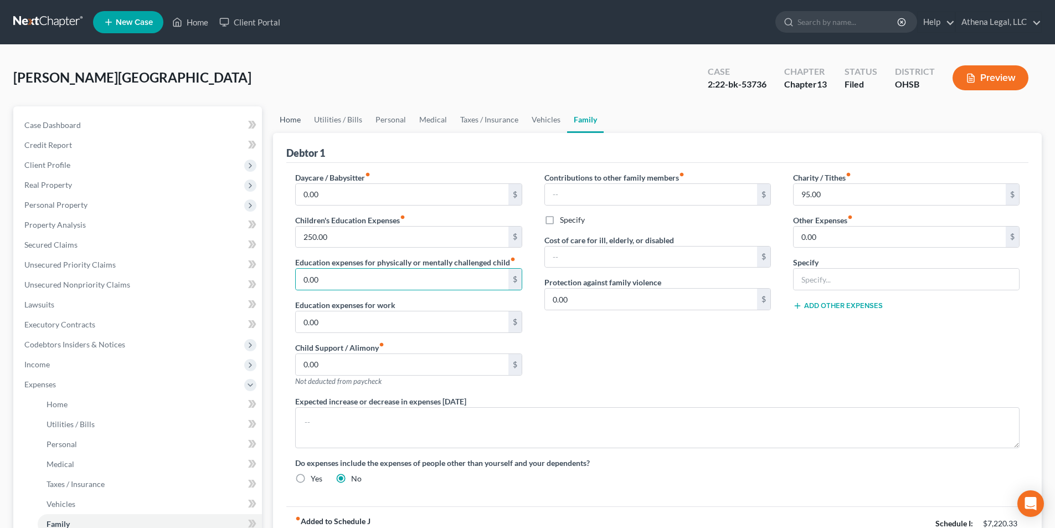
click at [288, 119] on link "Home" at bounding box center [290, 119] width 34 height 27
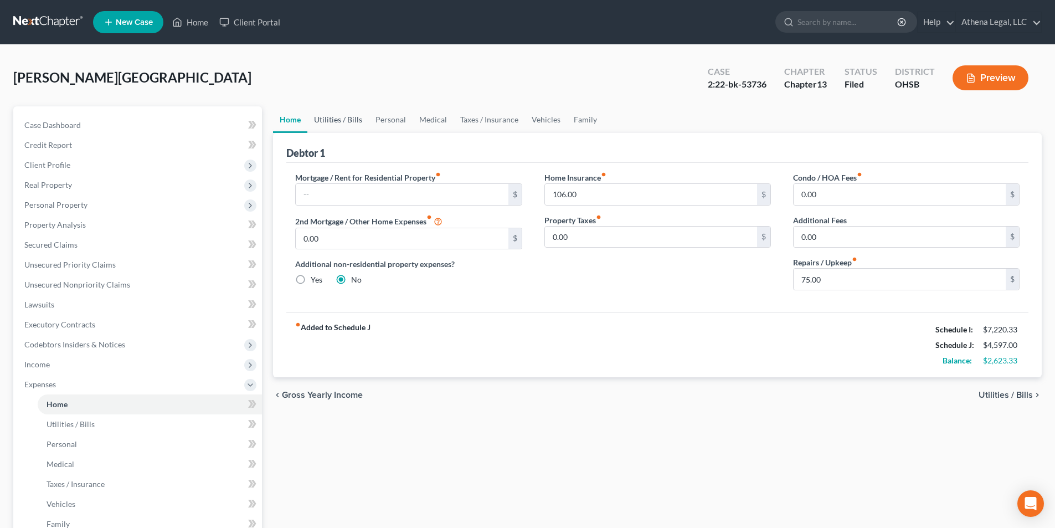
click at [328, 120] on link "Utilities / Bills" at bounding box center [337, 119] width 61 height 27
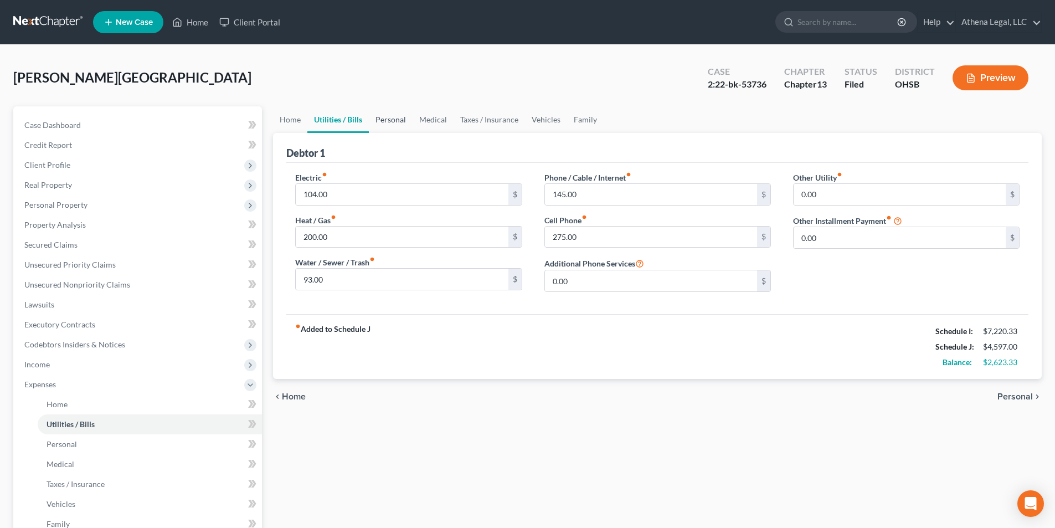
click at [383, 120] on link "Personal" at bounding box center [391, 119] width 44 height 27
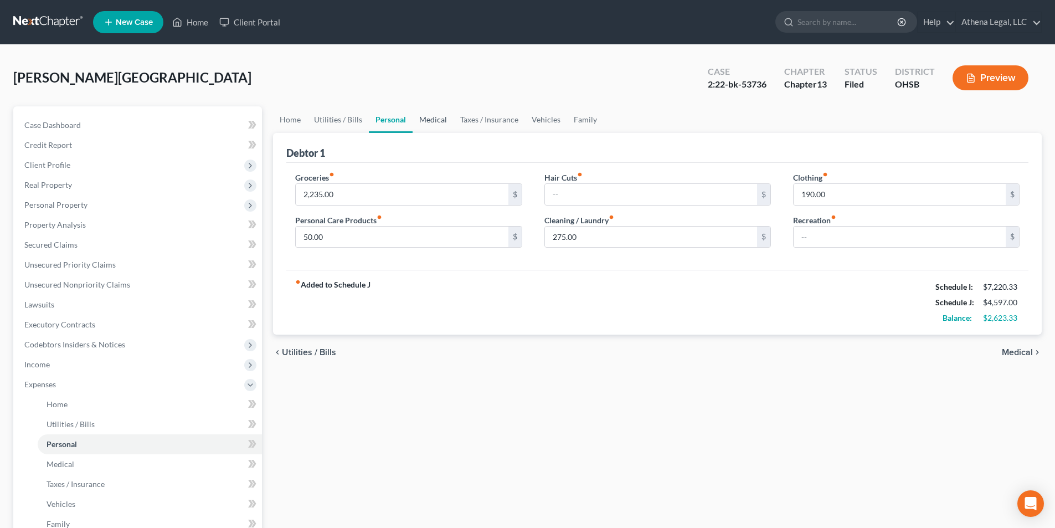
click at [430, 117] on link "Medical" at bounding box center [433, 119] width 41 height 27
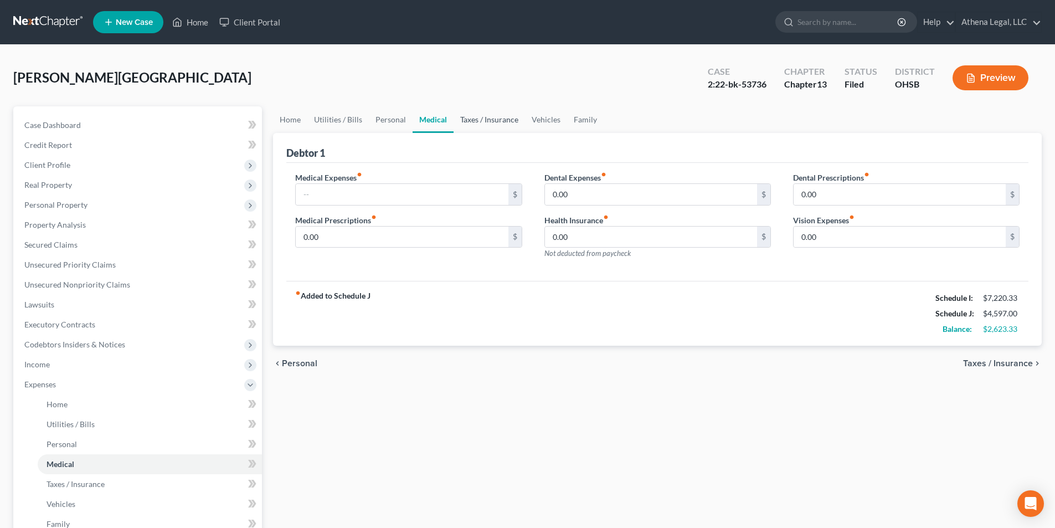
click at [481, 117] on link "Taxes / Insurance" at bounding box center [489, 119] width 71 height 27
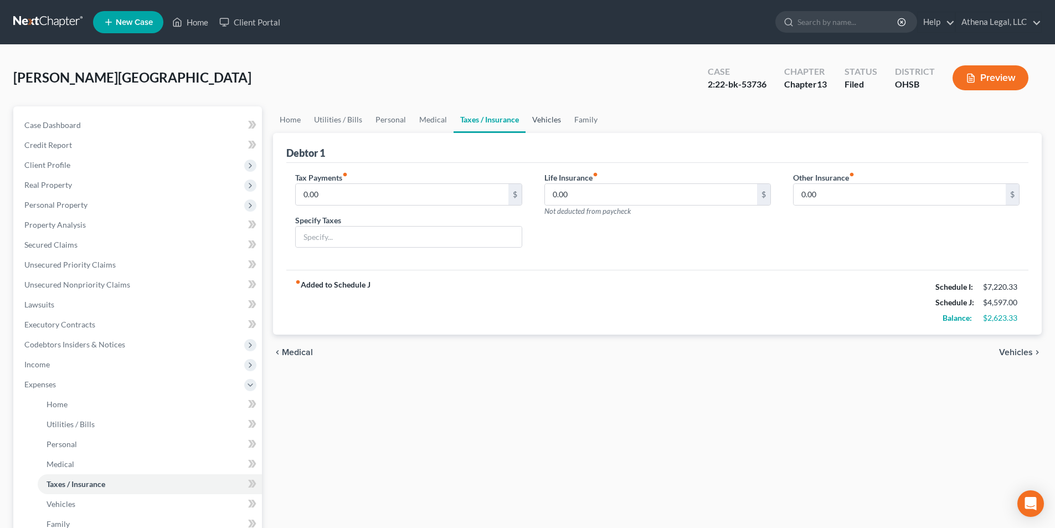
click at [547, 121] on link "Vehicles" at bounding box center [547, 119] width 42 height 27
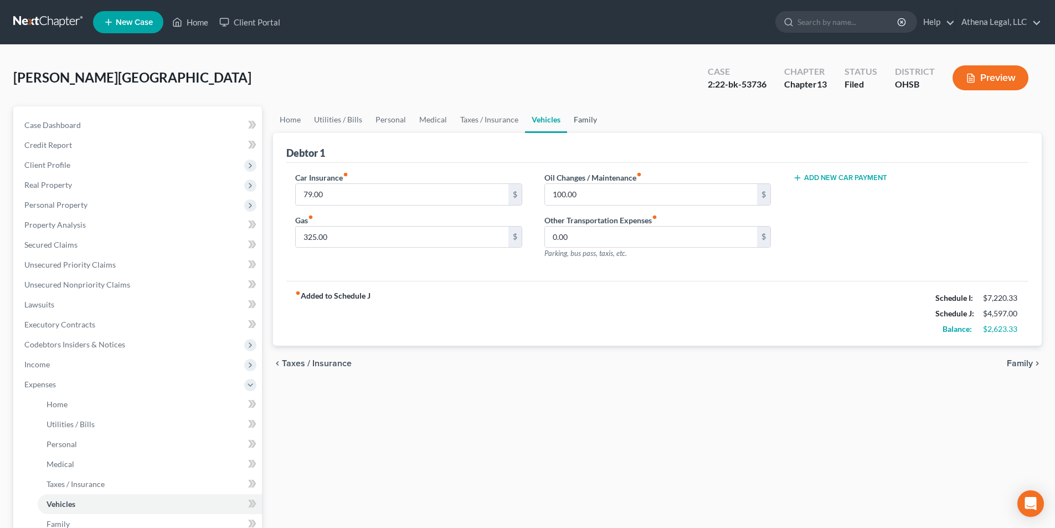
click at [584, 122] on link "Family" at bounding box center [585, 119] width 37 height 27
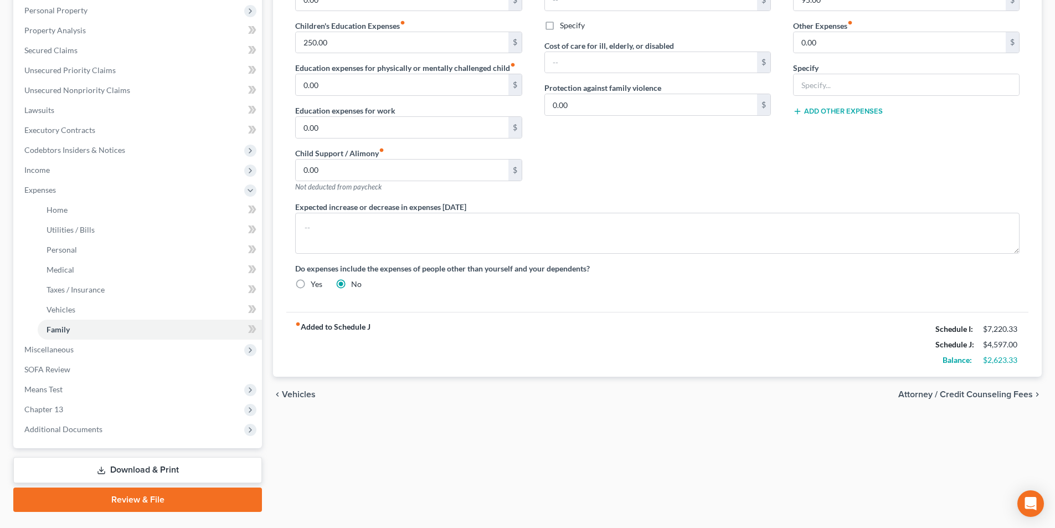
scroll to position [220, 0]
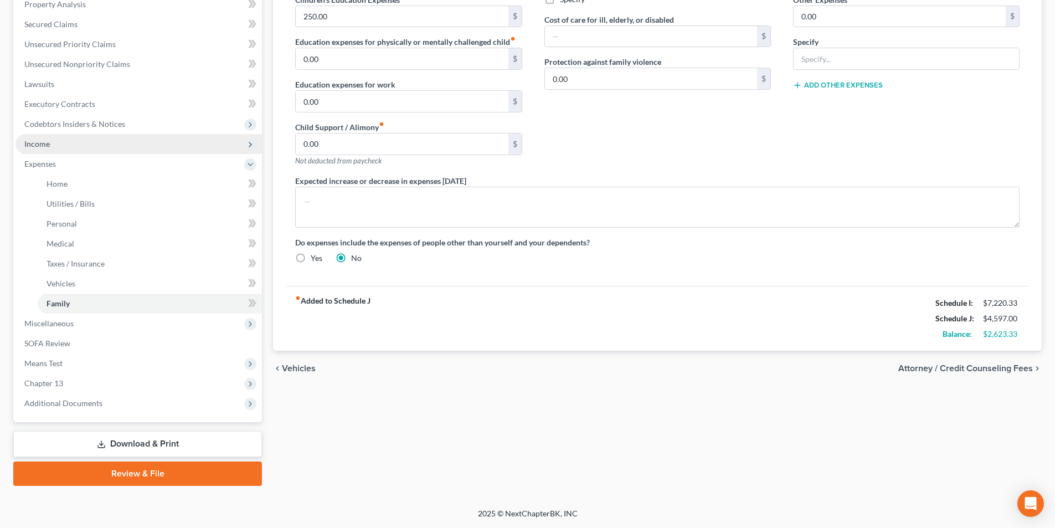
click at [54, 145] on span "Income" at bounding box center [139, 144] width 247 height 20
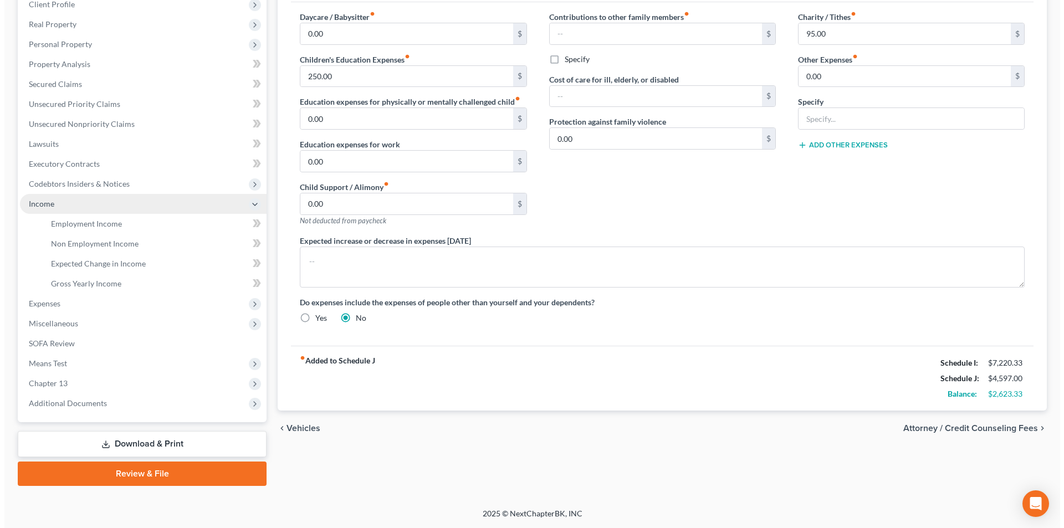
scroll to position [161, 0]
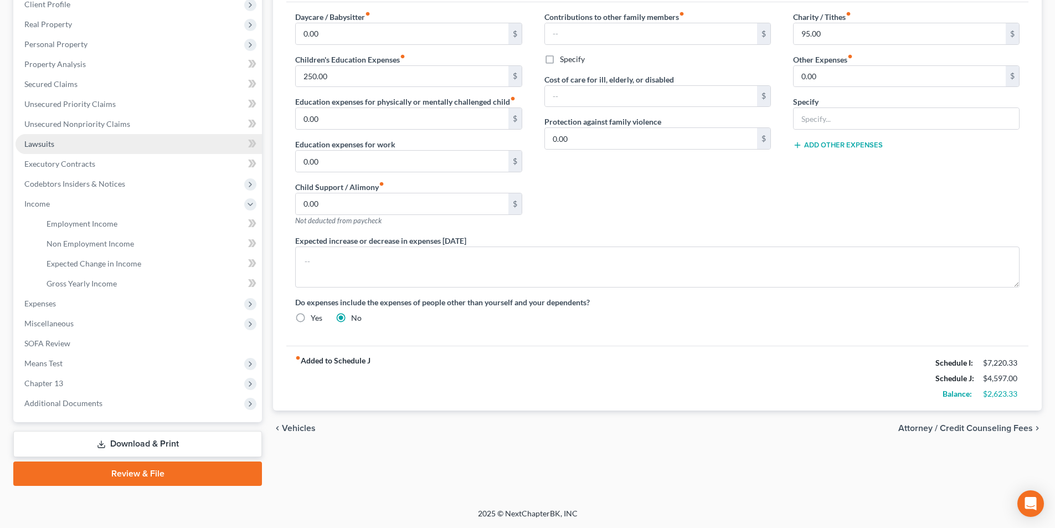
click at [98, 144] on link "Lawsuits" at bounding box center [139, 144] width 247 height 20
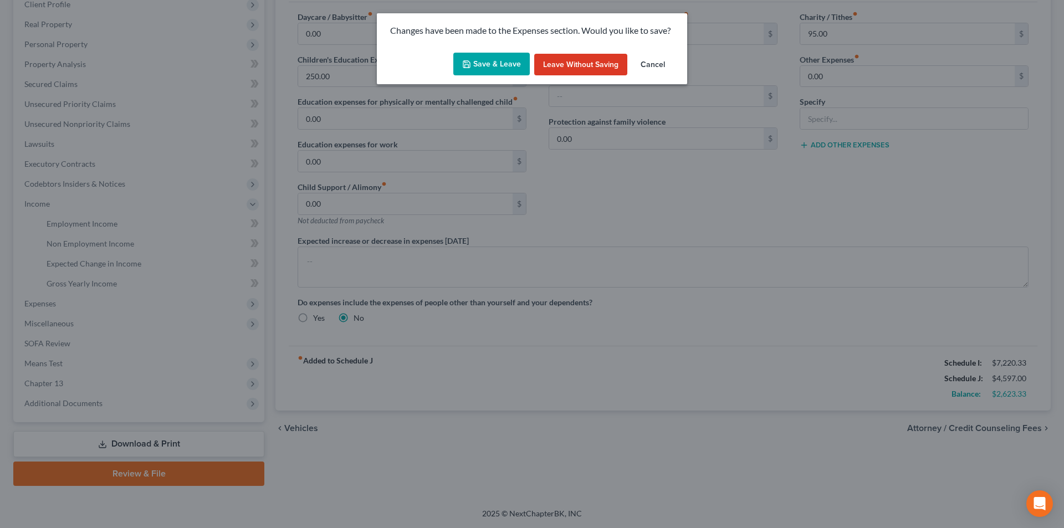
click at [486, 63] on button "Save & Leave" at bounding box center [491, 64] width 76 height 23
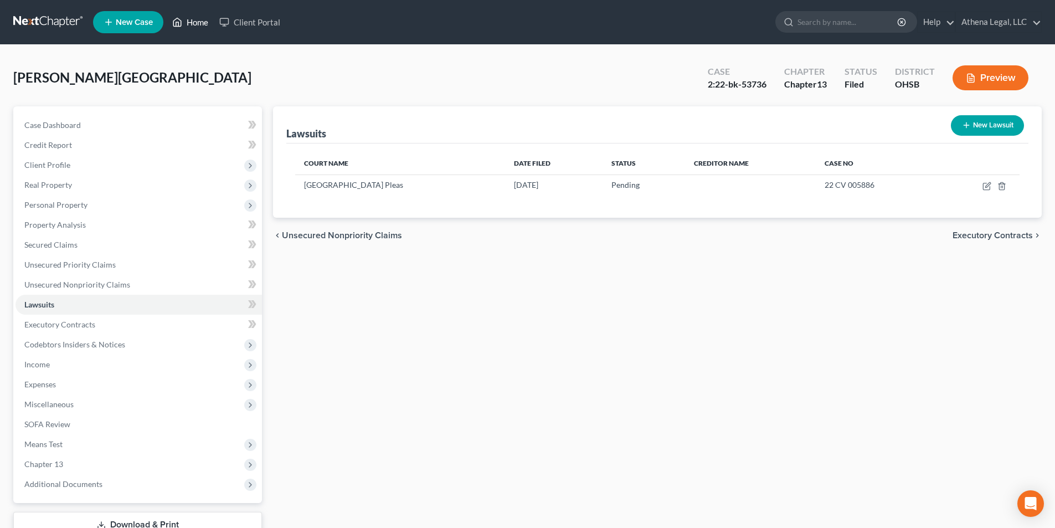
drag, startPoint x: 201, startPoint y: 20, endPoint x: 7, endPoint y: 231, distance: 286.2
click at [201, 20] on link "Home" at bounding box center [190, 22] width 47 height 20
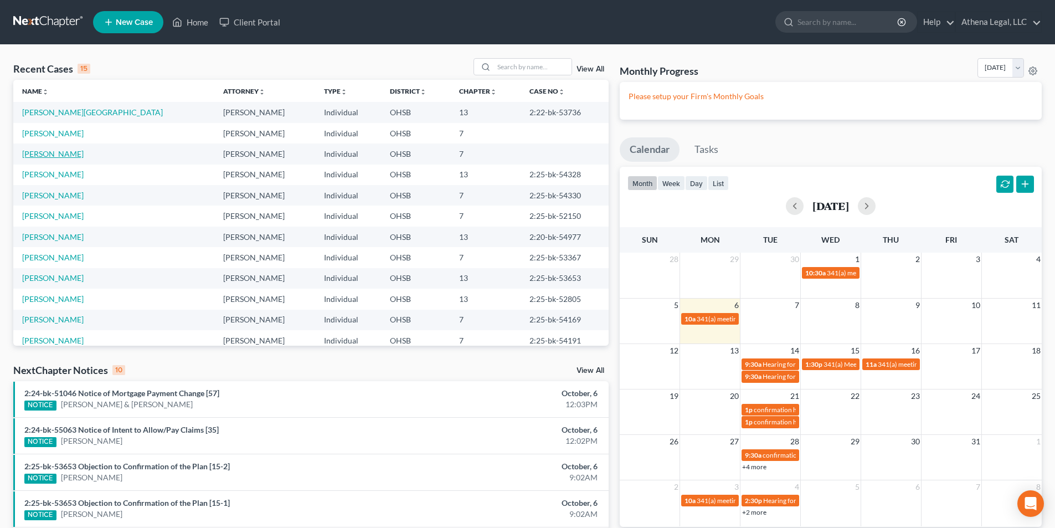
click at [61, 151] on link "[PERSON_NAME]" at bounding box center [52, 153] width 61 height 9
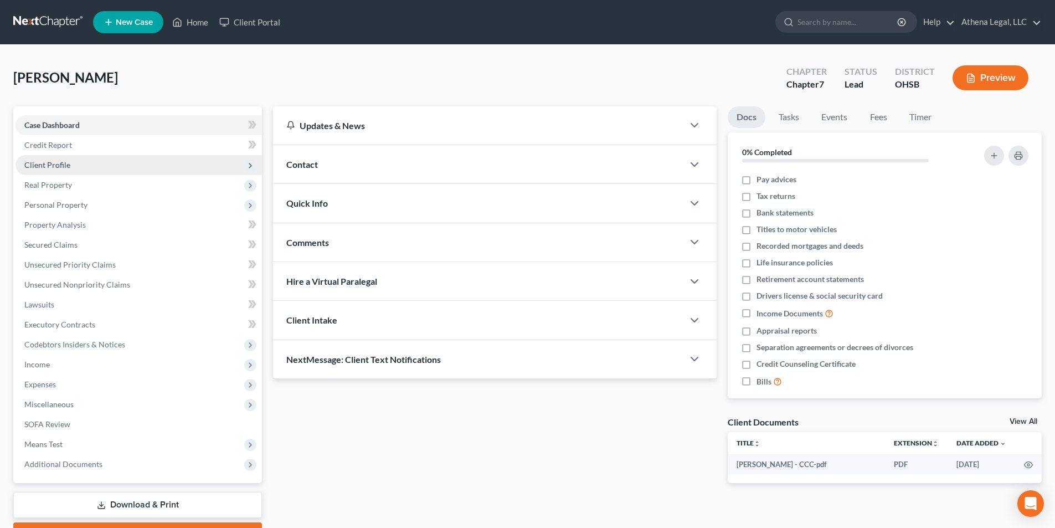
click at [57, 160] on span "Client Profile" at bounding box center [47, 164] width 46 height 9
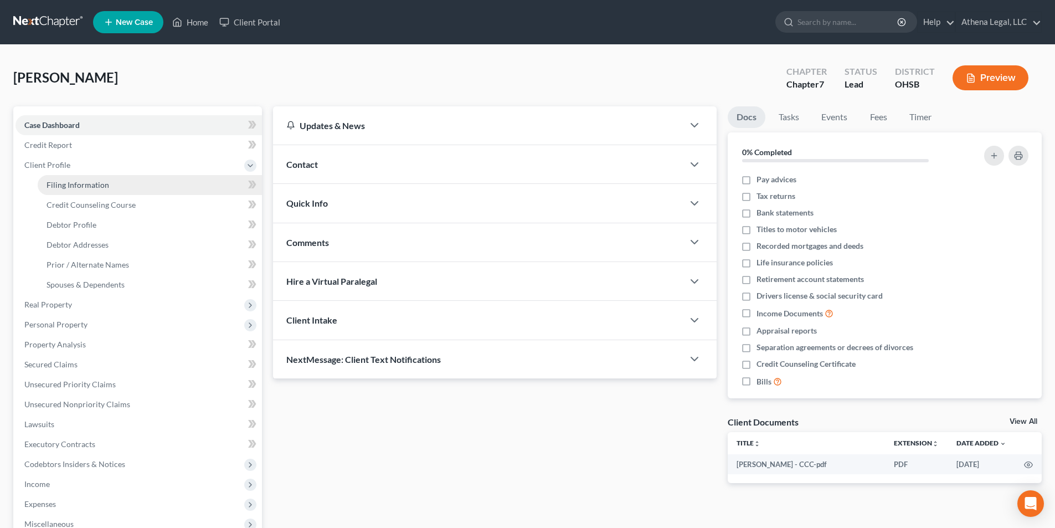
click at [70, 184] on span "Filing Information" at bounding box center [78, 184] width 63 height 9
select select "1"
select select "0"
select select "62"
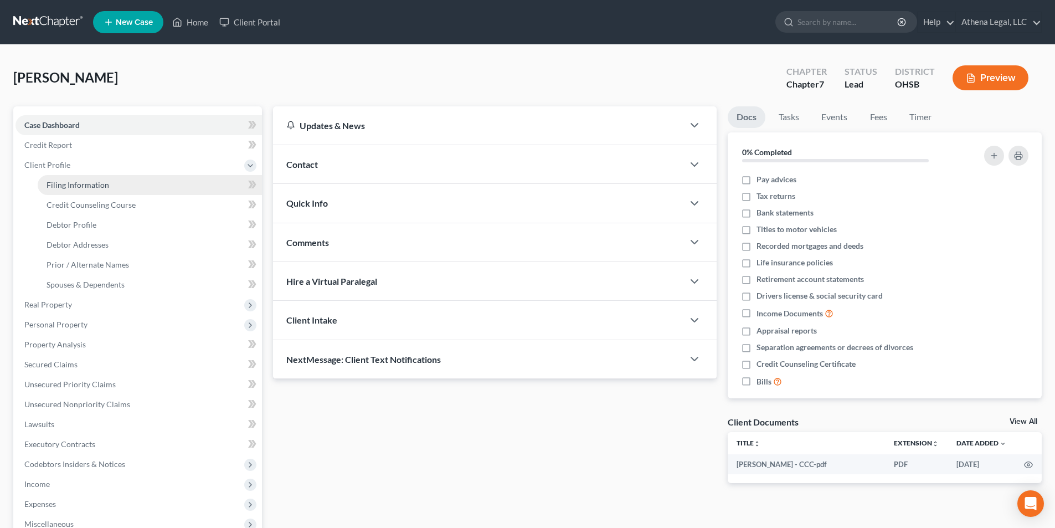
select select "0"
select select "36"
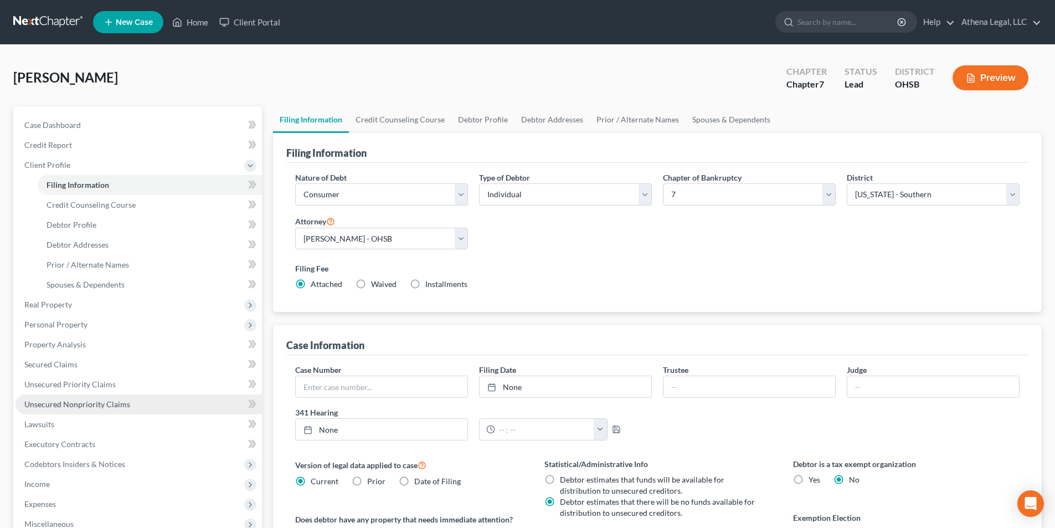
click at [102, 404] on span "Unsecured Nonpriority Claims" at bounding box center [77, 403] width 106 height 9
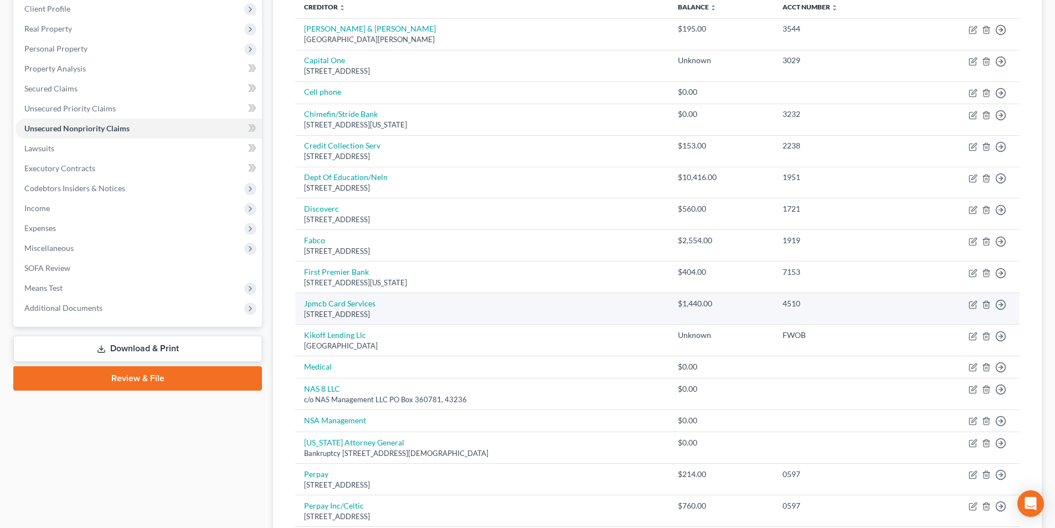
scroll to position [166, 0]
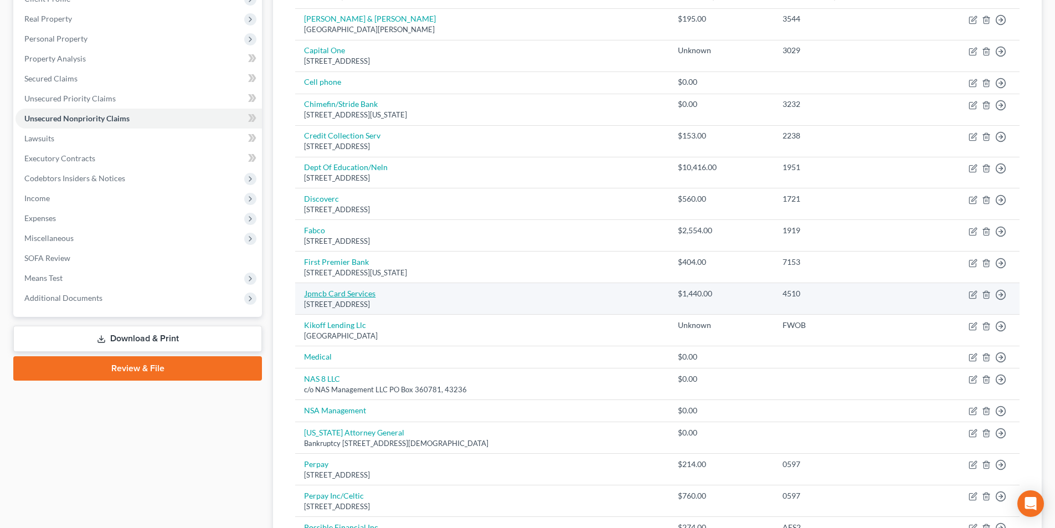
click at [368, 294] on link "Jpmcb Card Services" at bounding box center [339, 293] width 71 height 9
select select "7"
select select "1"
select select "0"
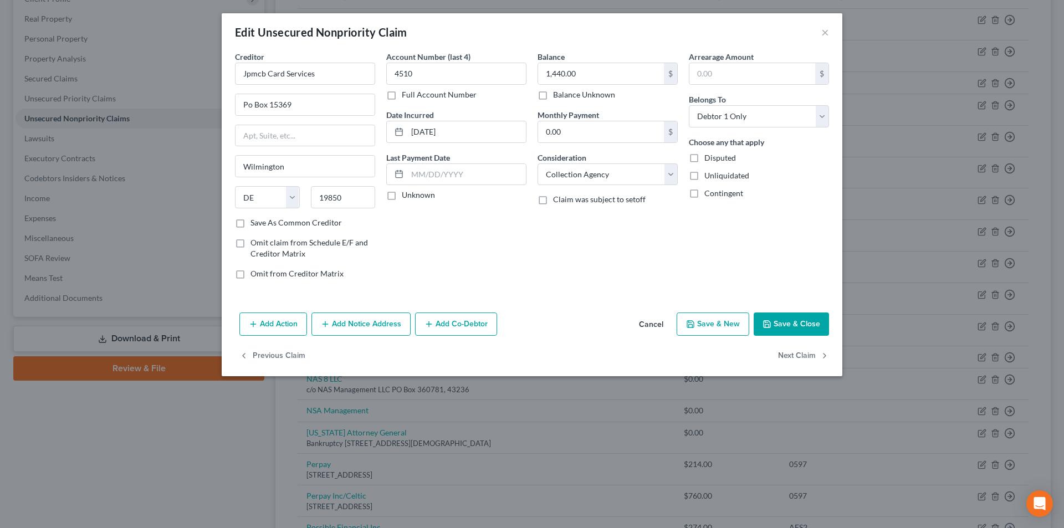
click at [794, 320] on button "Save & Close" at bounding box center [790, 323] width 75 height 23
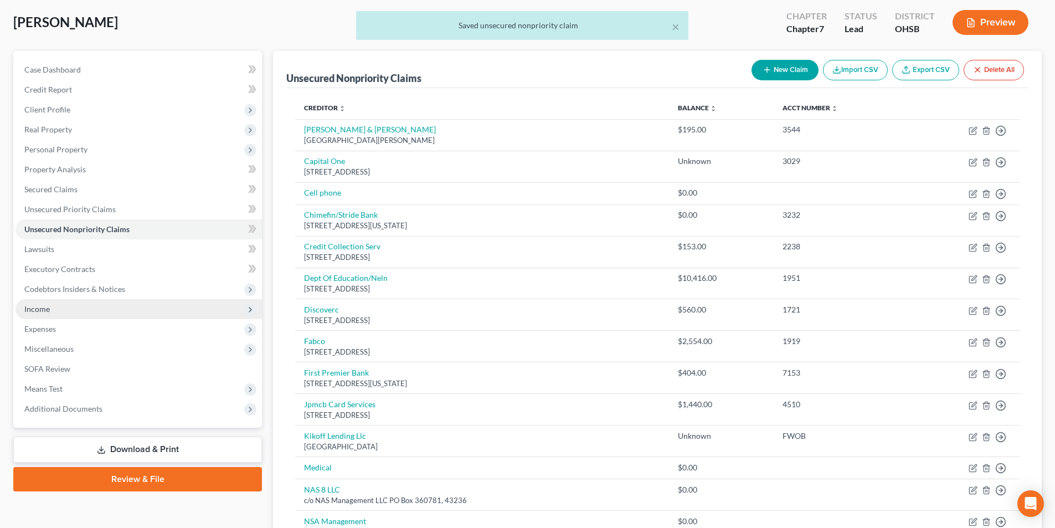
scroll to position [0, 0]
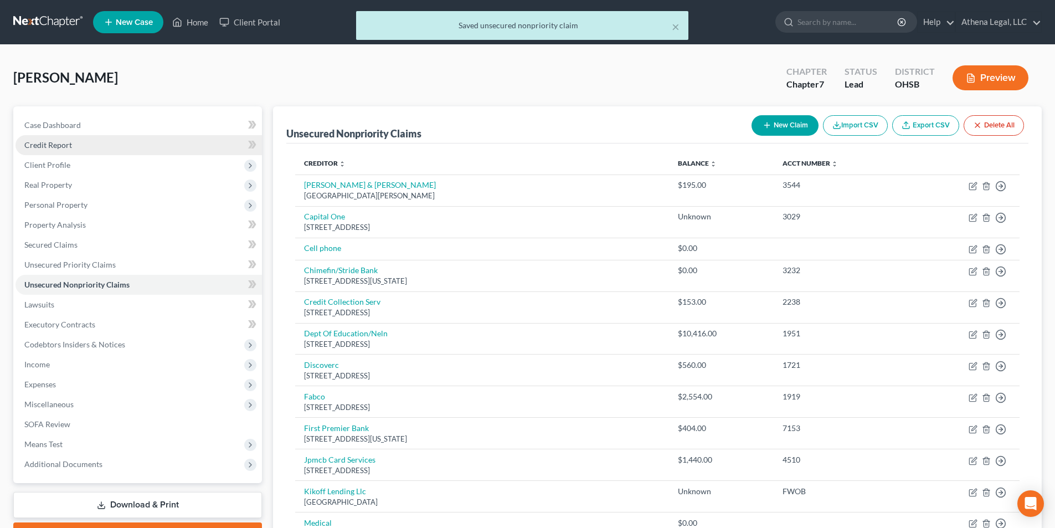
click at [61, 145] on span "Credit Report" at bounding box center [48, 144] width 48 height 9
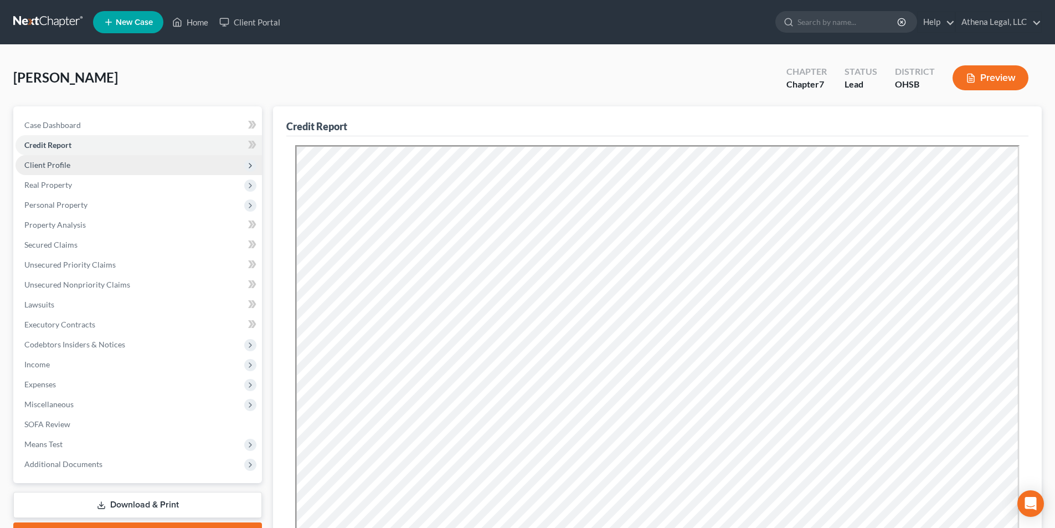
click at [64, 170] on span "Client Profile" at bounding box center [139, 165] width 247 height 20
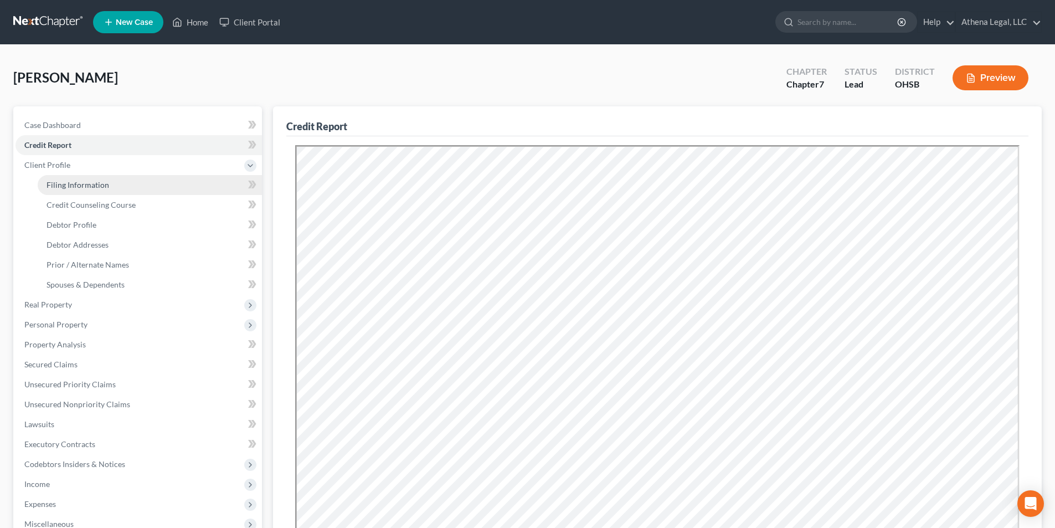
click at [67, 187] on span "Filing Information" at bounding box center [78, 184] width 63 height 9
select select "1"
select select "0"
select select "62"
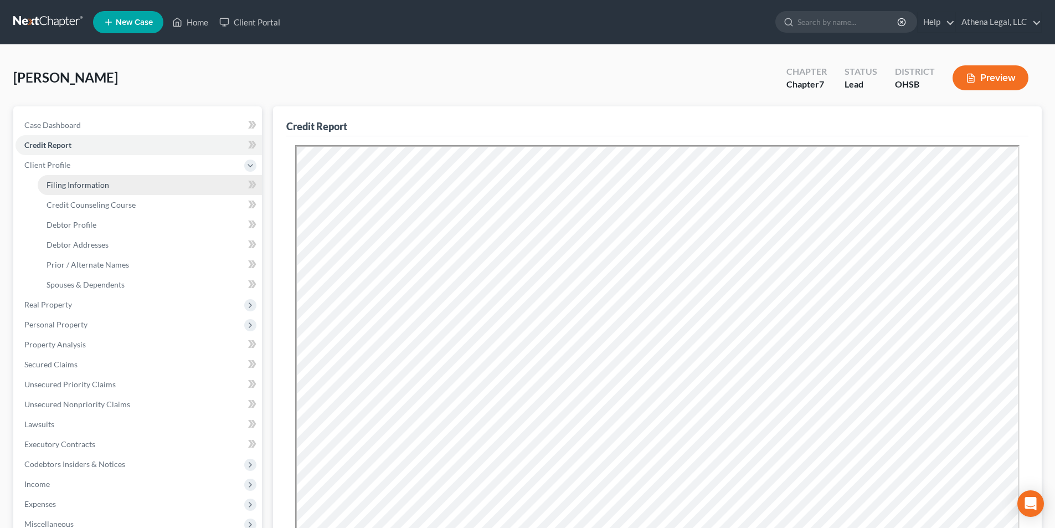
select select "0"
select select "36"
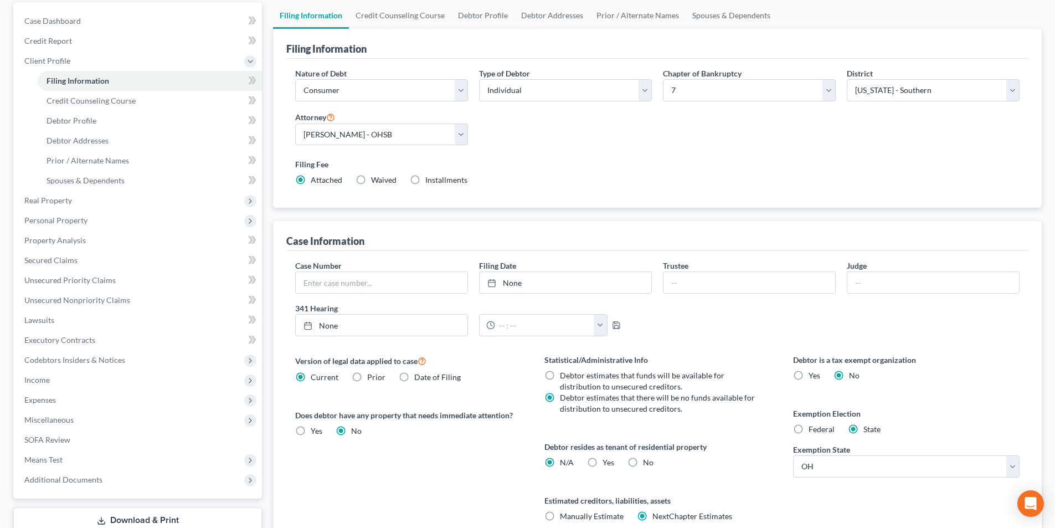
scroll to position [111, 0]
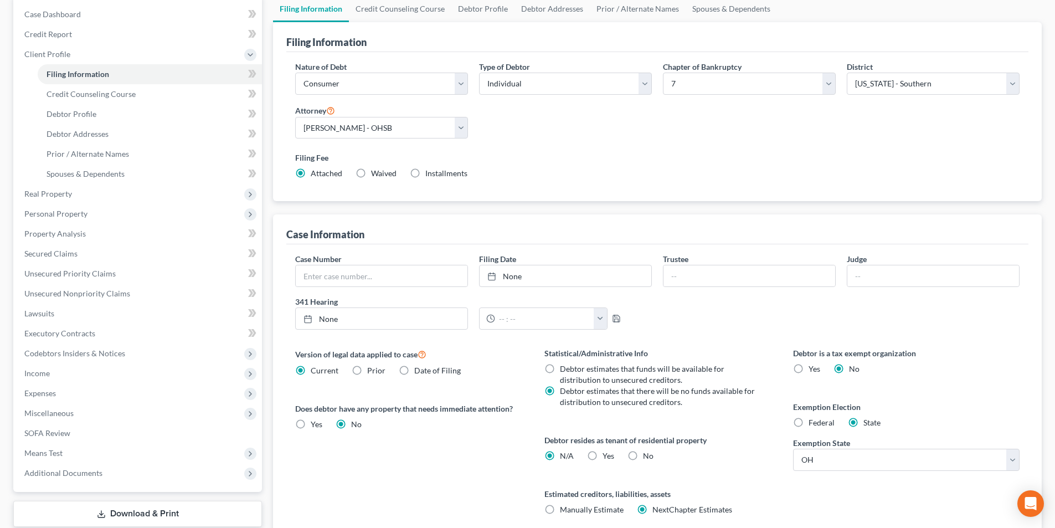
click at [603, 456] on label "Yes Yes" at bounding box center [609, 455] width 12 height 11
click at [607, 456] on input "Yes Yes" at bounding box center [610, 453] width 7 height 7
radio input "true"
radio input "false"
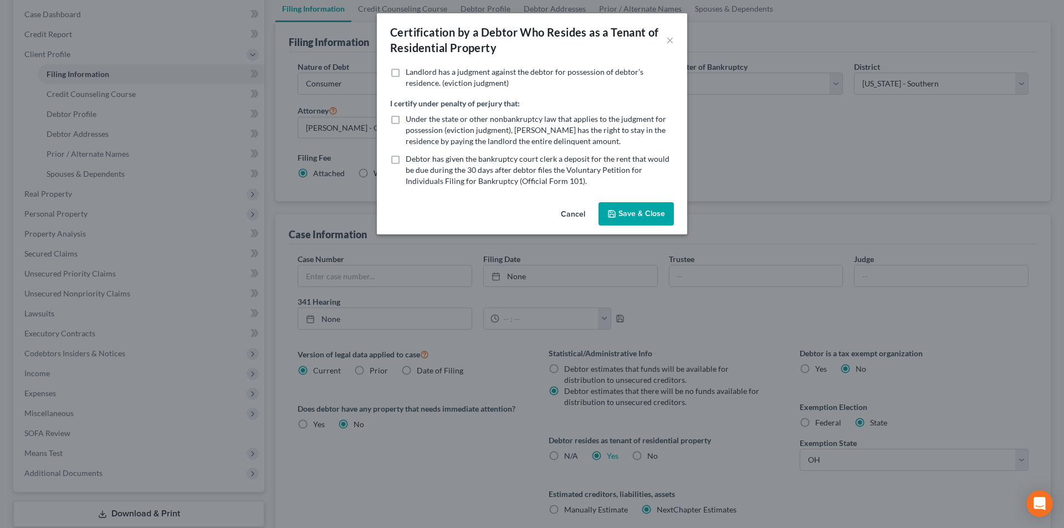
click at [634, 220] on button "Save & Close" at bounding box center [635, 213] width 75 height 23
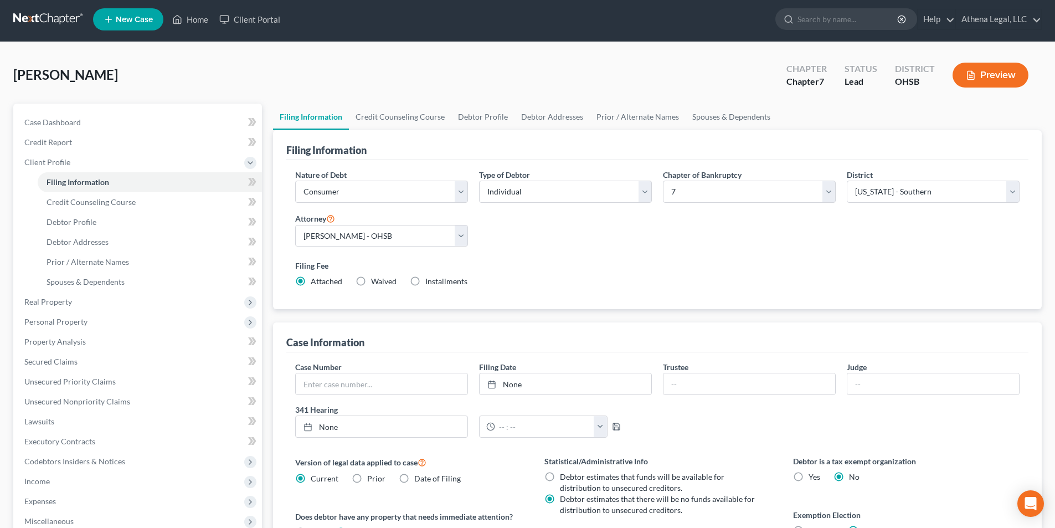
scroll to position [0, 0]
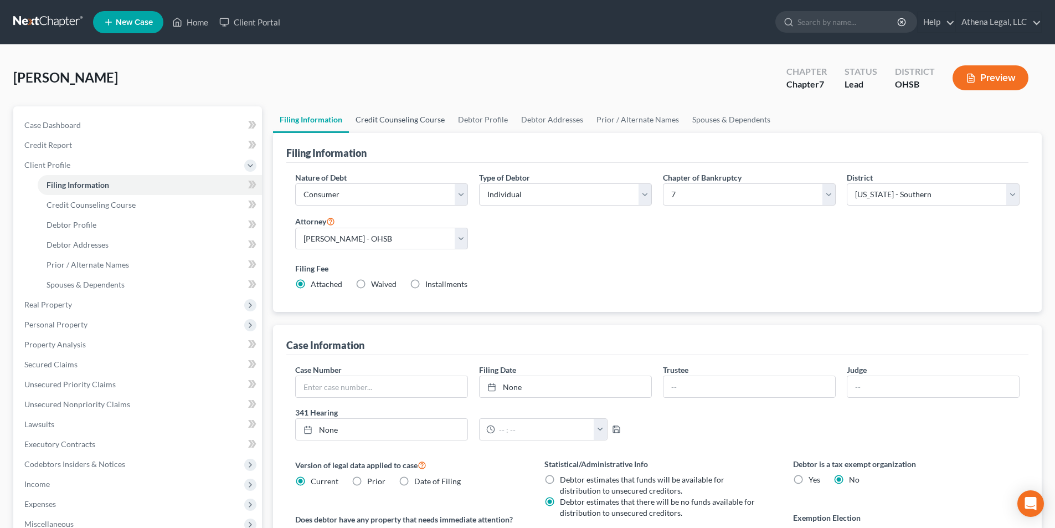
click at [409, 122] on link "Credit Counseling Course" at bounding box center [400, 119] width 102 height 27
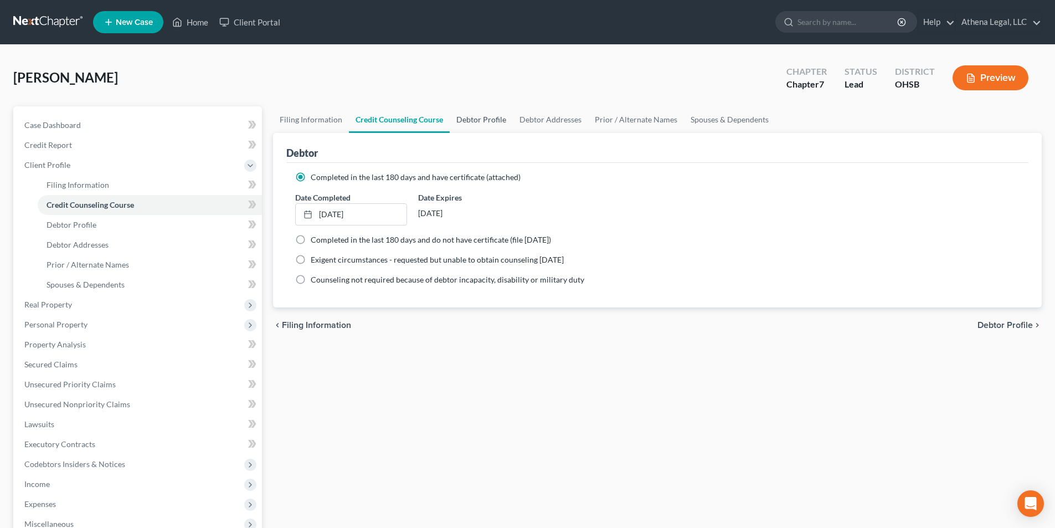
click at [470, 118] on link "Debtor Profile" at bounding box center [481, 119] width 63 height 27
select select "0"
select select "1"
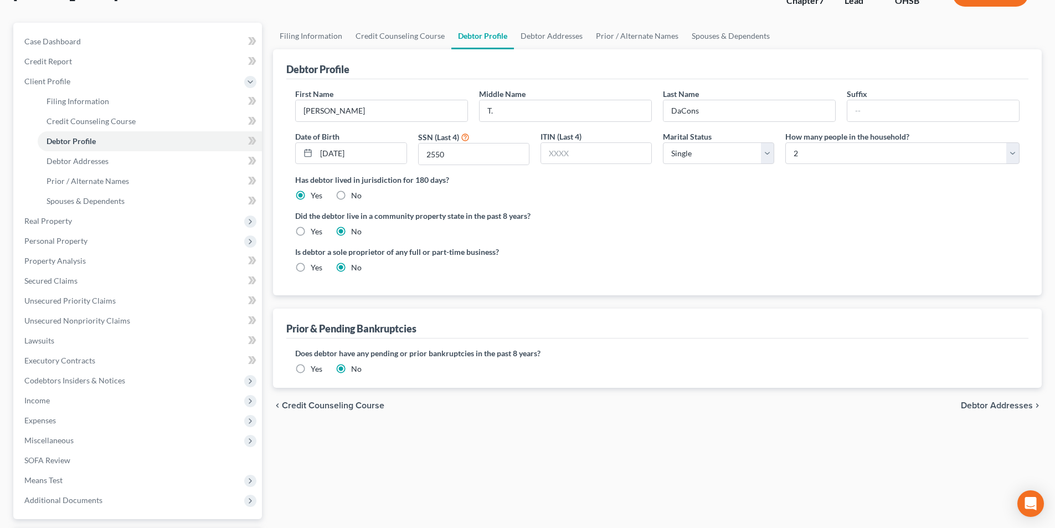
scroll to position [111, 0]
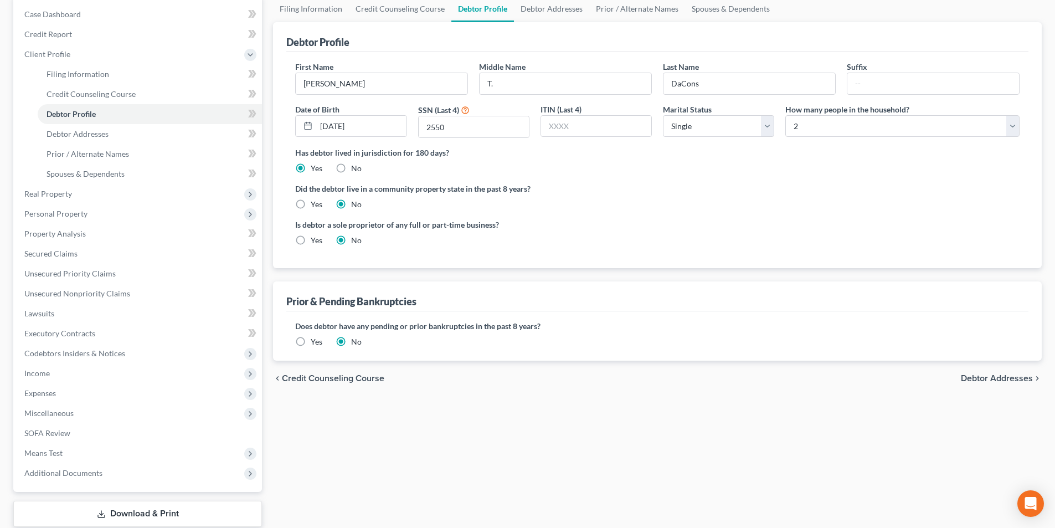
click at [985, 382] on span "Debtor Addresses" at bounding box center [997, 378] width 72 height 9
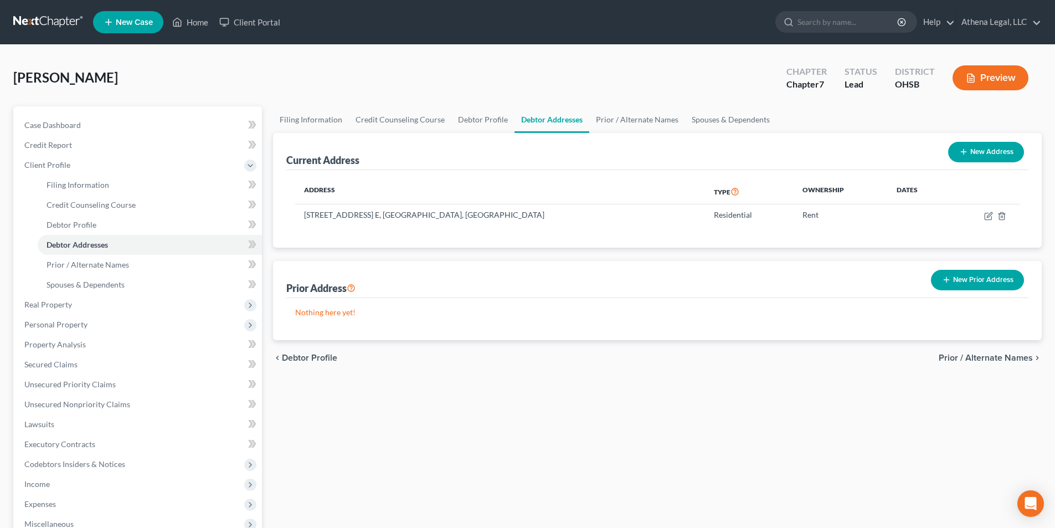
click at [958, 277] on button "New Prior Address" at bounding box center [977, 280] width 93 height 20
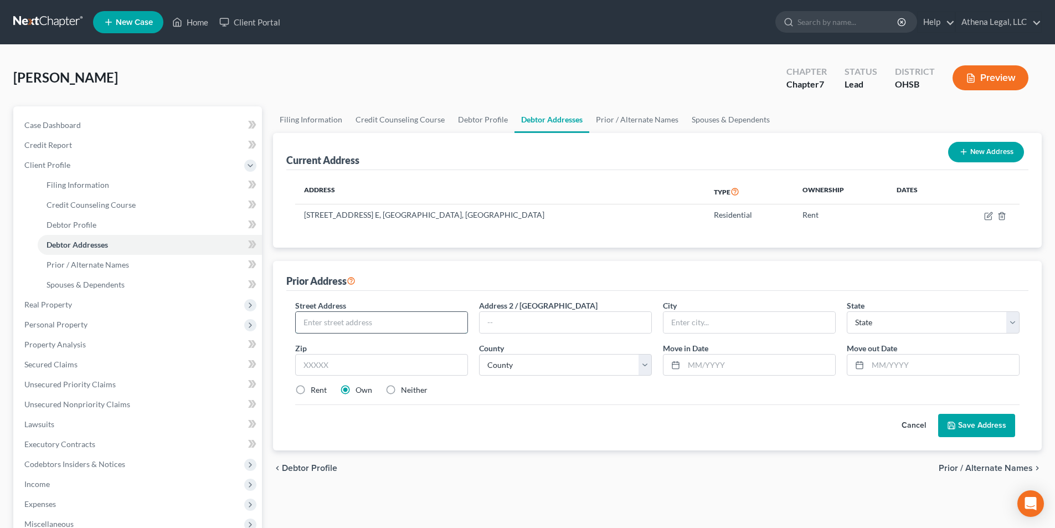
click at [347, 324] on input "text" at bounding box center [382, 322] width 172 height 21
type input "[STREET_ADDRESS]"
type input "Apt. E"
type input "Groveport"
select select "36"
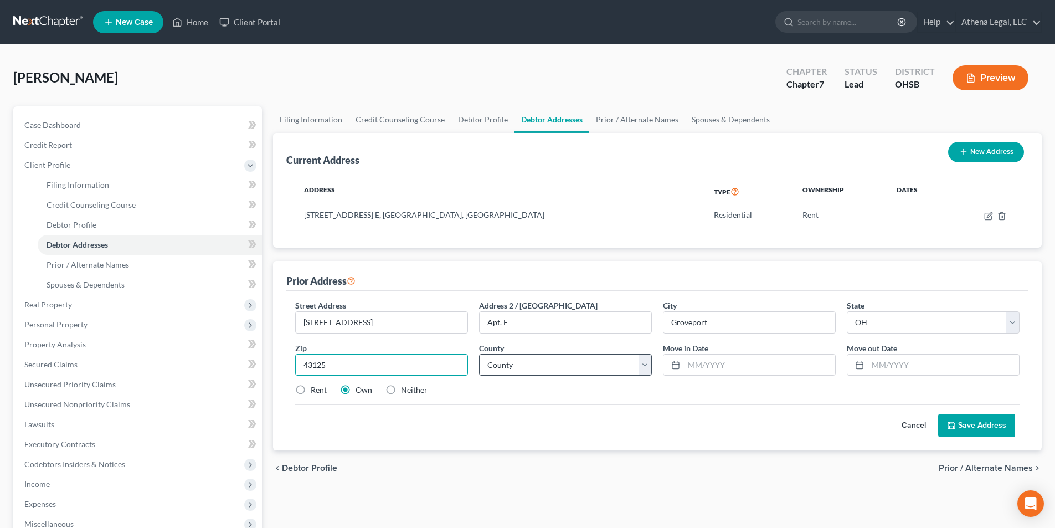
type input "43125"
click at [518, 357] on select "County [GEOGRAPHIC_DATA] [GEOGRAPHIC_DATA] [GEOGRAPHIC_DATA] [GEOGRAPHIC_DATA] …" at bounding box center [565, 365] width 173 height 22
select select "24"
click at [479, 354] on select "County [GEOGRAPHIC_DATA] [GEOGRAPHIC_DATA] [GEOGRAPHIC_DATA] [GEOGRAPHIC_DATA] …" at bounding box center [565, 365] width 173 height 22
click at [753, 368] on input "text" at bounding box center [759, 365] width 151 height 21
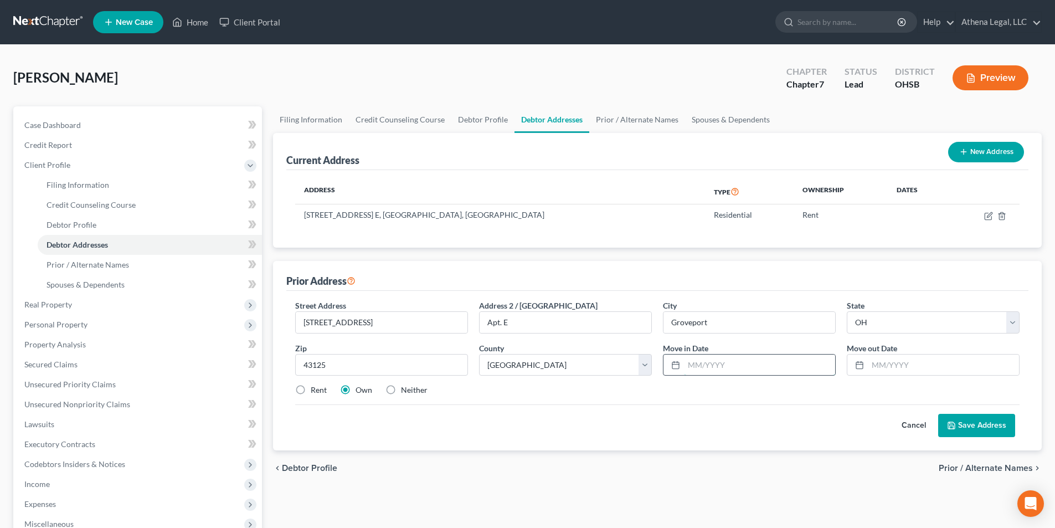
click at [739, 363] on input "text" at bounding box center [759, 365] width 151 height 21
click at [710, 372] on input "text" at bounding box center [759, 365] width 151 height 21
type input "08/2022"
click at [311, 387] on label "Rent" at bounding box center [319, 389] width 16 height 11
click at [315, 387] on input "Rent" at bounding box center [318, 387] width 7 height 7
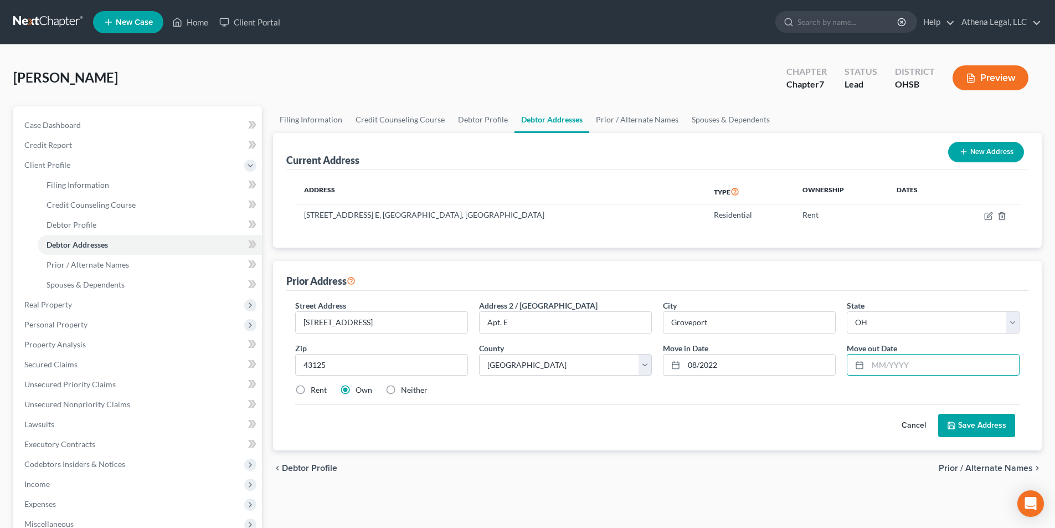
radio input "true"
click at [894, 367] on input "text" at bounding box center [943, 365] width 151 height 21
type input "06/2025"
click at [972, 428] on button "Save Address" at bounding box center [976, 425] width 77 height 23
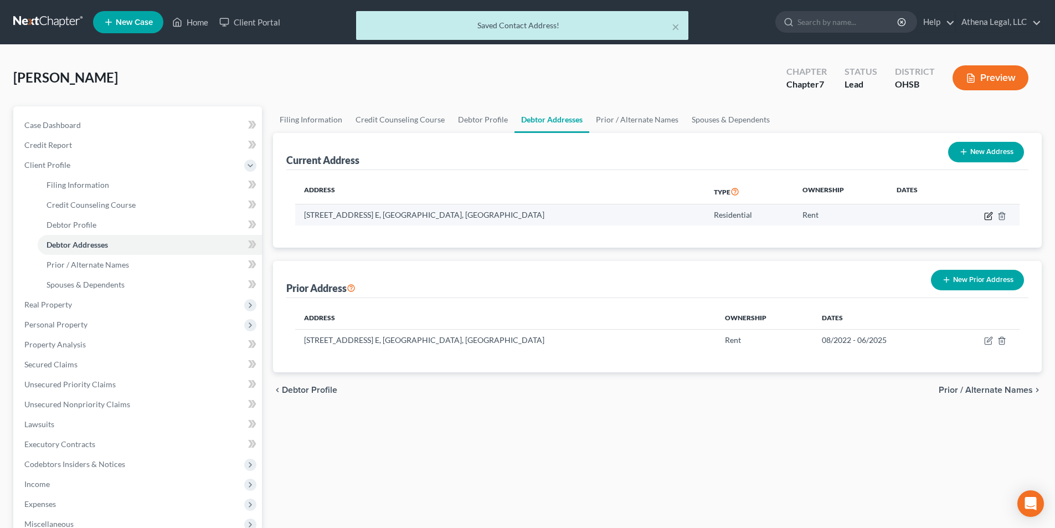
click at [990, 217] on icon "button" at bounding box center [988, 216] width 9 height 9
select select "36"
select select "24"
select select "0"
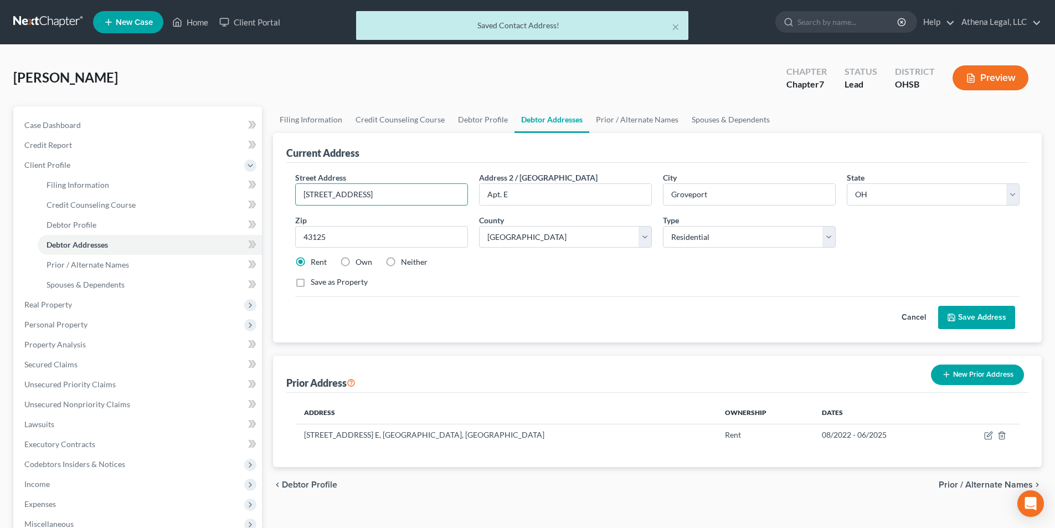
drag, startPoint x: 383, startPoint y: 192, endPoint x: 292, endPoint y: 194, distance: 91.4
click at [292, 194] on div "Street Address * [STREET_ADDRESS]" at bounding box center [382, 189] width 184 height 34
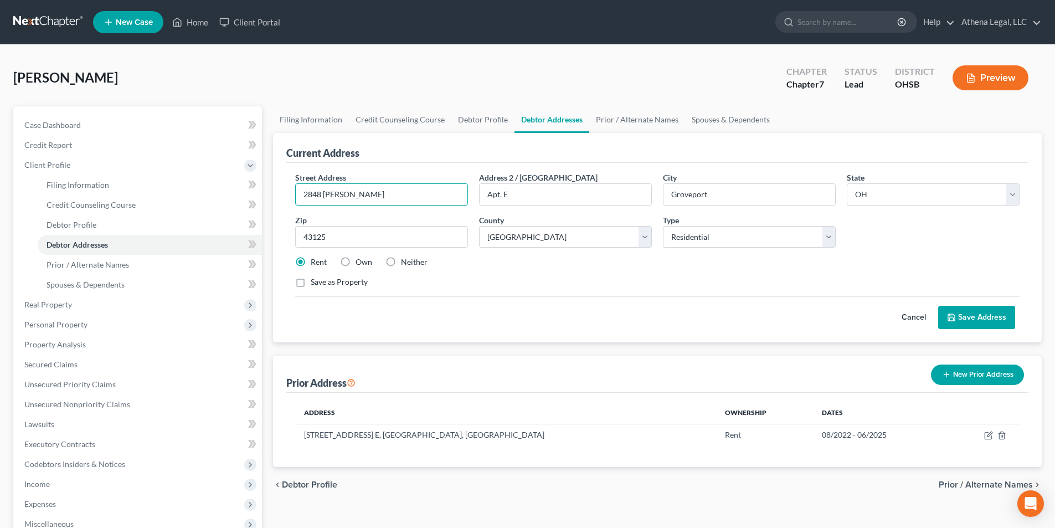
type input "2848 [PERSON_NAME]"
type input "2848 [PERSON_NAME] Dr."
type input "Columbus"
select select "36"
type input "43209"
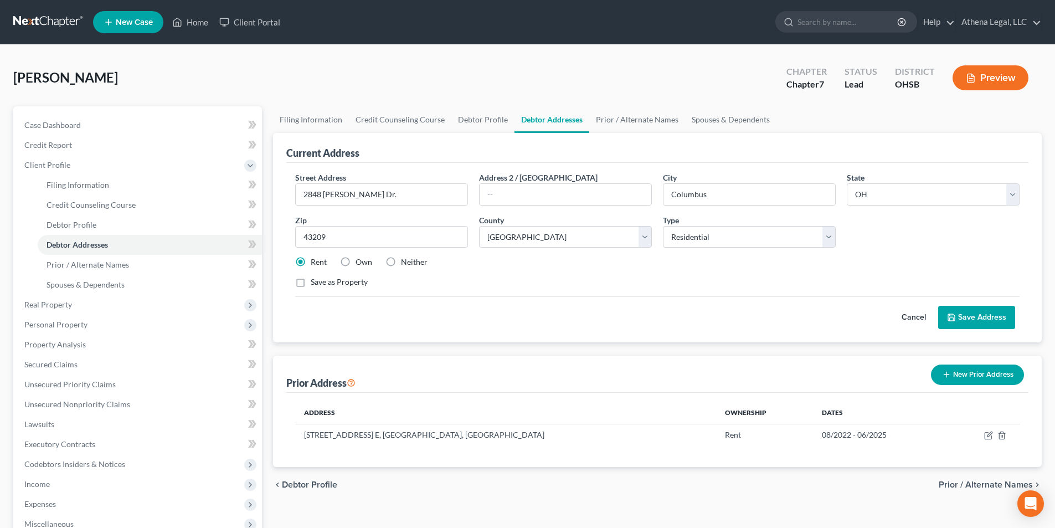
click at [541, 275] on div "Street Address * 2848 [PERSON_NAME] Dr. Address 2 / [GEOGRAPHIC_DATA] * [GEOGRA…" at bounding box center [658, 234] width 736 height 125
click at [978, 325] on button "Save Address" at bounding box center [976, 317] width 77 height 23
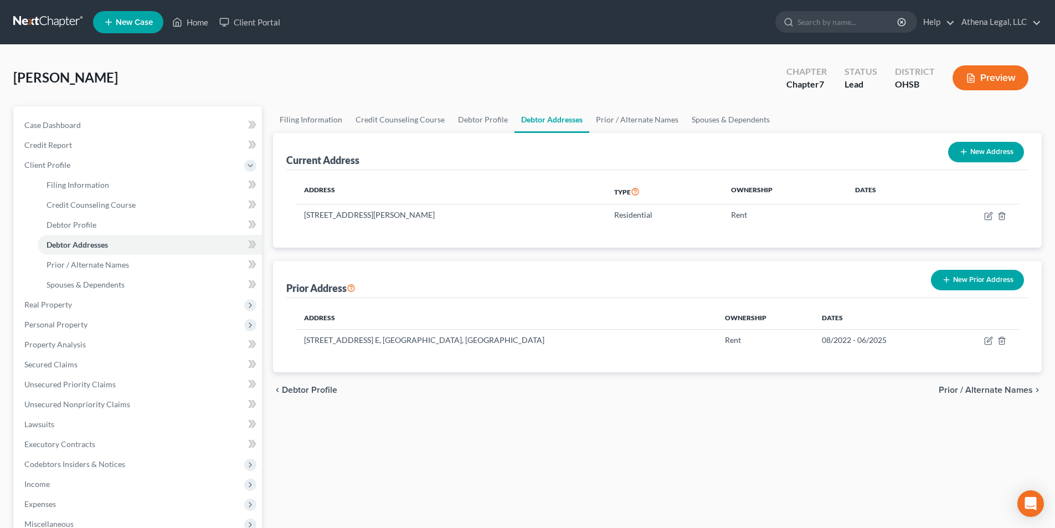
click at [980, 389] on span "Prior / Alternate Names" at bounding box center [986, 390] width 94 height 9
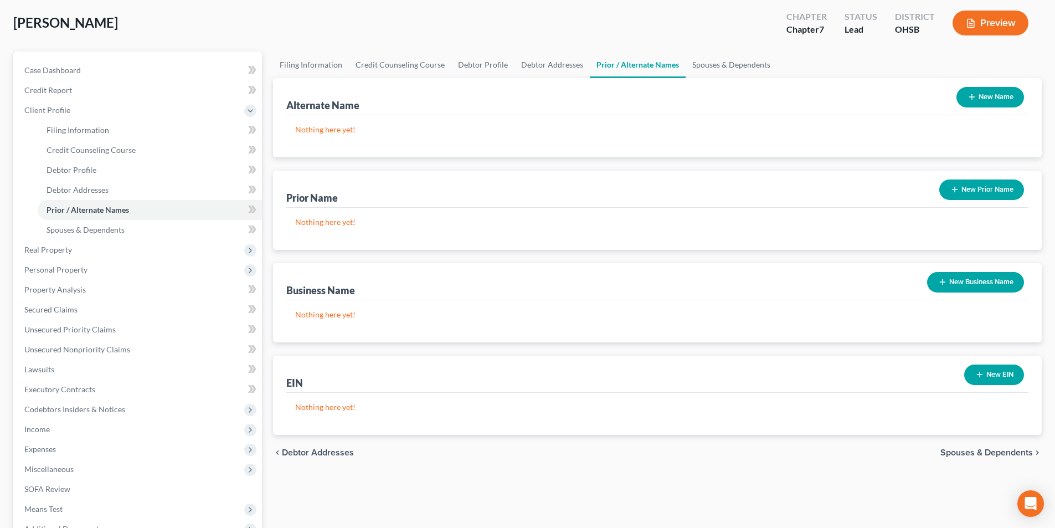
scroll to position [111, 0]
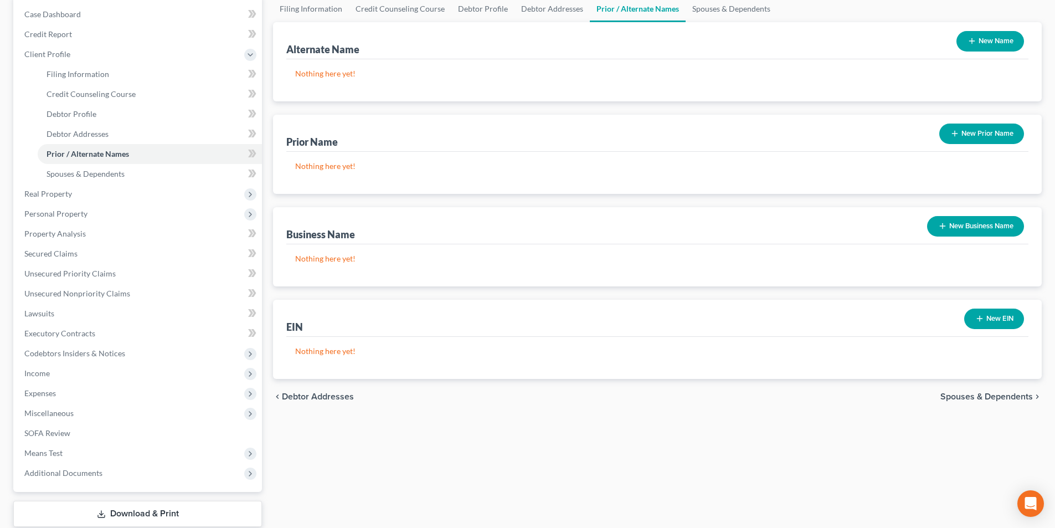
click at [975, 400] on span "Spouses & Dependents" at bounding box center [987, 396] width 93 height 9
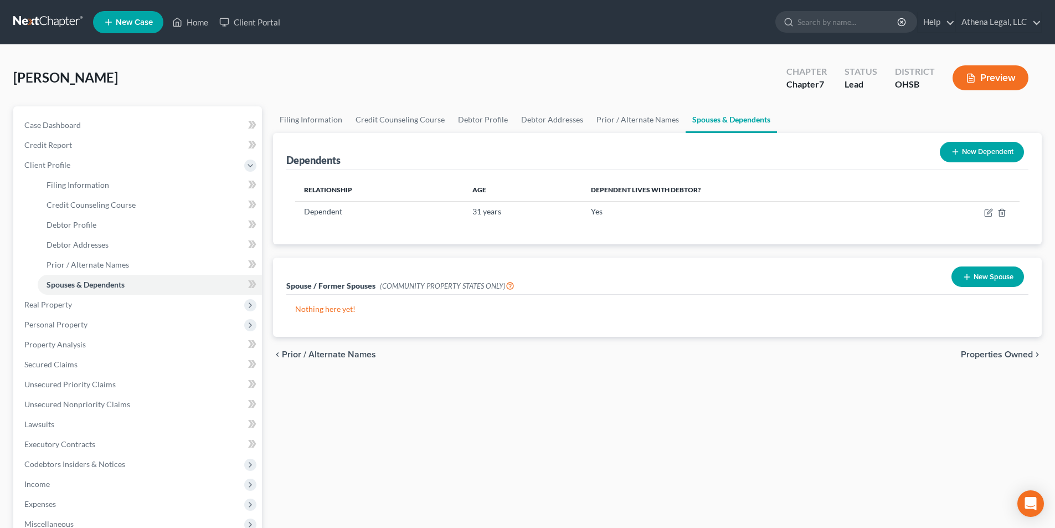
click at [1001, 351] on span "Properties Owned" at bounding box center [997, 354] width 72 height 9
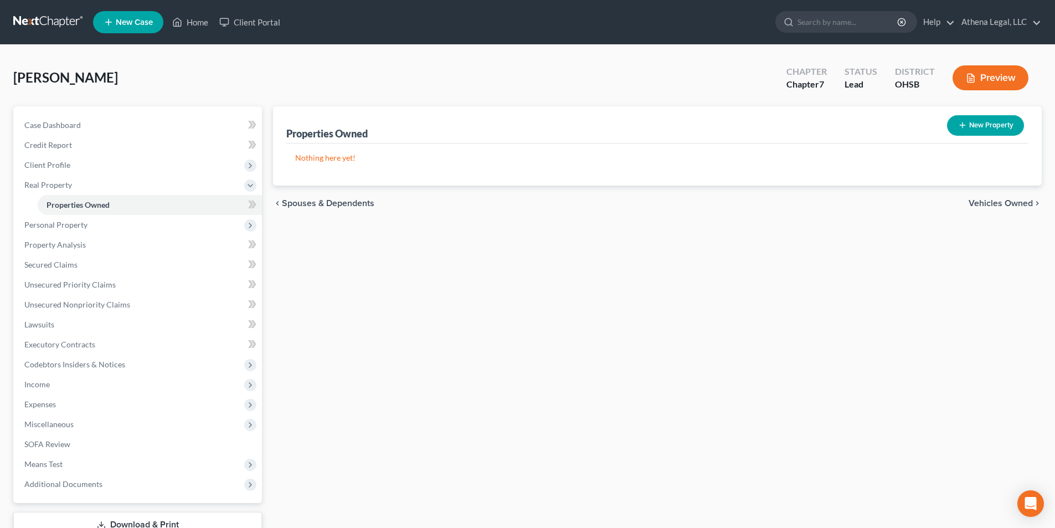
click at [981, 203] on span "Vehicles Owned" at bounding box center [1001, 203] width 64 height 9
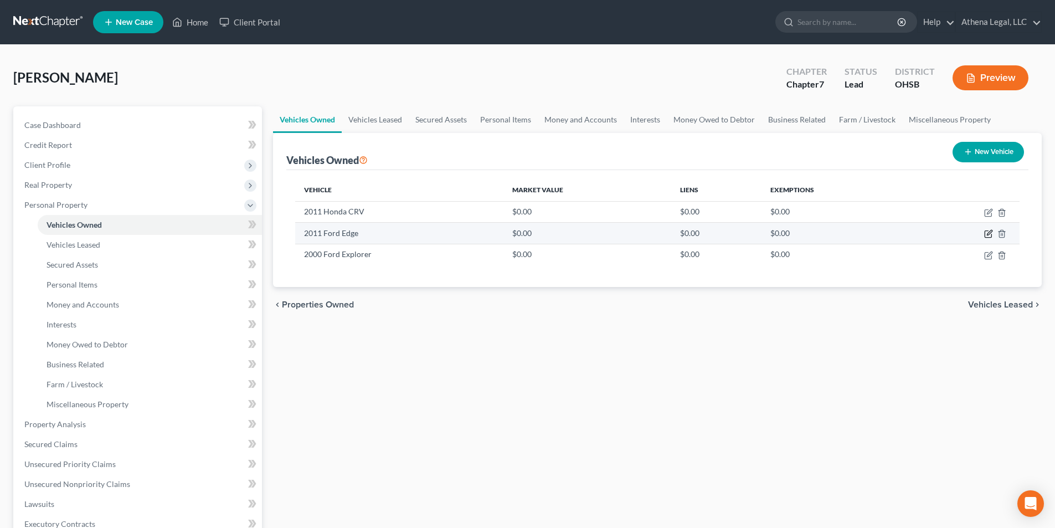
click at [988, 233] on icon "button" at bounding box center [988, 233] width 9 height 9
select select "0"
select select "15"
select select "0"
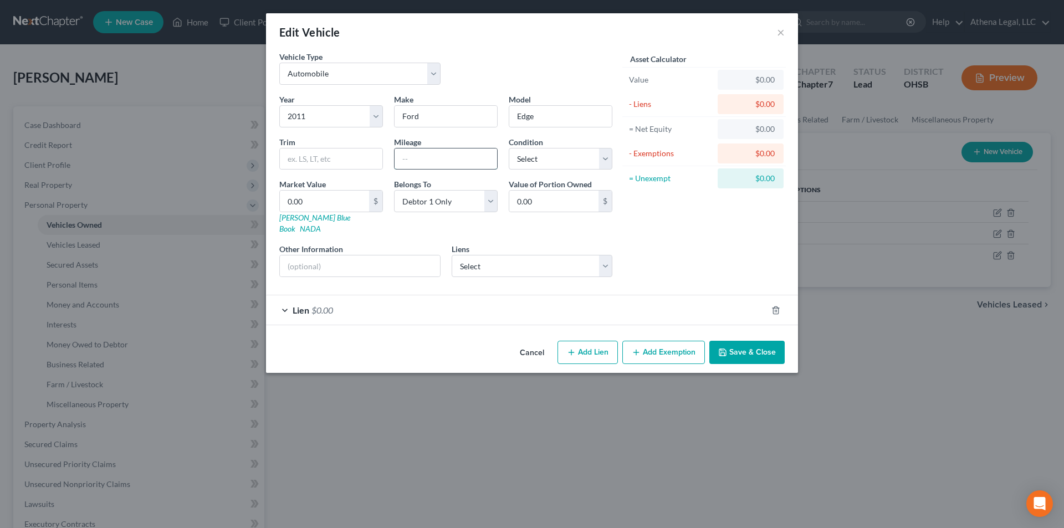
click at [472, 162] on input "text" at bounding box center [445, 158] width 102 height 21
type input "149,000"
click at [540, 155] on select "Select Excellent Very Good Good Fair Poor" at bounding box center [561, 159] width 104 height 22
select select "3"
click at [509, 148] on select "Select Excellent Very Good Good Fair Poor" at bounding box center [561, 159] width 104 height 22
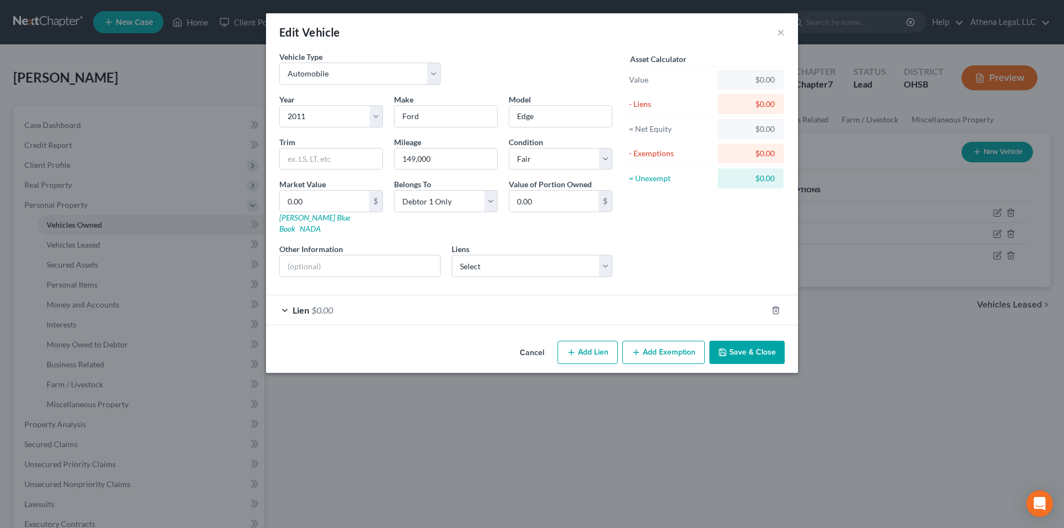
click at [469, 296] on div "Lien $0.00" at bounding box center [516, 309] width 501 height 29
click at [314, 305] on div "Lien $0.00" at bounding box center [516, 309] width 501 height 29
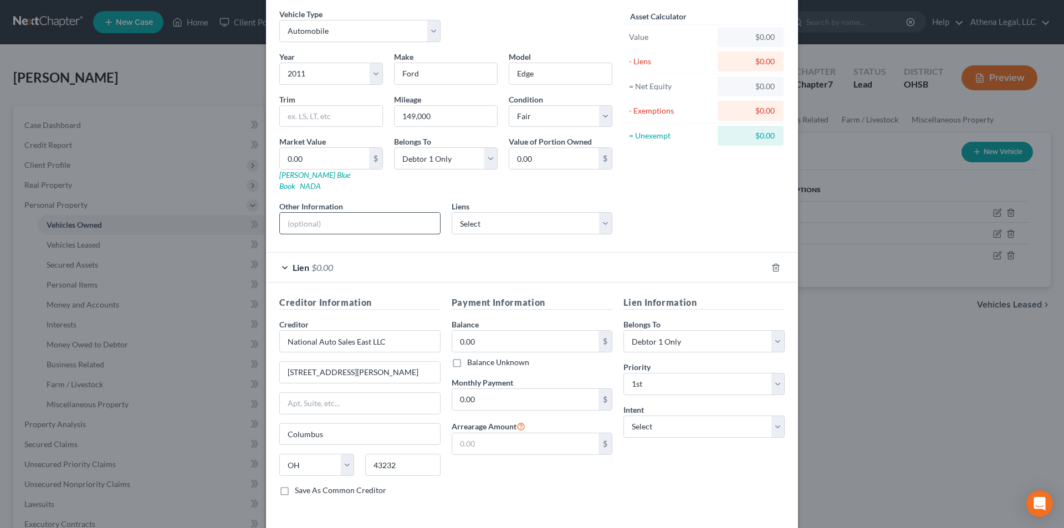
scroll to position [55, 0]
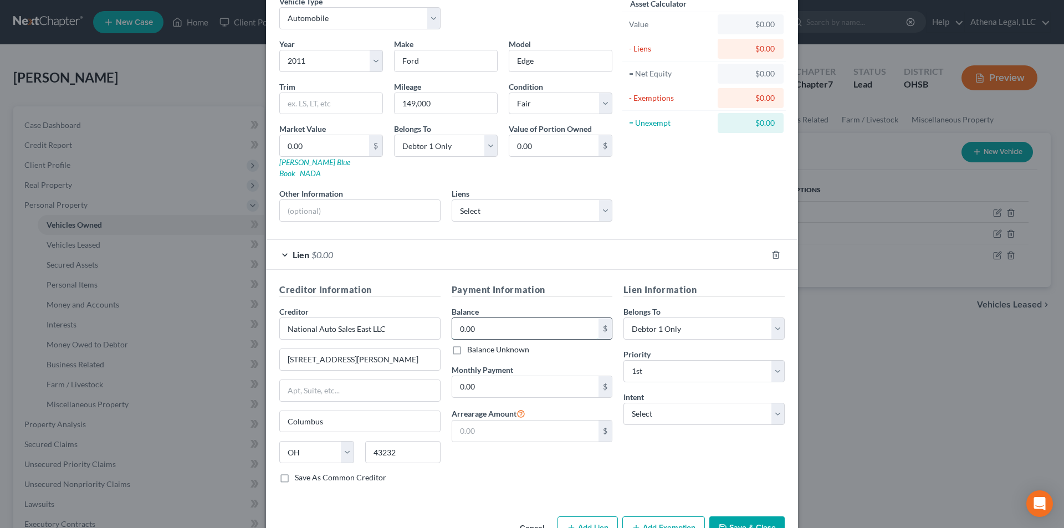
click at [482, 318] on input "0.00" at bounding box center [525, 328] width 147 height 21
type input "2,445"
click at [471, 377] on input "0.00" at bounding box center [525, 386] width 147 height 21
click at [477, 376] on input "0.00" at bounding box center [525, 386] width 147 height 21
click at [474, 381] on input "0.00" at bounding box center [525, 386] width 147 height 21
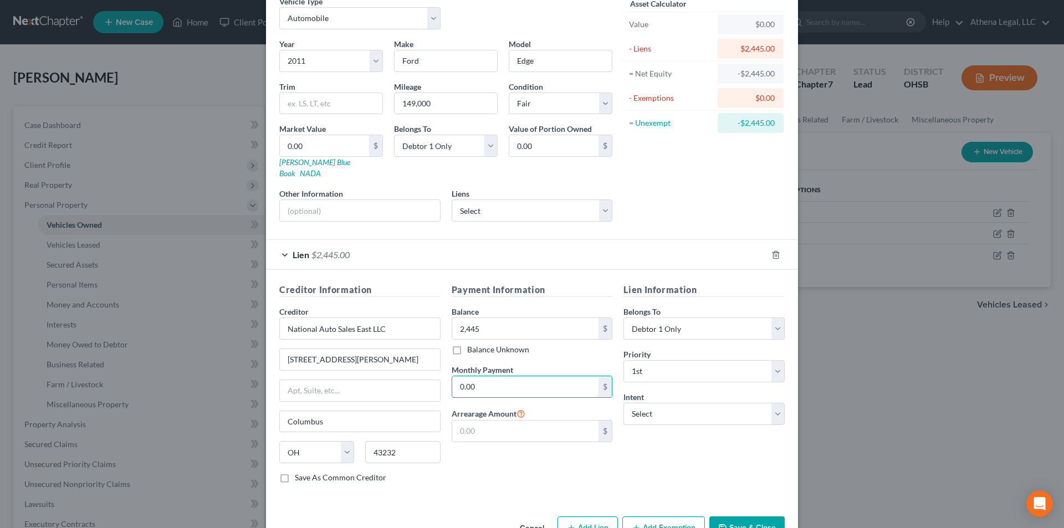
click at [474, 381] on input "0.00" at bounding box center [525, 386] width 147 height 21
click at [500, 377] on input "0.0" at bounding box center [525, 386] width 147 height 21
click at [491, 376] on input "0.0" at bounding box center [525, 386] width 147 height 21
type input "0.0"
click at [502, 364] on label "Monthly Payment" at bounding box center [481, 370] width 61 height 12
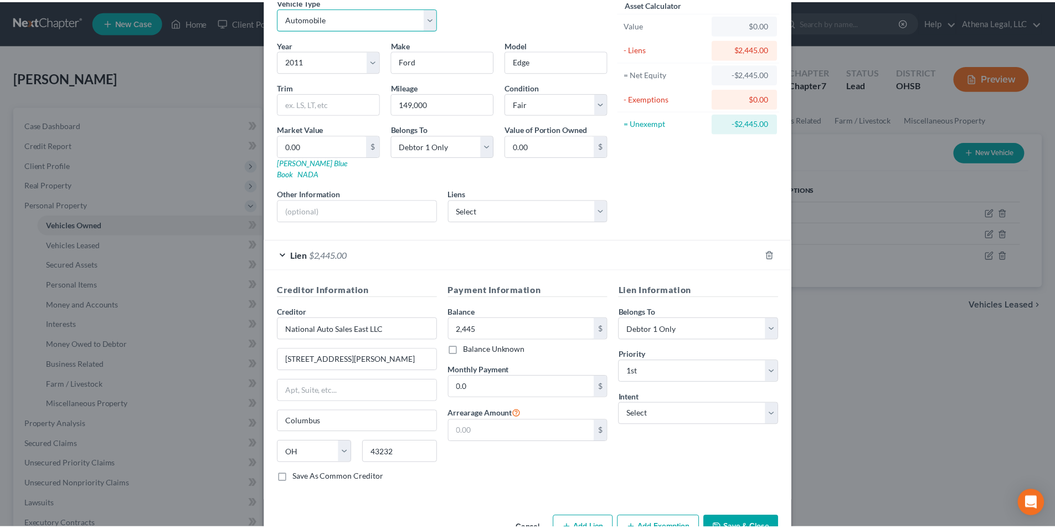
scroll to position [78, 0]
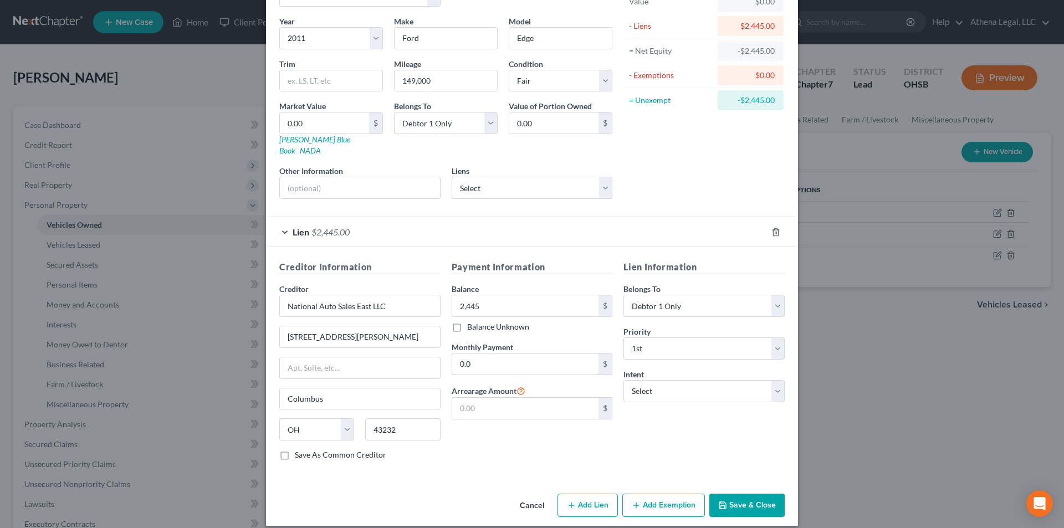
drag, startPoint x: 476, startPoint y: 345, endPoint x: 481, endPoint y: 341, distance: 6.3
click at [476, 353] on input "0.0" at bounding box center [525, 363] width 147 height 21
type input "300"
drag, startPoint x: 752, startPoint y: 494, endPoint x: 686, endPoint y: 486, distance: 66.4
click at [752, 494] on button "Save & Close" at bounding box center [746, 505] width 75 height 23
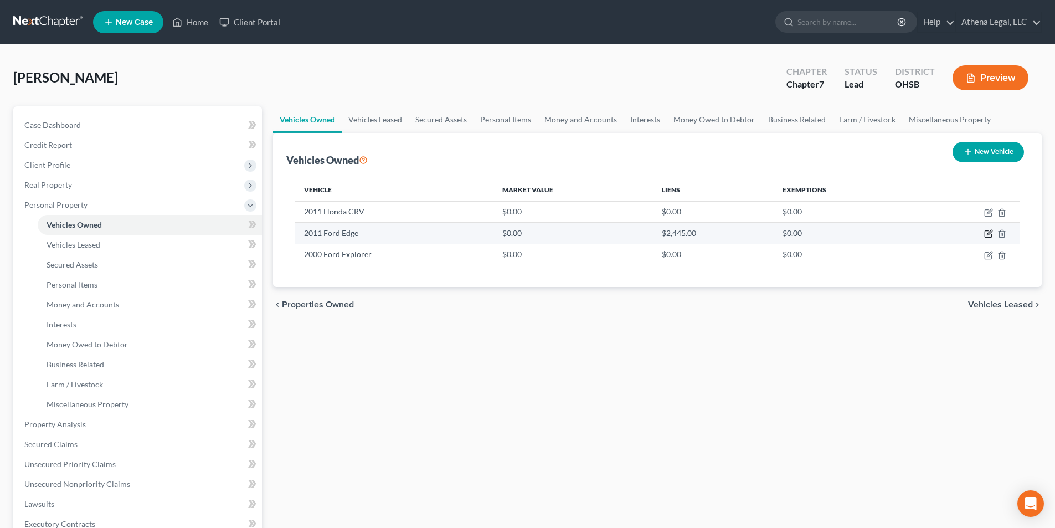
click at [985, 233] on icon "button" at bounding box center [988, 234] width 7 height 7
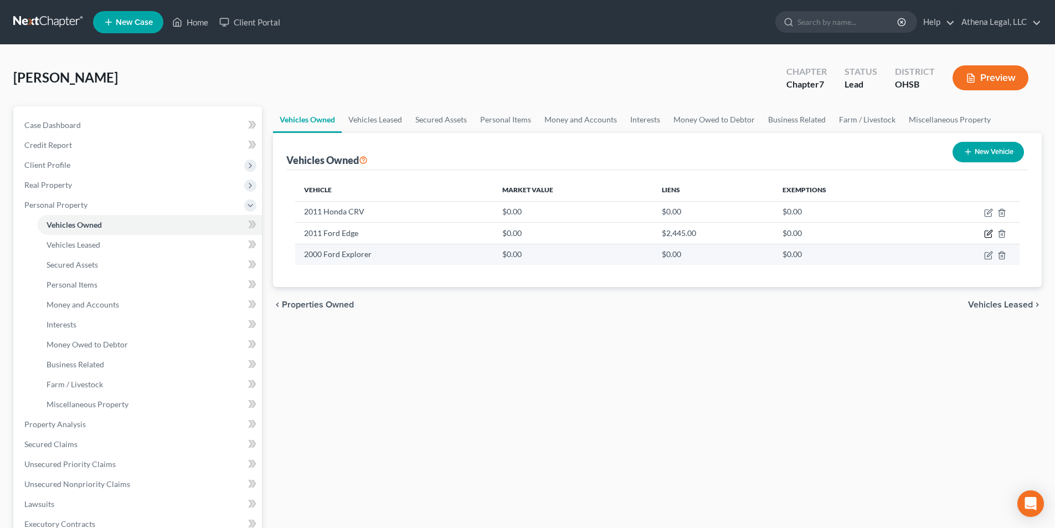
click at [990, 234] on icon "button" at bounding box center [989, 232] width 5 height 5
select select "0"
select select "15"
select select "3"
select select "0"
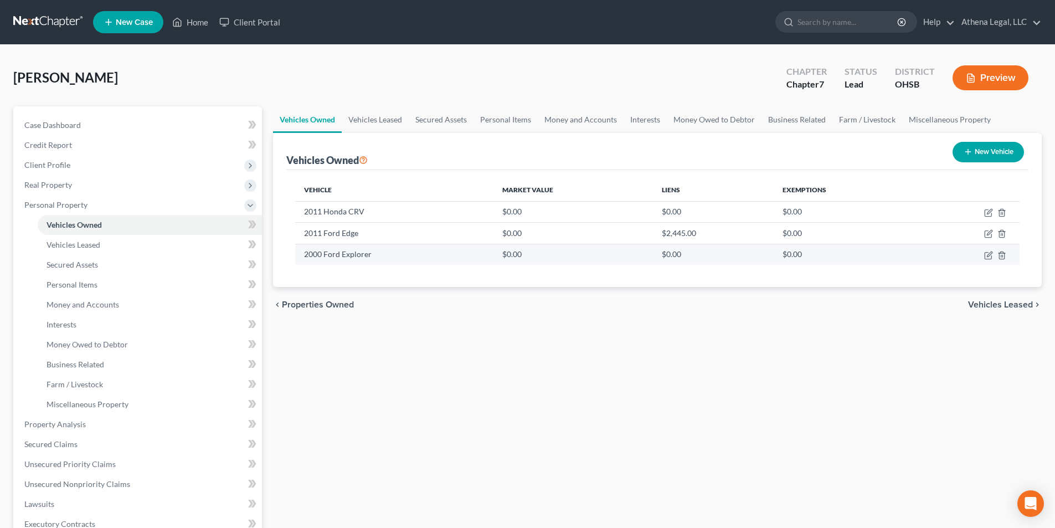
select select "0"
select select "15"
select select "3"
select select "0"
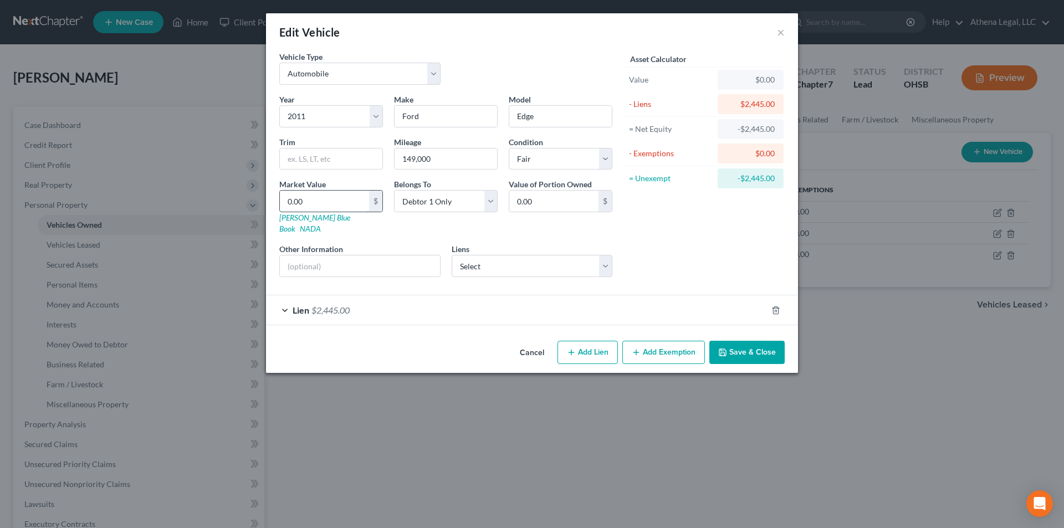
drag, startPoint x: 312, startPoint y: 208, endPoint x: 284, endPoint y: 201, distance: 29.0
click at [312, 208] on input "0.00" at bounding box center [324, 201] width 89 height 21
click at [752, 341] on button "Save & Close" at bounding box center [746, 352] width 75 height 23
click at [741, 344] on button "Save & Close" at bounding box center [746, 352] width 75 height 23
